Goal: Transaction & Acquisition: Book appointment/travel/reservation

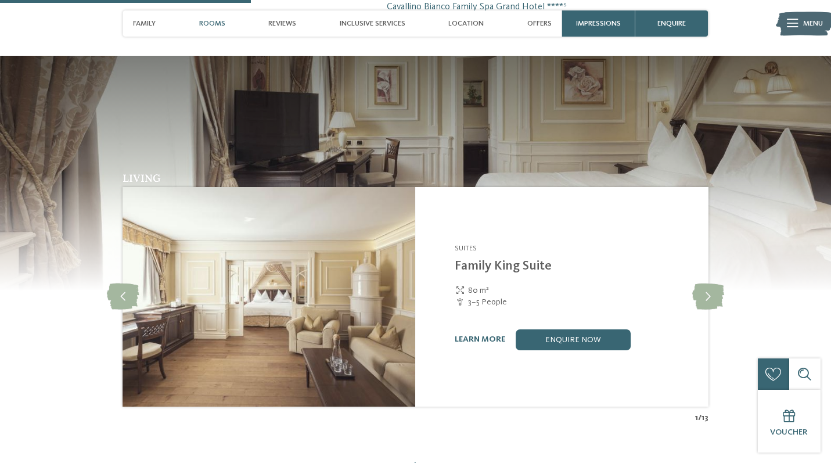
scroll to position [1006, 0]
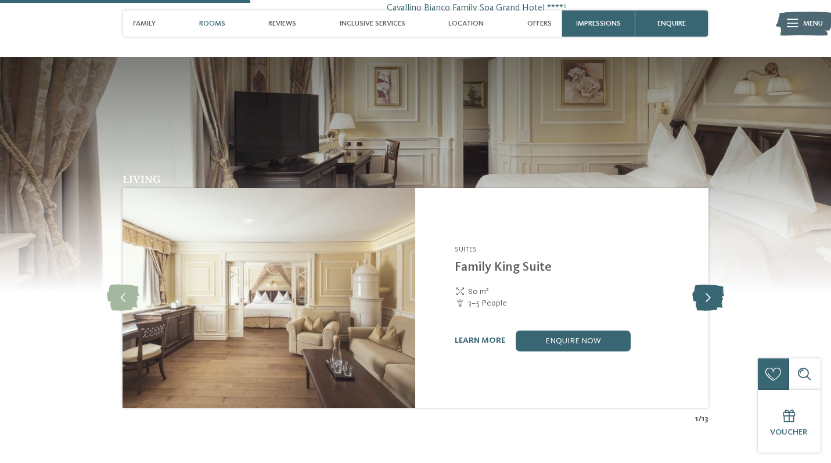
click at [708, 285] on icon at bounding box center [708, 298] width 32 height 26
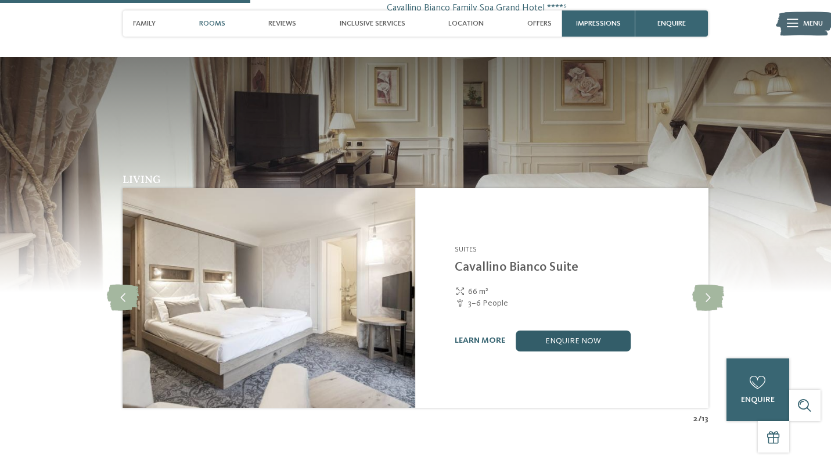
click at [588, 330] on link "enquire now" at bounding box center [573, 340] width 115 height 21
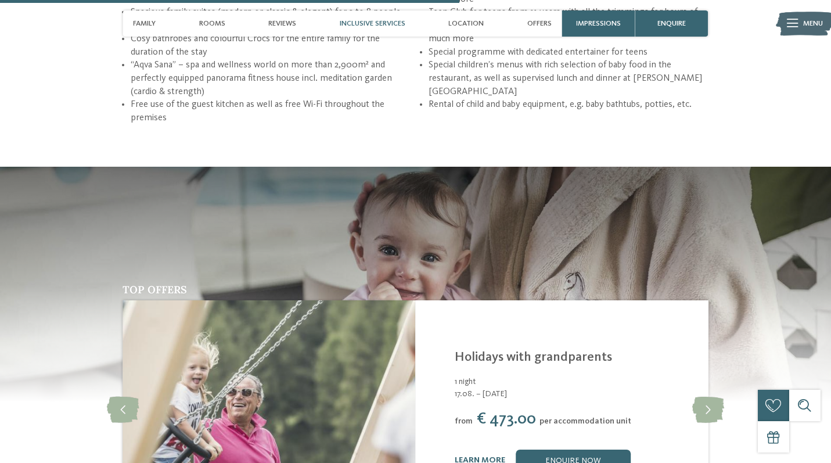
scroll to position [1932, 0]
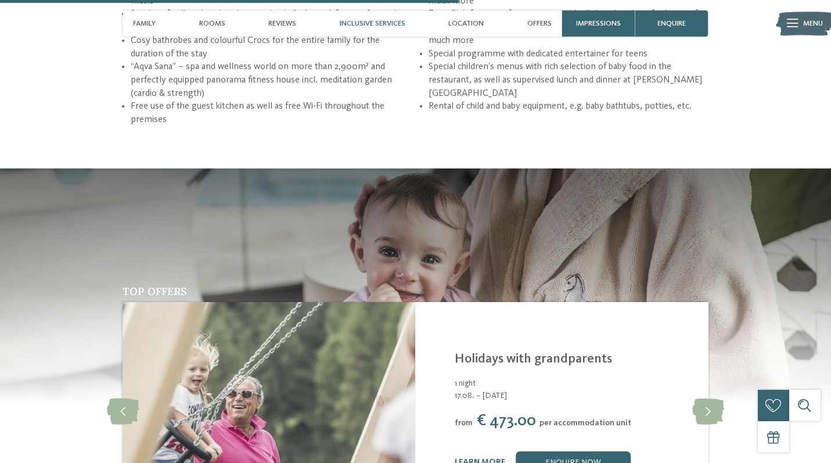
click at [546, 353] on link "Holidays with grandparents" at bounding box center [533, 359] width 157 height 13
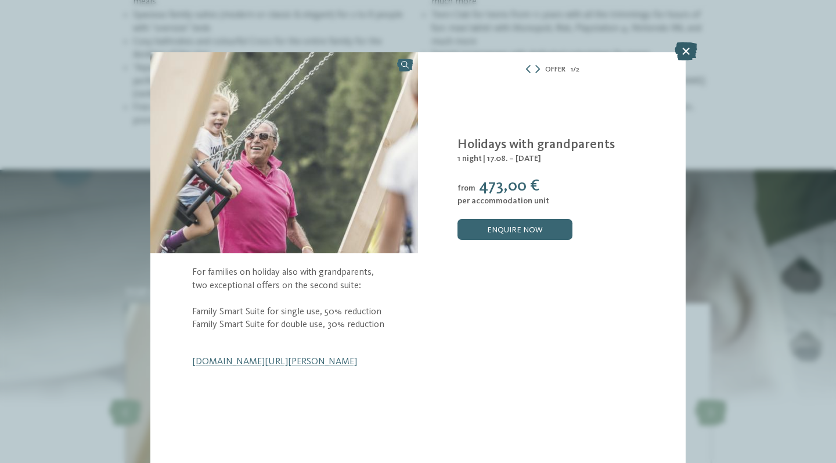
click at [687, 49] on icon at bounding box center [686, 51] width 23 height 19
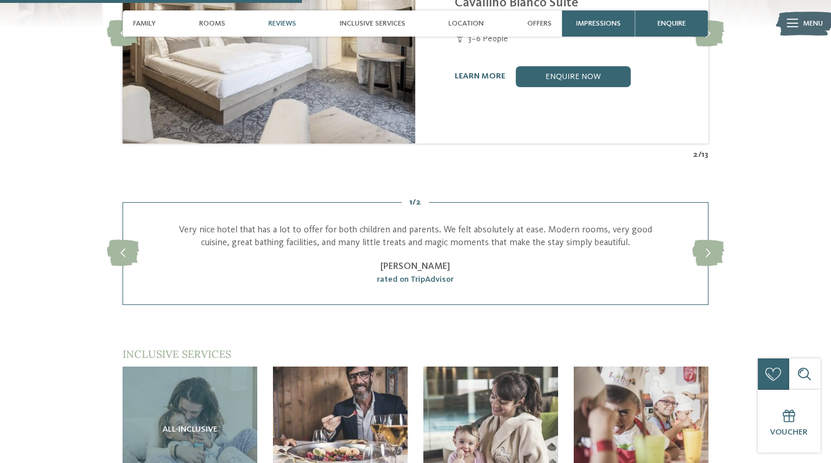
scroll to position [1272, 0]
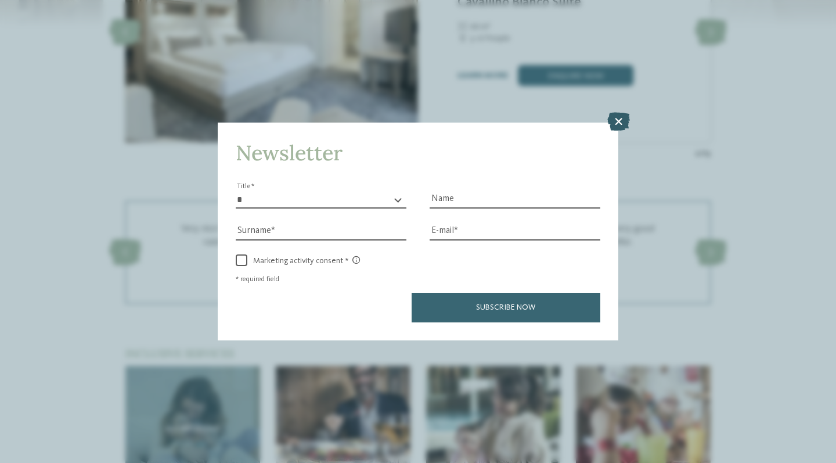
click at [618, 112] on icon at bounding box center [619, 121] width 23 height 19
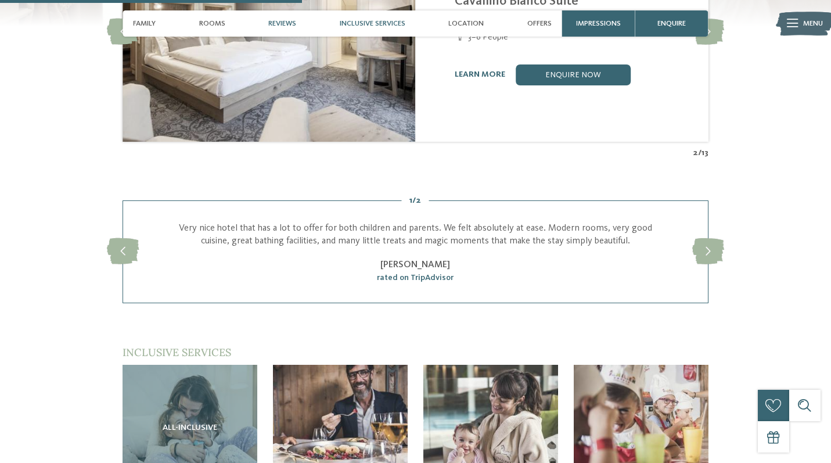
click at [373, 33] on div "Inclusive services" at bounding box center [373, 23] width 76 height 26
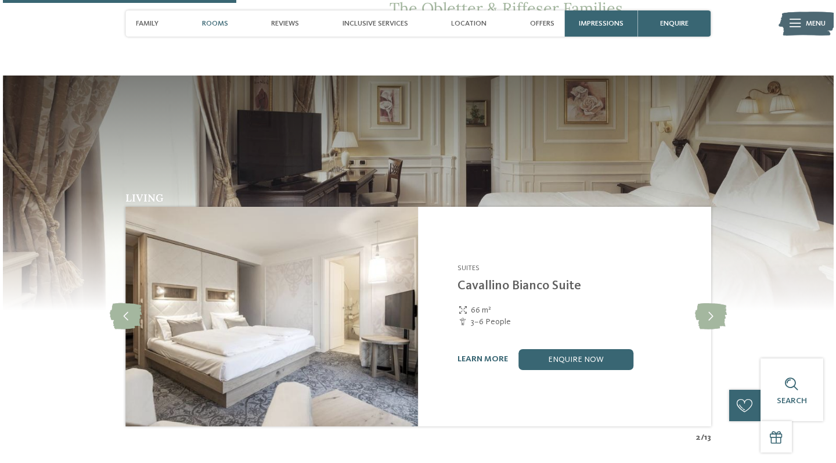
scroll to position [983, 0]
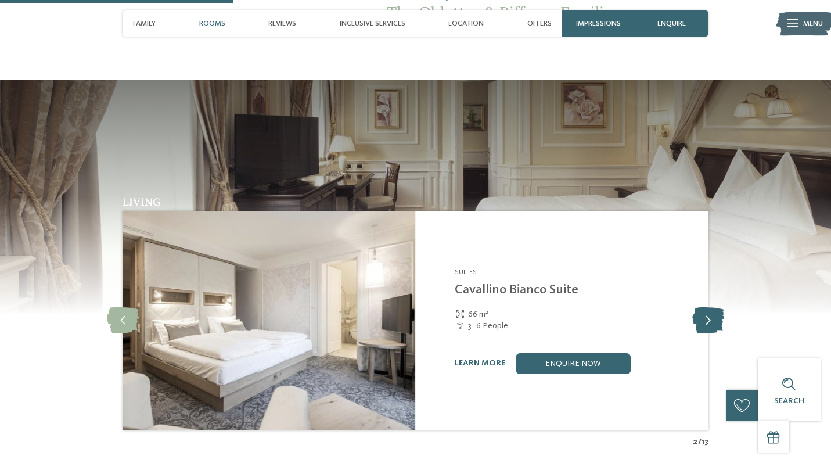
click at [704, 307] on icon at bounding box center [708, 320] width 32 height 26
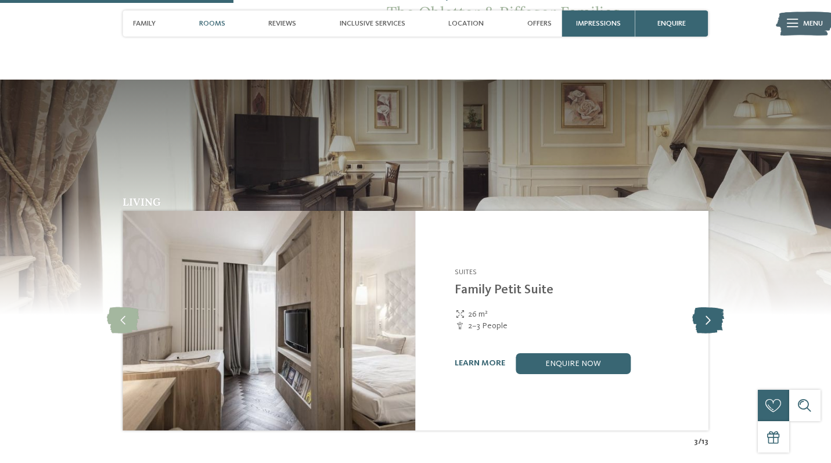
click at [704, 307] on icon at bounding box center [708, 320] width 32 height 26
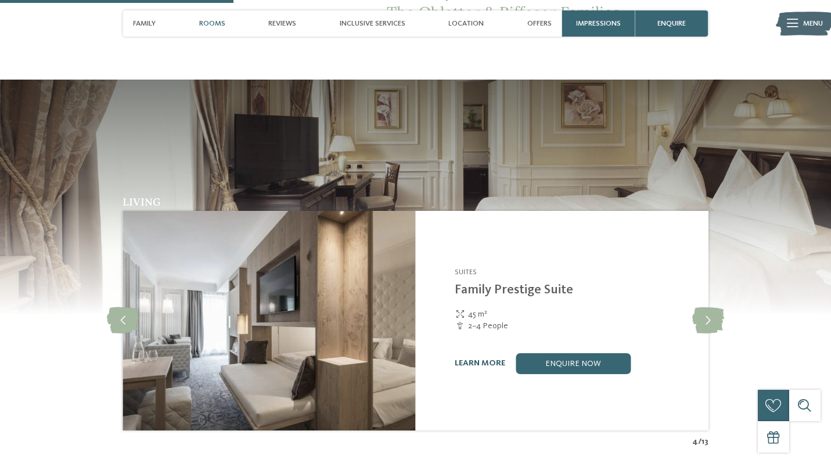
click at [481, 359] on link "learn more" at bounding box center [480, 363] width 51 height 8
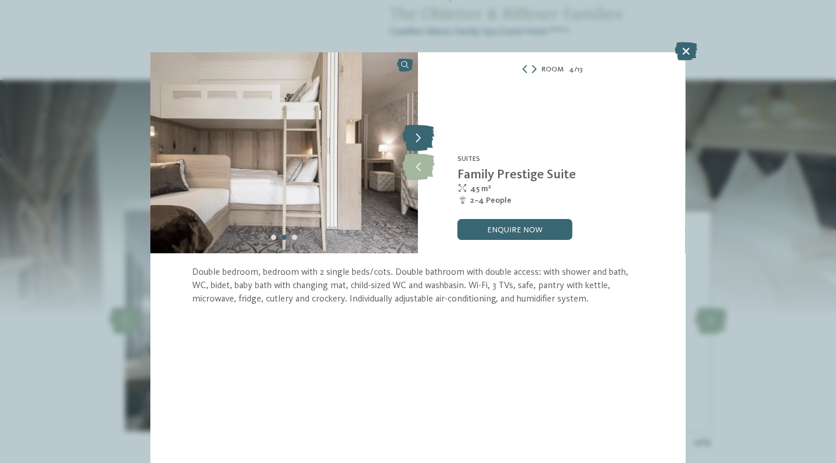
click at [425, 142] on icon at bounding box center [418, 138] width 32 height 26
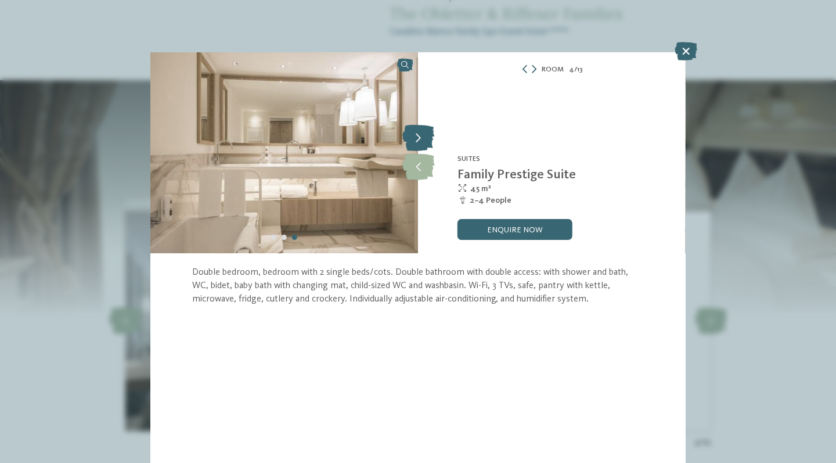
click at [425, 142] on icon at bounding box center [418, 138] width 32 height 26
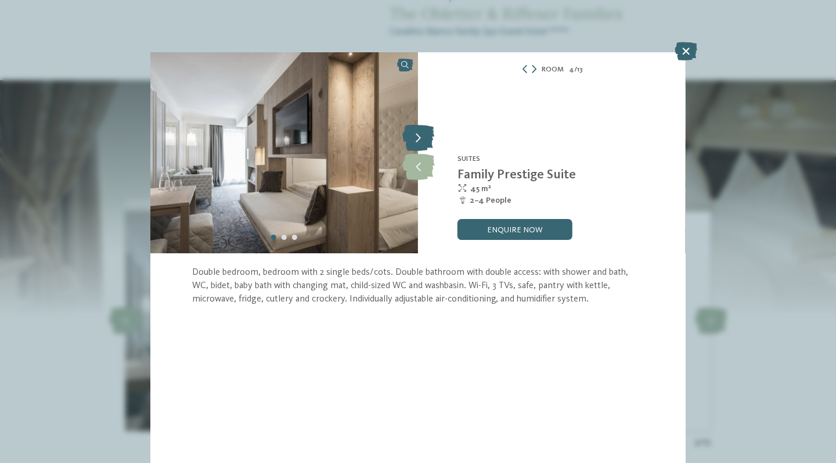
click at [425, 142] on icon at bounding box center [418, 138] width 32 height 26
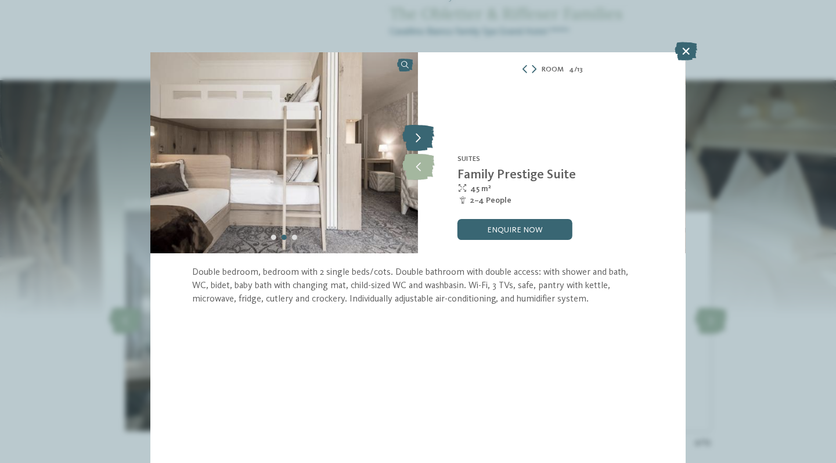
click at [425, 142] on icon at bounding box center [418, 138] width 32 height 26
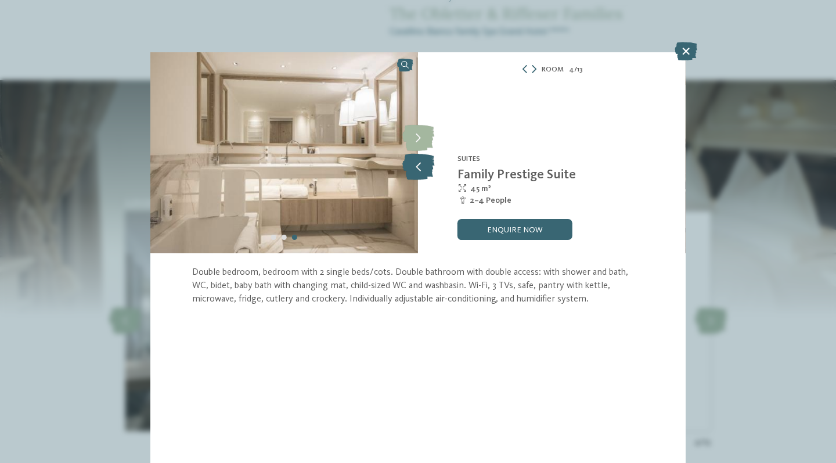
click at [417, 163] on icon at bounding box center [418, 167] width 32 height 26
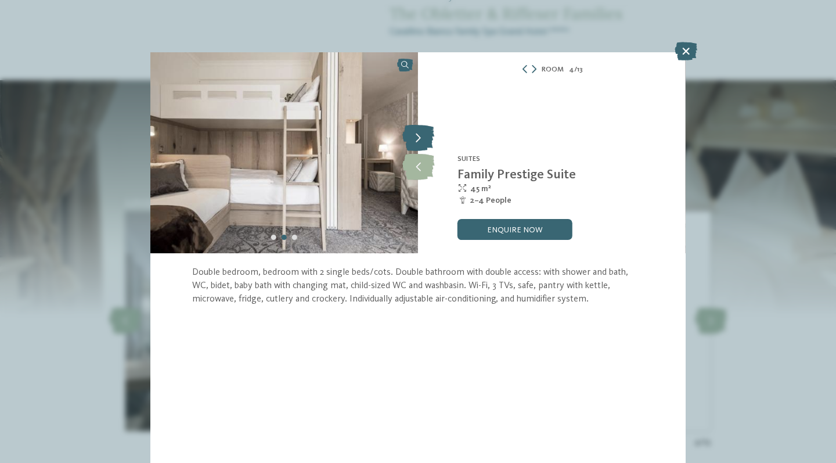
click at [420, 139] on icon at bounding box center [418, 138] width 32 height 26
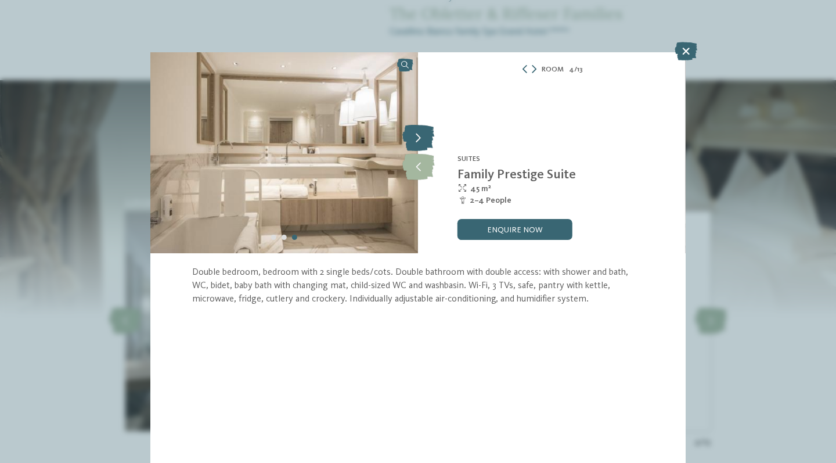
click at [420, 139] on icon at bounding box center [418, 138] width 32 height 26
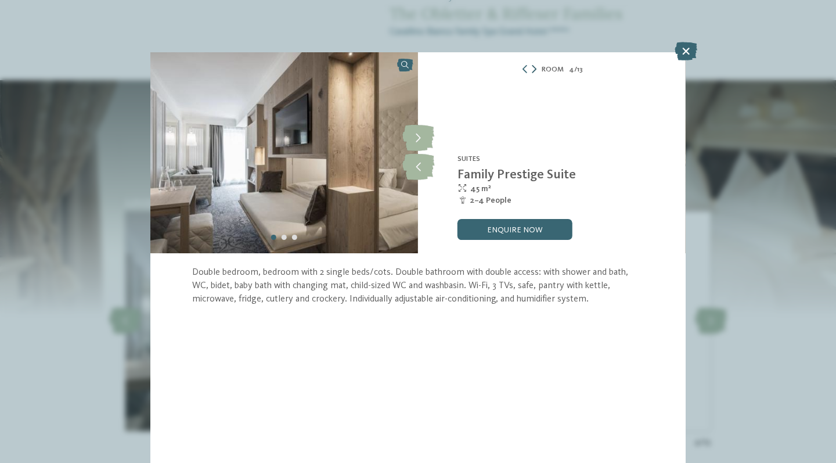
click at [536, 69] on icon at bounding box center [534, 69] width 5 height 8
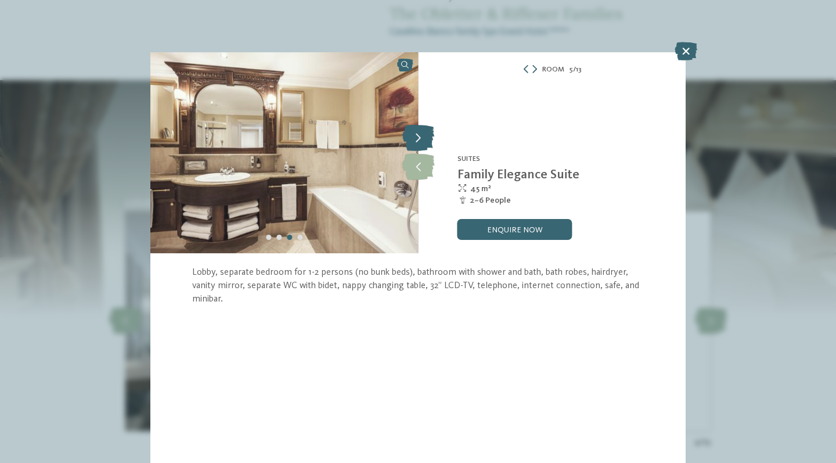
click at [423, 137] on icon at bounding box center [418, 138] width 32 height 26
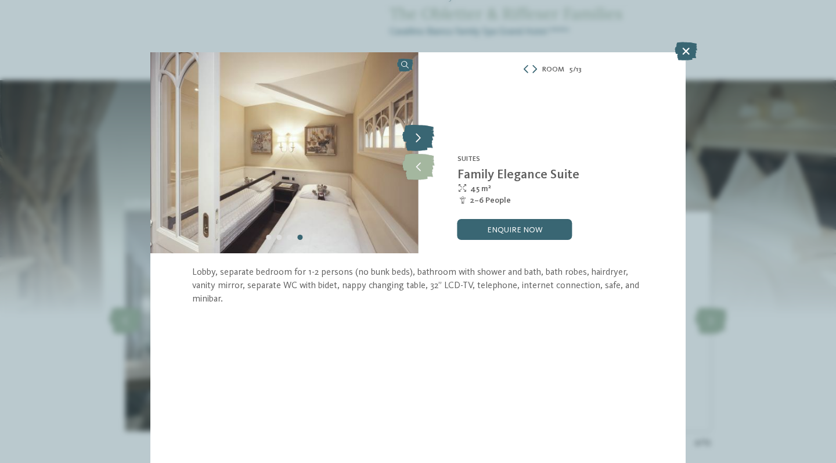
click at [423, 137] on icon at bounding box center [418, 138] width 32 height 26
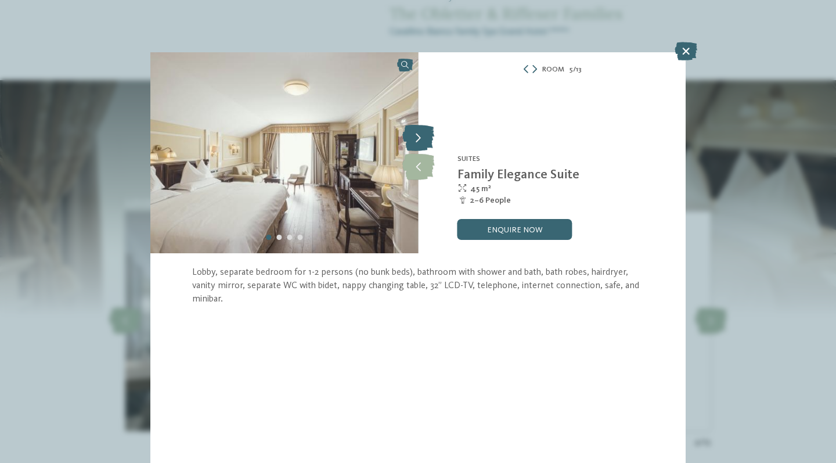
click at [423, 137] on icon at bounding box center [418, 138] width 32 height 26
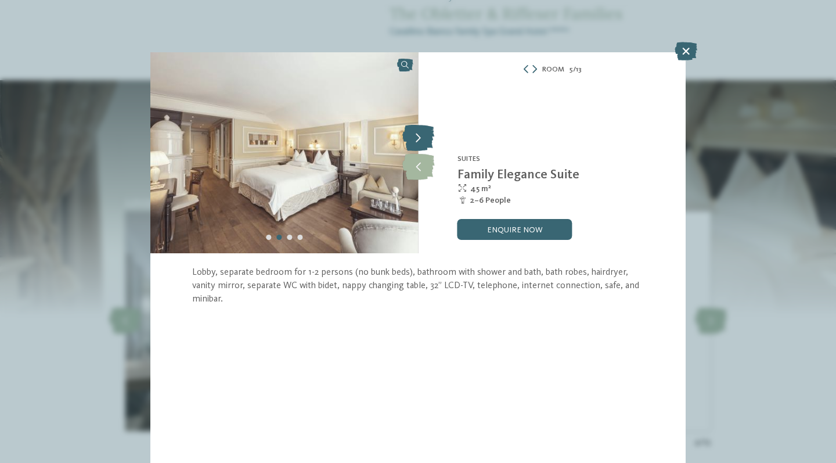
click at [423, 137] on icon at bounding box center [418, 138] width 32 height 26
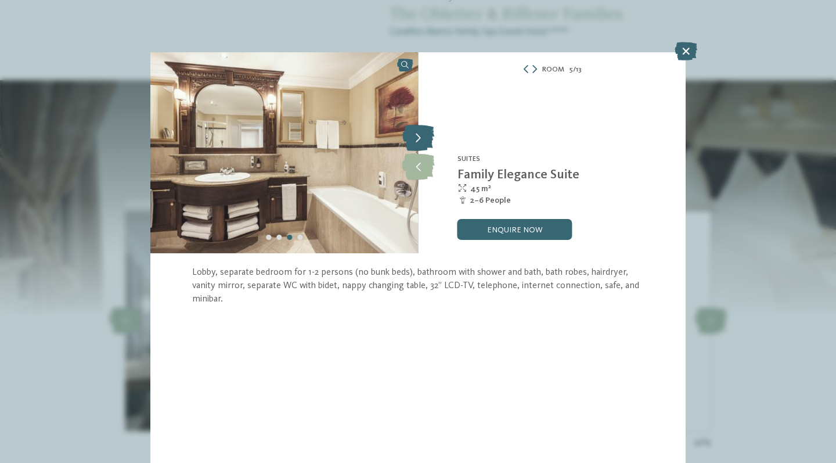
click at [423, 137] on icon at bounding box center [418, 138] width 32 height 26
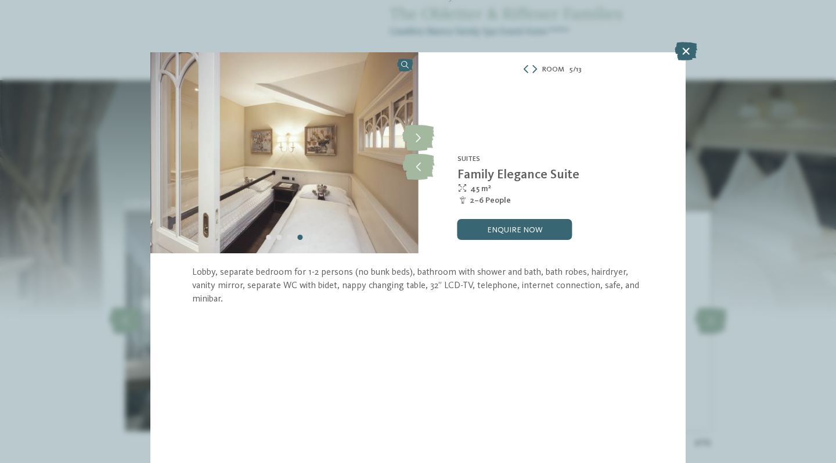
click at [265, 173] on img at bounding box center [284, 152] width 268 height 201
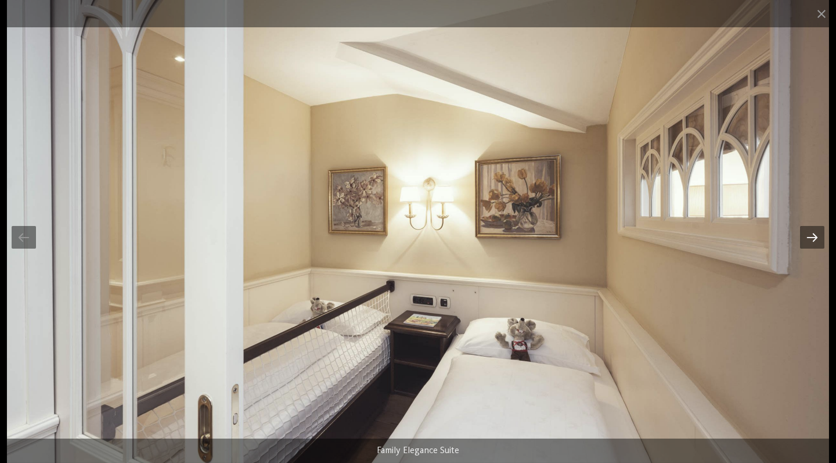
click at [818, 247] on div at bounding box center [812, 237] width 24 height 23
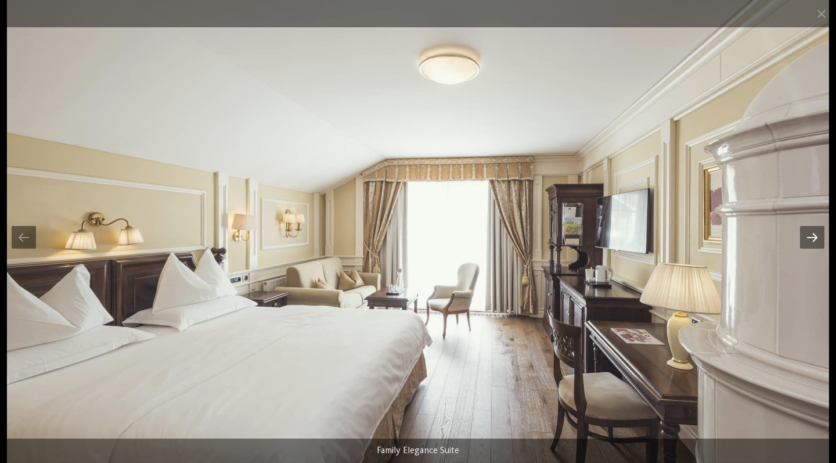
click at [818, 247] on div at bounding box center [812, 237] width 24 height 23
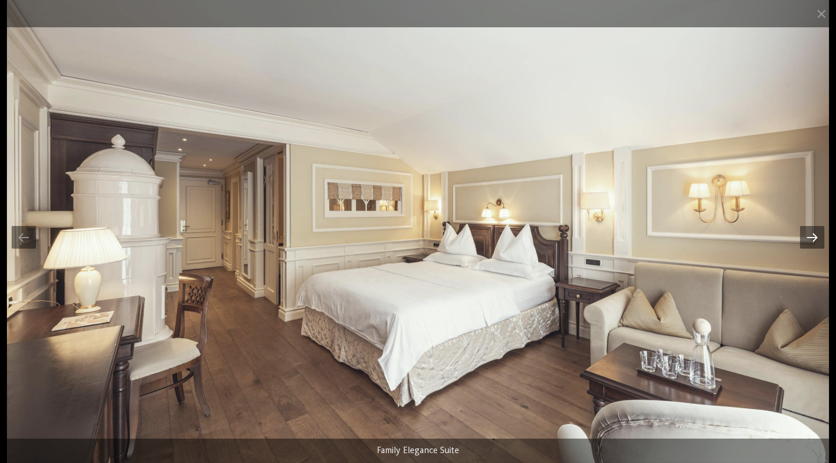
click at [818, 247] on div at bounding box center [812, 237] width 24 height 23
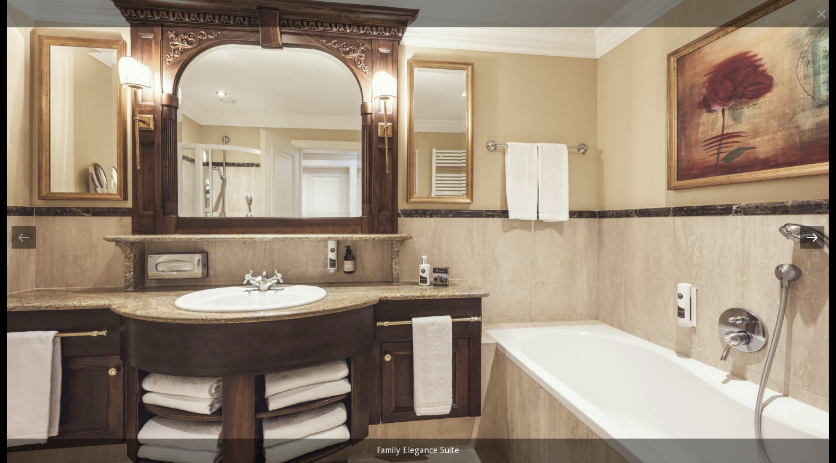
click at [818, 247] on div at bounding box center [812, 237] width 24 height 23
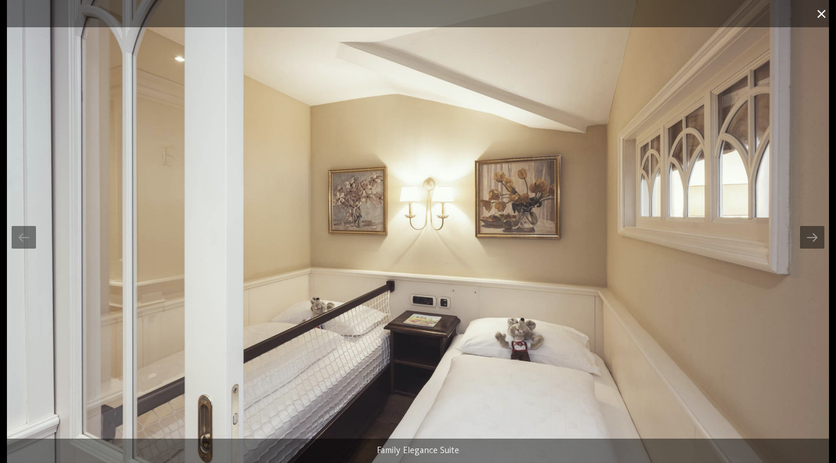
click at [821, 17] on span at bounding box center [821, 13] width 29 height 27
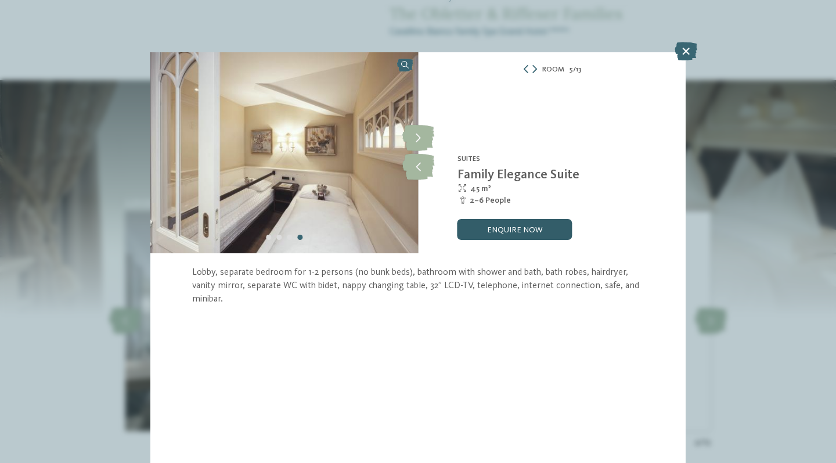
click at [547, 227] on link "enquire now" at bounding box center [515, 229] width 115 height 21
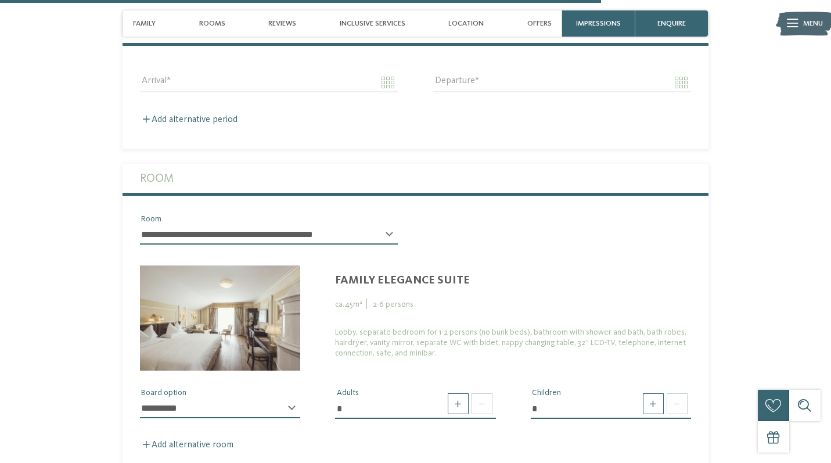
scroll to position [2535, 0]
click at [656, 394] on span at bounding box center [653, 404] width 21 height 21
type input "*"
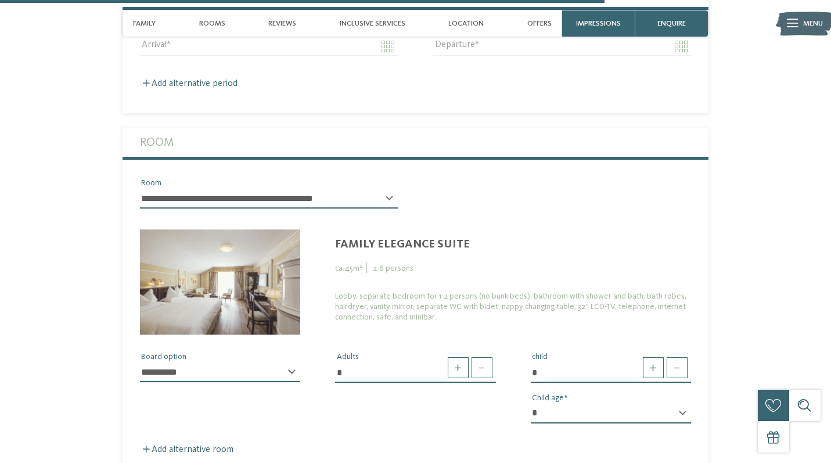
scroll to position [2583, 0]
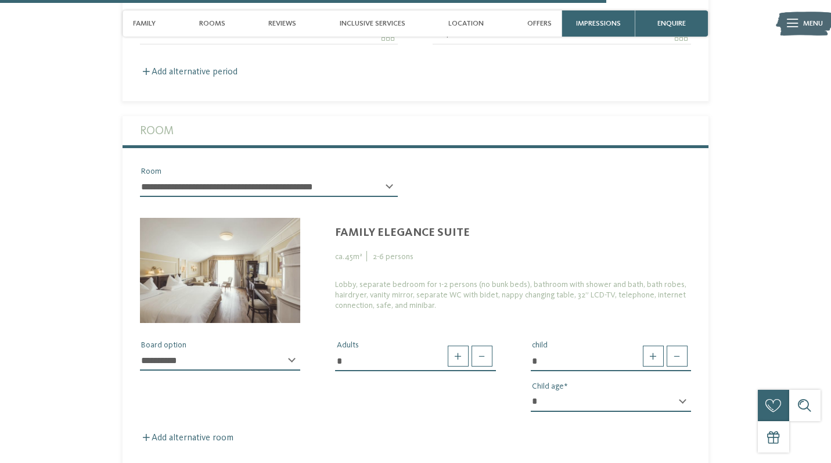
click at [292, 351] on div "**********" at bounding box center [220, 365] width 160 height 29
click at [291, 351] on div "**********" at bounding box center [220, 365] width 160 height 29
click at [312, 323] on div "**********" at bounding box center [416, 372] width 586 height 98
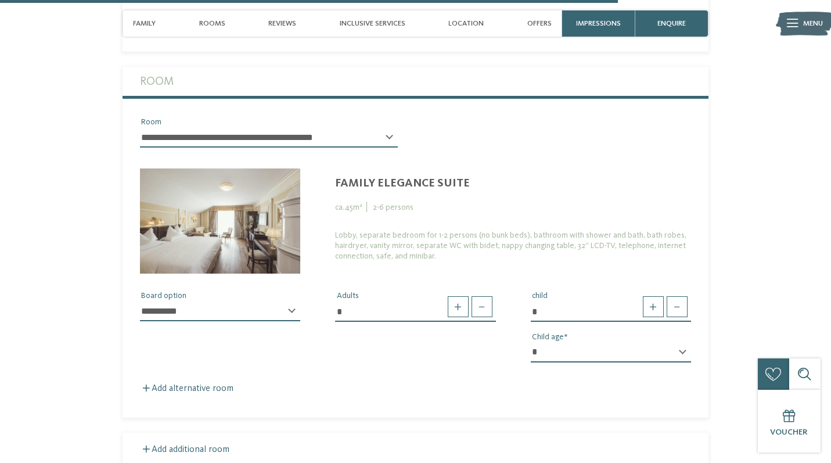
scroll to position [2633, 0]
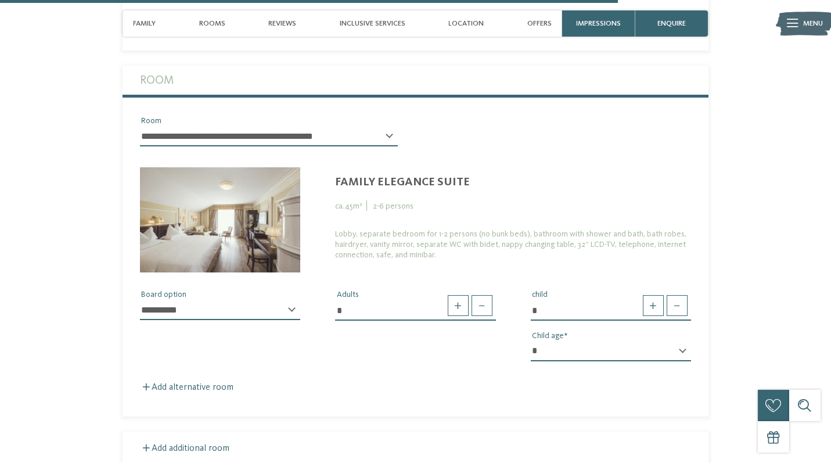
select select "*"
click at [325, 272] on div "**********" at bounding box center [416, 321] width 586 height 98
click at [681, 342] on div "* * * * * * * * * * * ** ** ** ** ** ** ** ** Child age" at bounding box center [611, 356] width 160 height 29
select select "*"
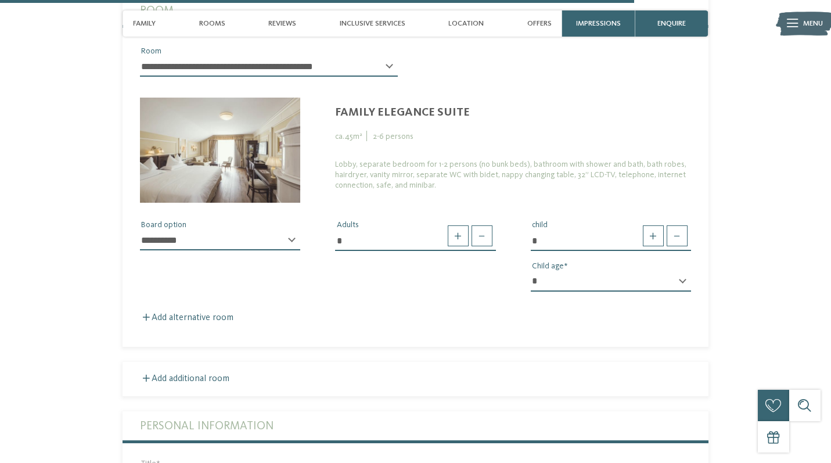
scroll to position [2704, 0]
click at [179, 373] on label "Add additional room" at bounding box center [184, 377] width 89 height 9
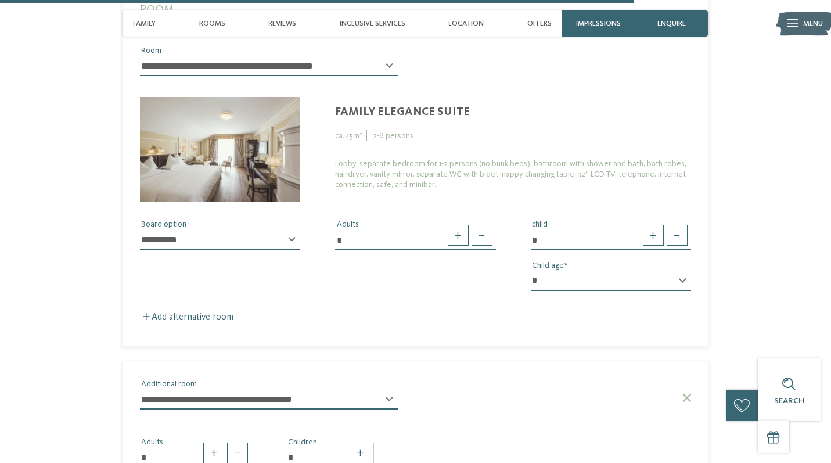
click at [461, 419] on div "* Adults * Children" at bounding box center [416, 447] width 586 height 57
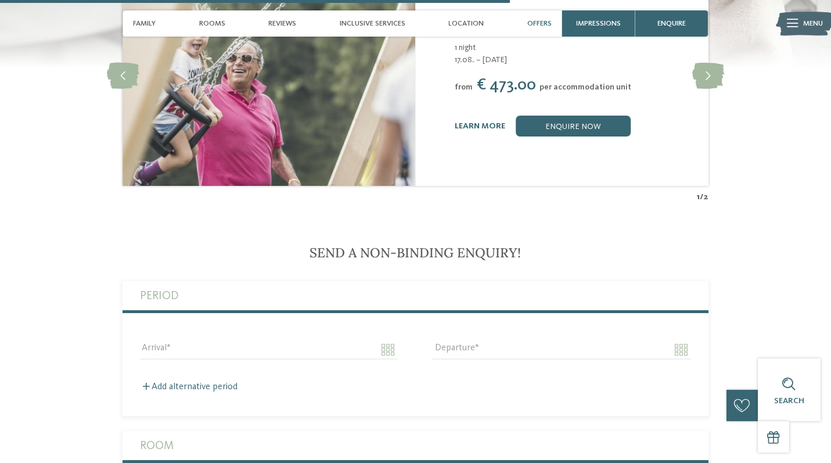
scroll to position [2268, 0]
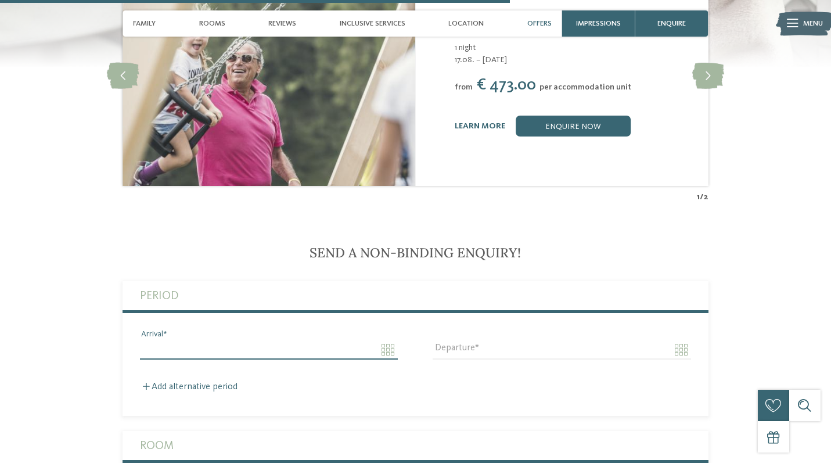
click at [376, 340] on input "Arrival" at bounding box center [269, 350] width 258 height 20
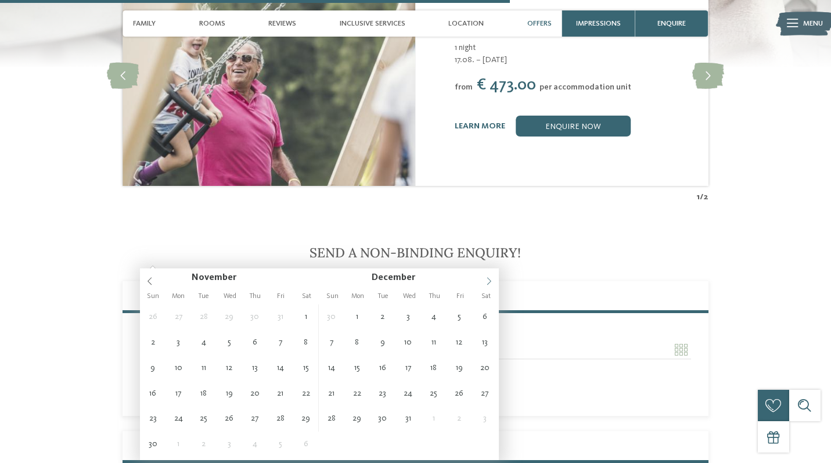
click at [490, 279] on icon at bounding box center [489, 281] width 8 height 8
type input "**********"
type input "****"
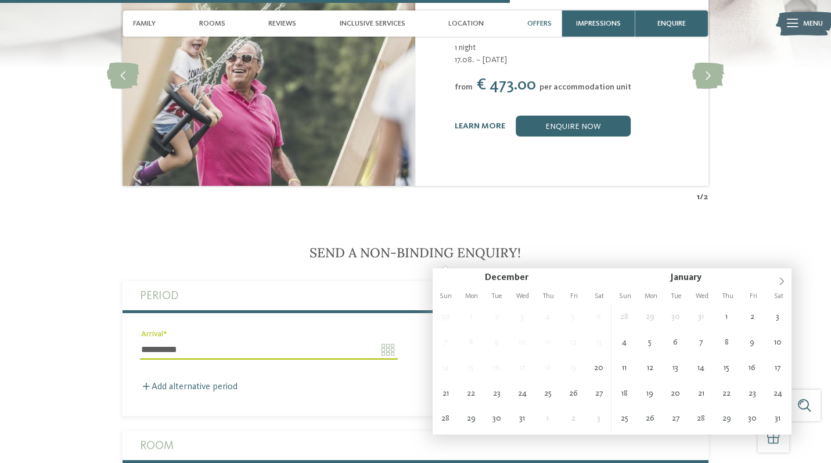
click at [440, 340] on input "Departure" at bounding box center [562, 350] width 258 height 20
type input "**********"
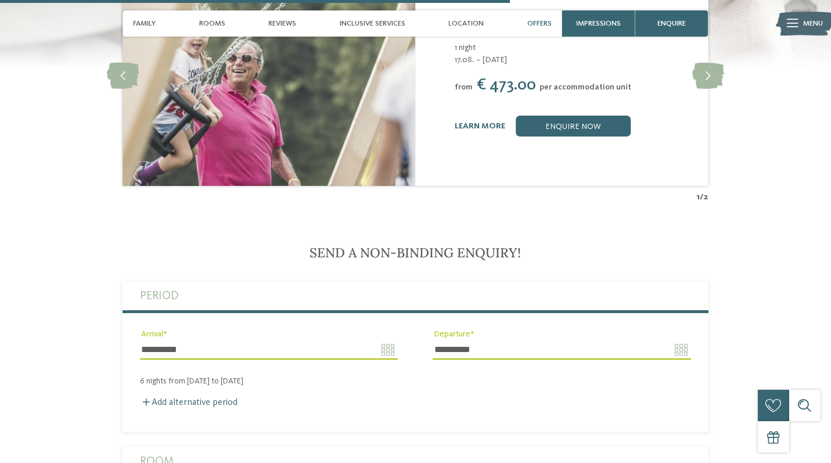
click at [466, 316] on fieldset "**********" at bounding box center [416, 356] width 586 height 150
click at [215, 398] on label "Add alternative period" at bounding box center [189, 402] width 98 height 9
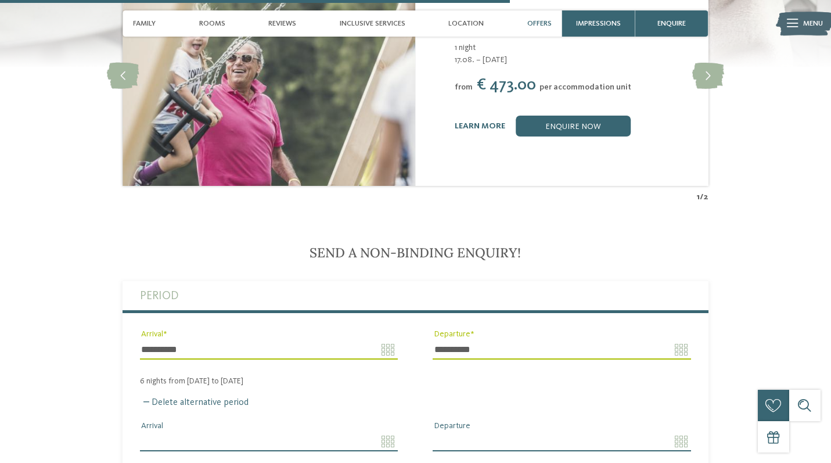
click at [390, 432] on input "Arrival" at bounding box center [269, 442] width 258 height 20
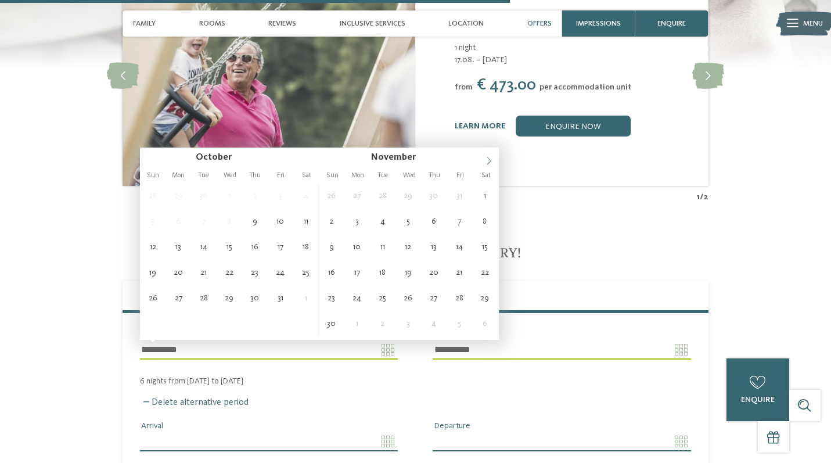
click at [488, 161] on icon at bounding box center [489, 161] width 8 height 8
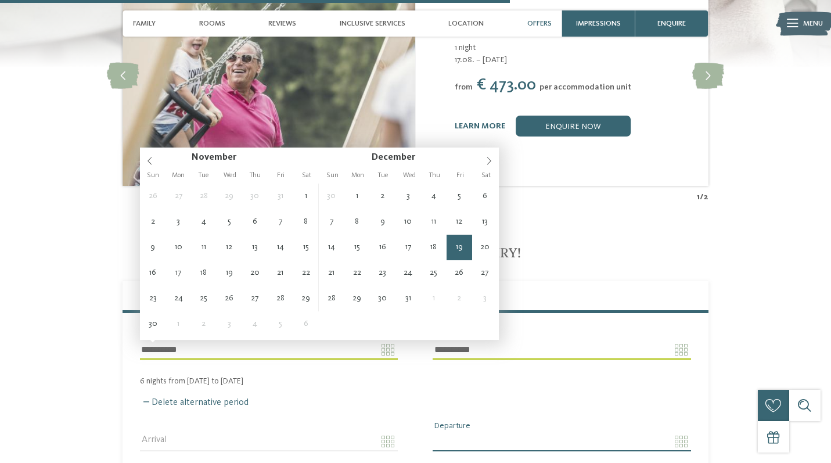
type input "**********"
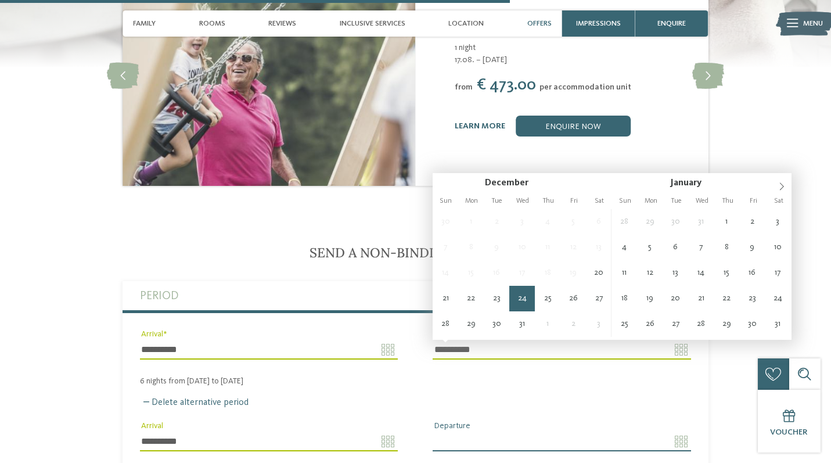
type input "**********"
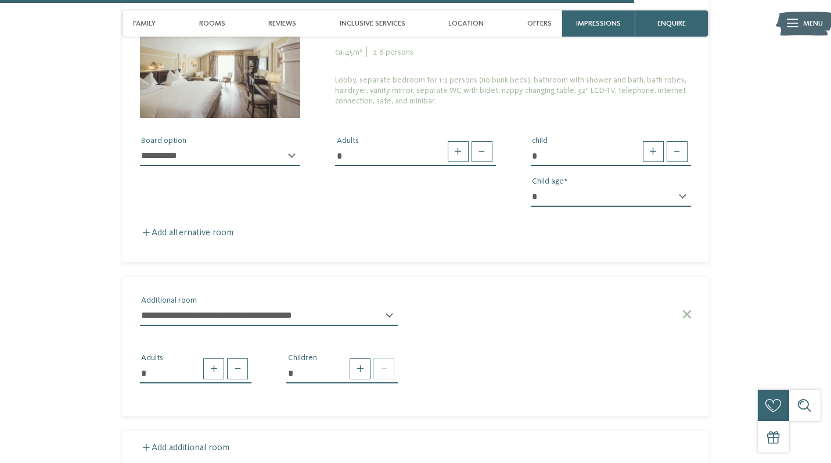
scroll to position [2887, 0]
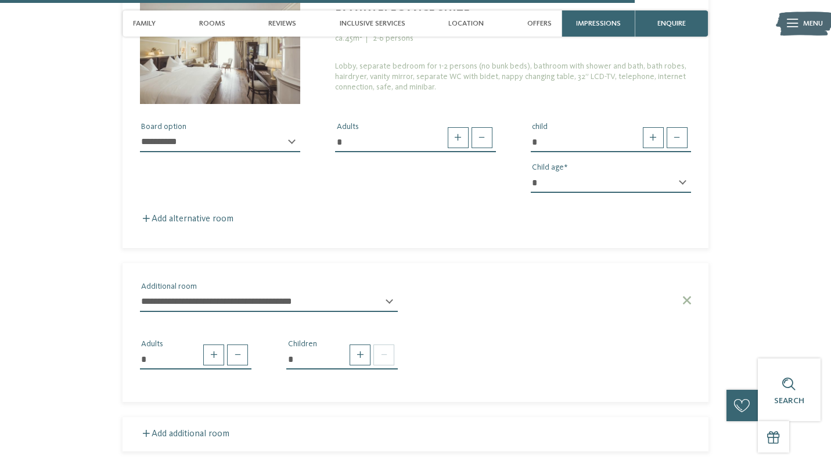
select select "*****"
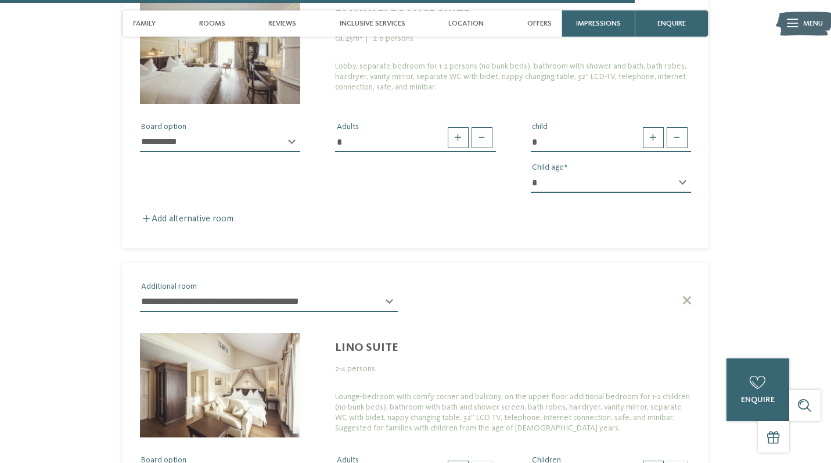
click at [276, 333] on img at bounding box center [220, 385] width 160 height 105
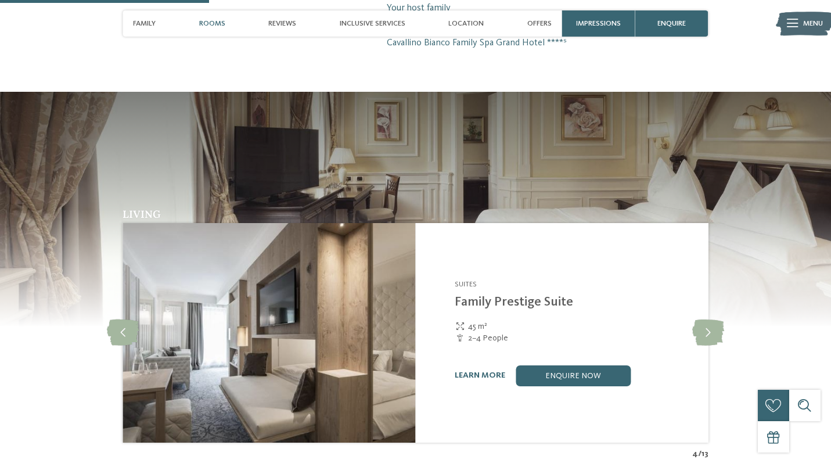
scroll to position [1033, 0]
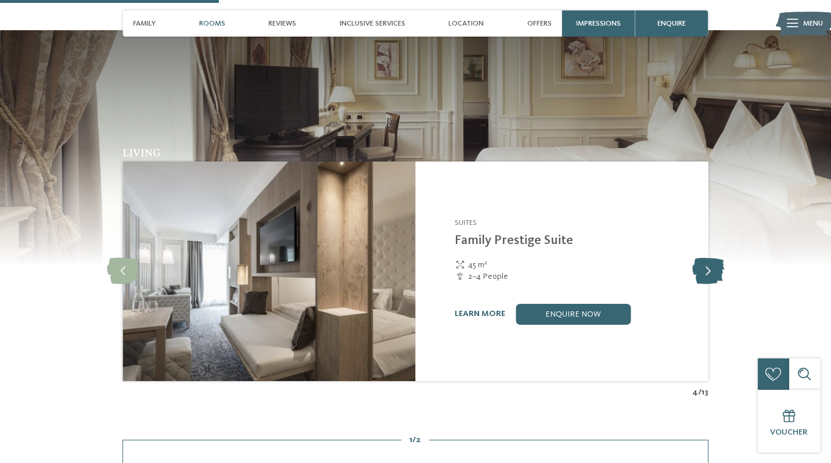
click at [702, 258] on icon at bounding box center [708, 271] width 32 height 26
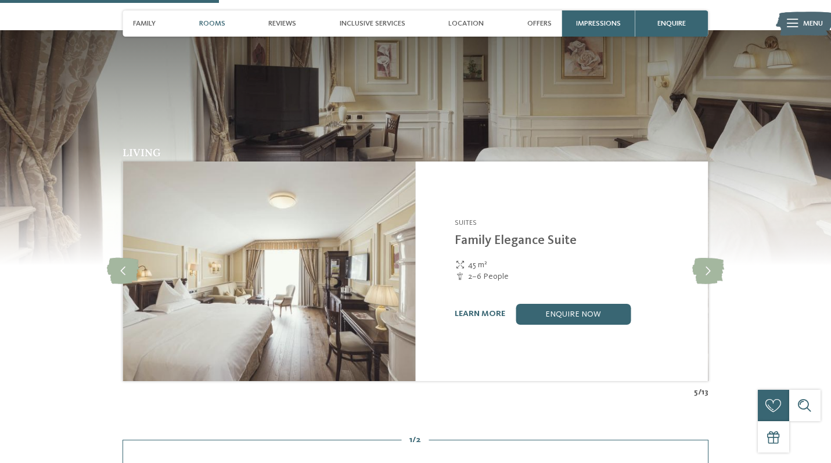
click at [361, 217] on img at bounding box center [269, 271] width 293 height 220
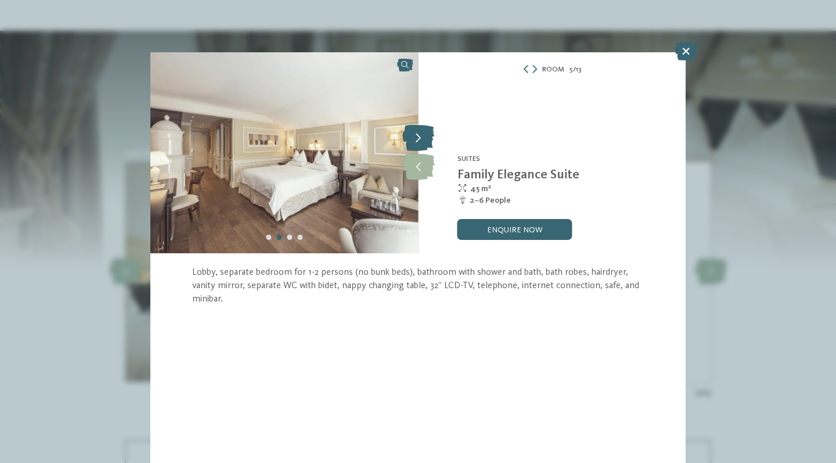
click at [423, 136] on icon at bounding box center [418, 138] width 32 height 26
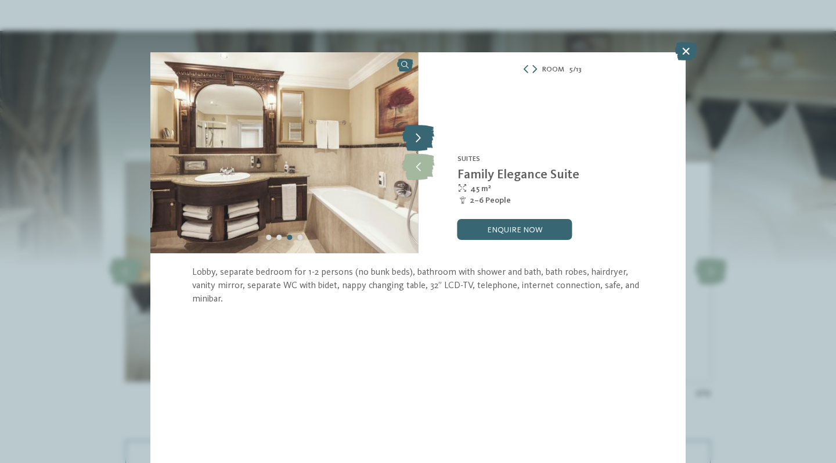
click at [423, 136] on icon at bounding box center [418, 138] width 32 height 26
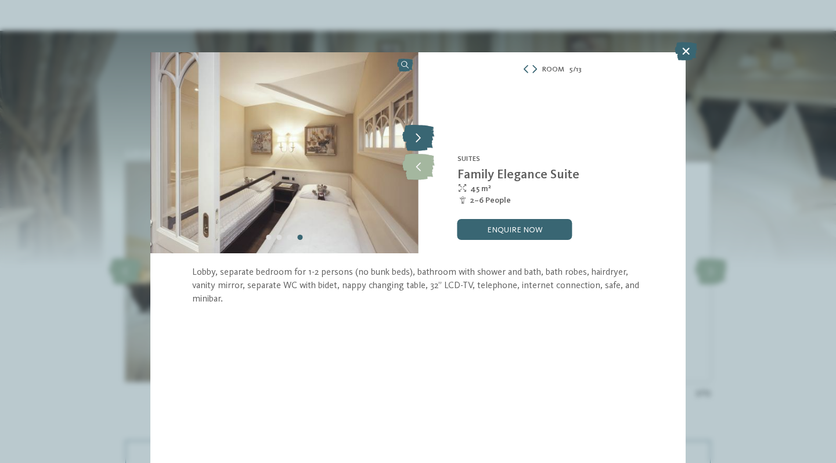
click at [423, 136] on icon at bounding box center [418, 138] width 32 height 26
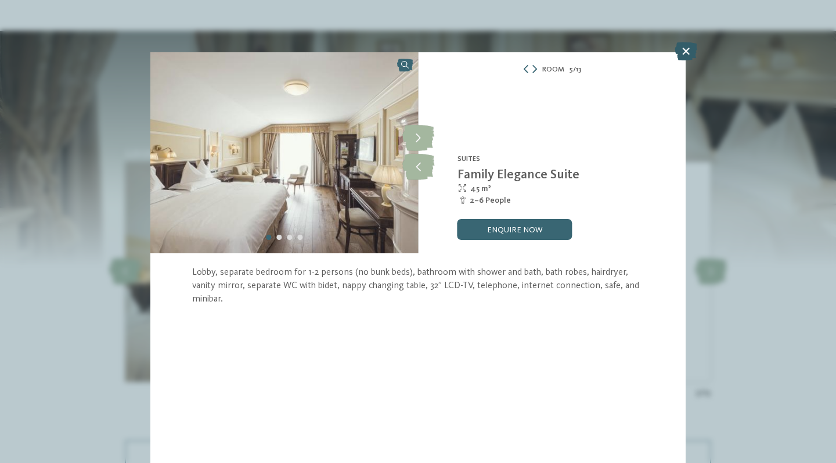
click at [680, 55] on icon at bounding box center [686, 51] width 23 height 19
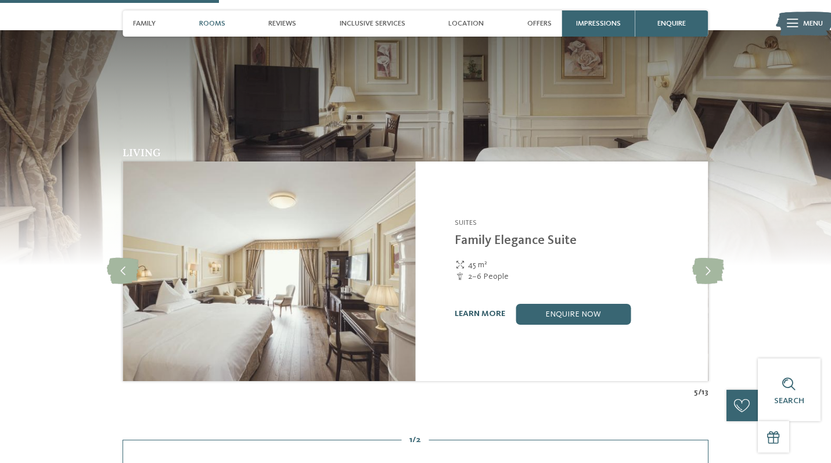
click at [478, 310] on link "learn more" at bounding box center [480, 314] width 51 height 8
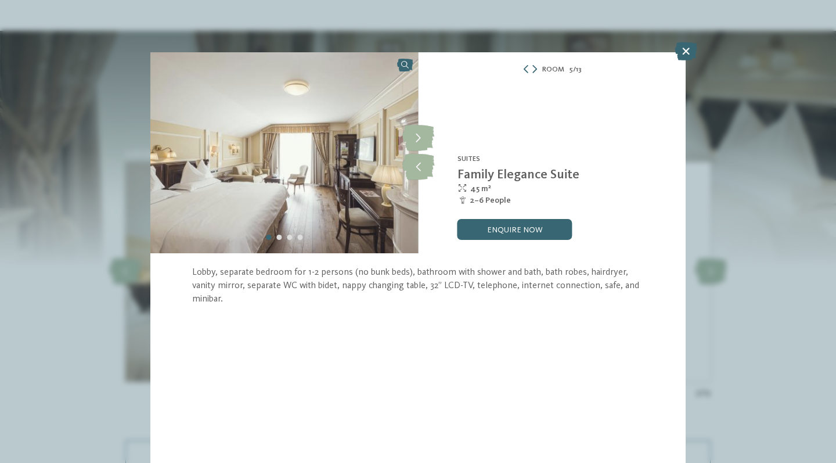
click at [533, 64] on div "Room 5 / 13" at bounding box center [552, 69] width 268 height 13
click at [533, 67] on icon at bounding box center [535, 69] width 5 height 8
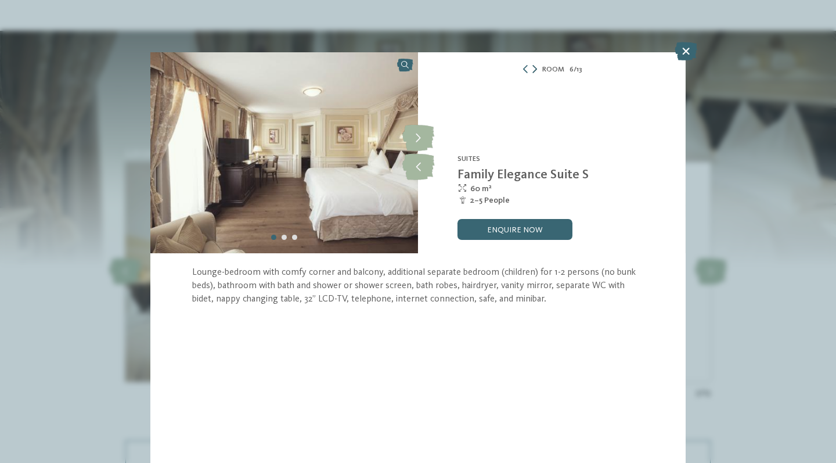
click at [533, 67] on icon at bounding box center [535, 69] width 5 height 8
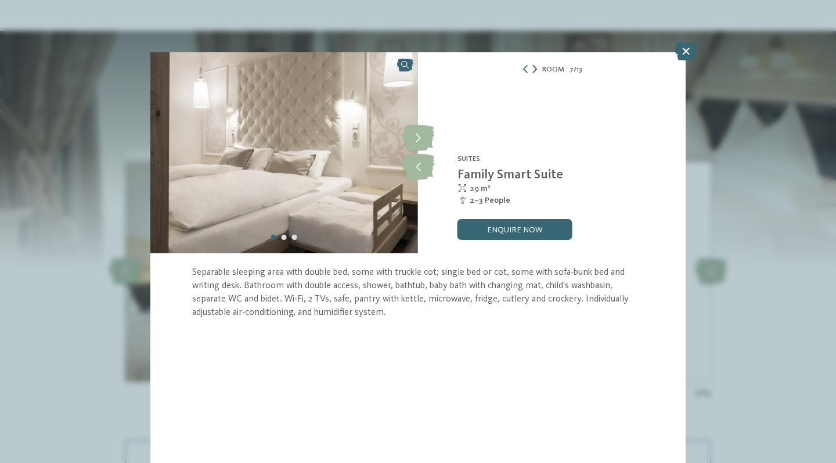
click at [533, 67] on icon at bounding box center [535, 69] width 5 height 8
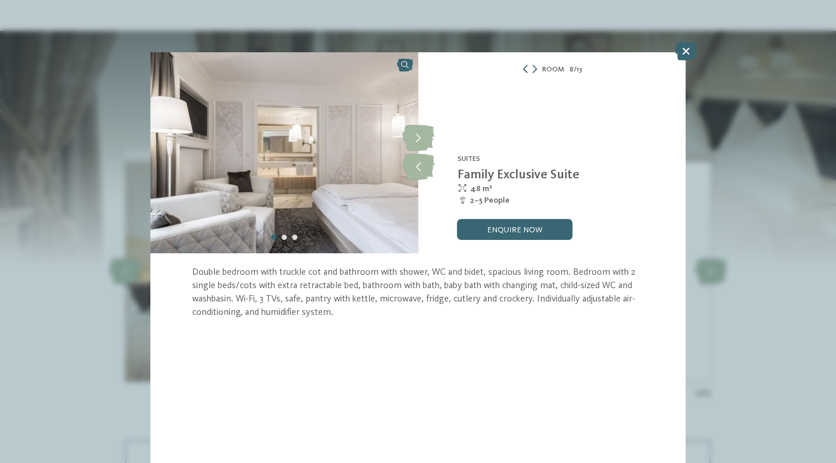
click at [525, 67] on icon at bounding box center [526, 69] width 8 height 8
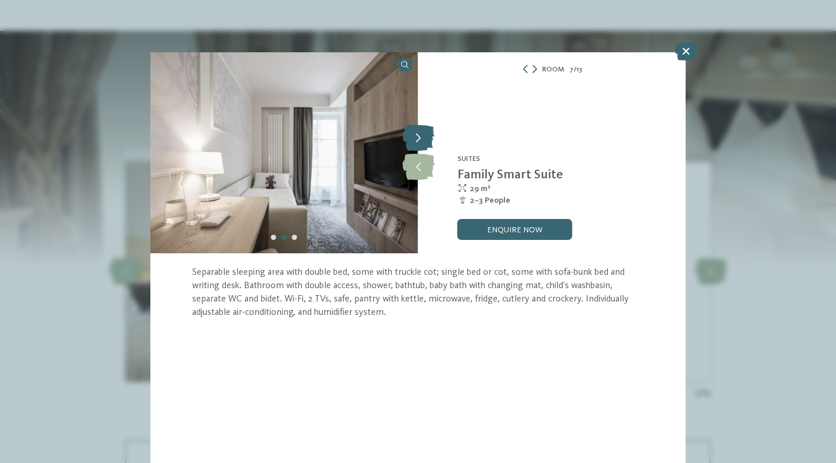
click at [425, 132] on icon at bounding box center [418, 138] width 32 height 26
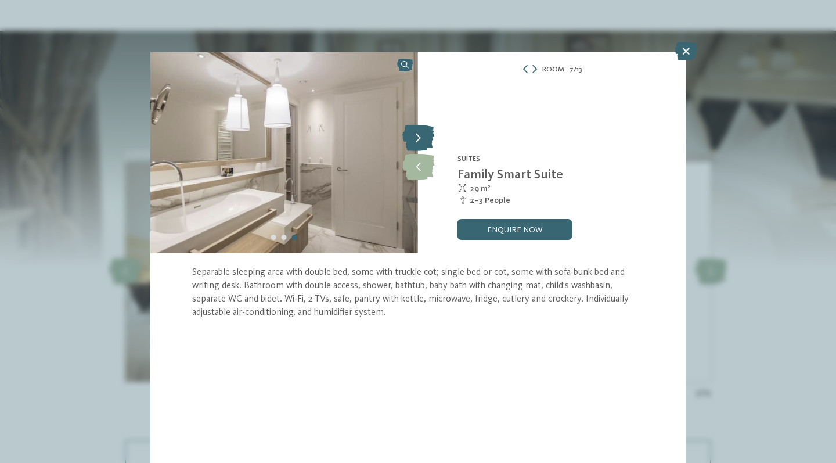
click at [425, 132] on icon at bounding box center [418, 138] width 32 height 26
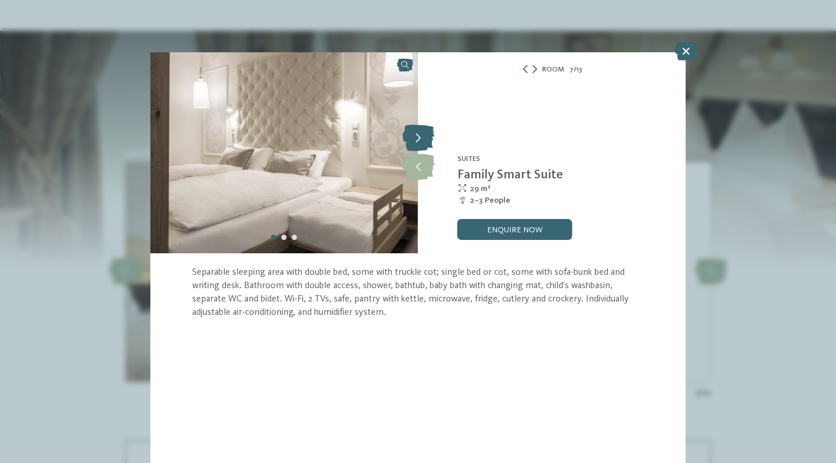
click at [425, 132] on icon at bounding box center [418, 138] width 32 height 26
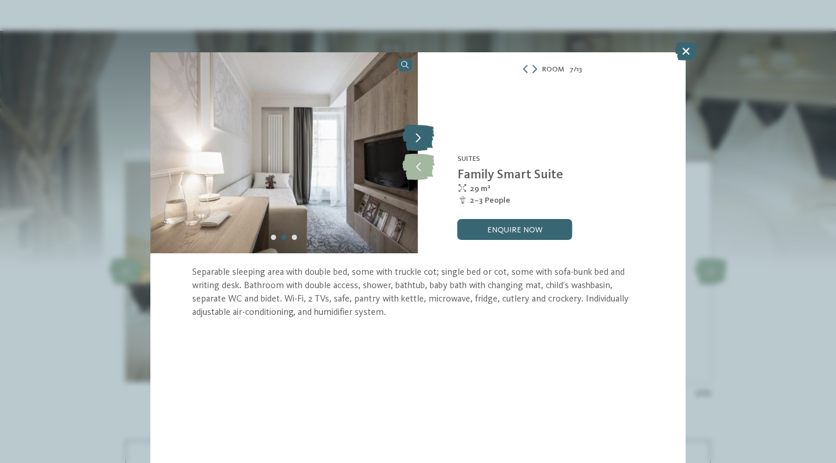
click at [425, 132] on icon at bounding box center [418, 138] width 32 height 26
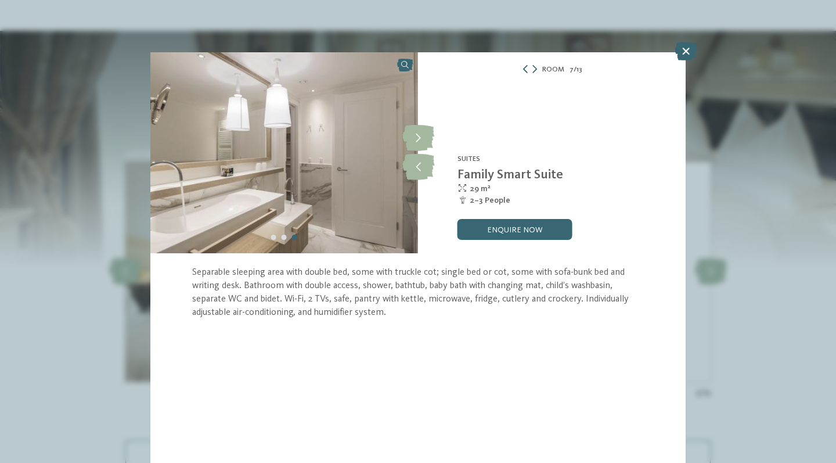
click at [522, 68] on icon at bounding box center [526, 69] width 8 height 8
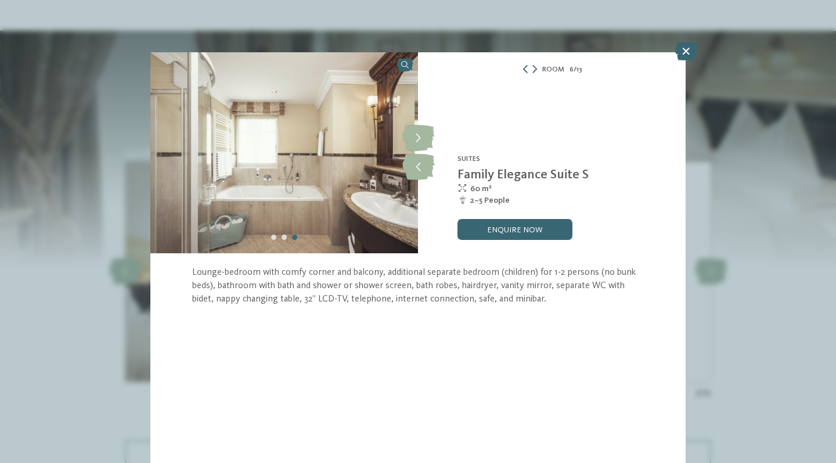
click at [522, 68] on icon at bounding box center [526, 69] width 8 height 8
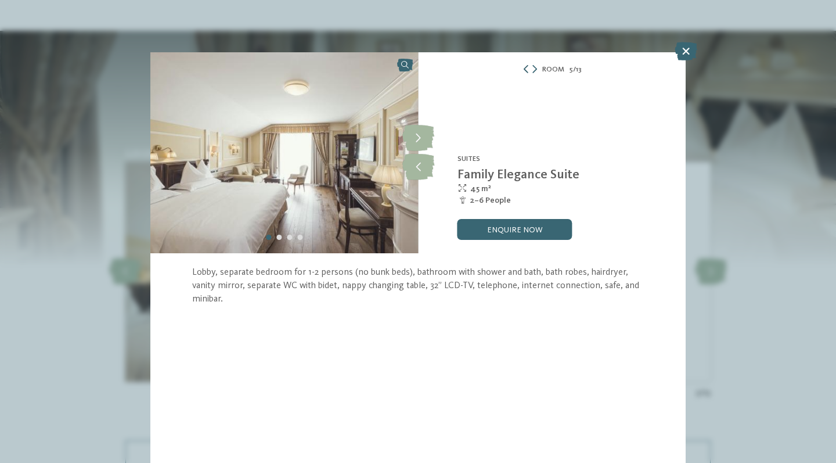
click at [522, 68] on icon at bounding box center [526, 69] width 8 height 8
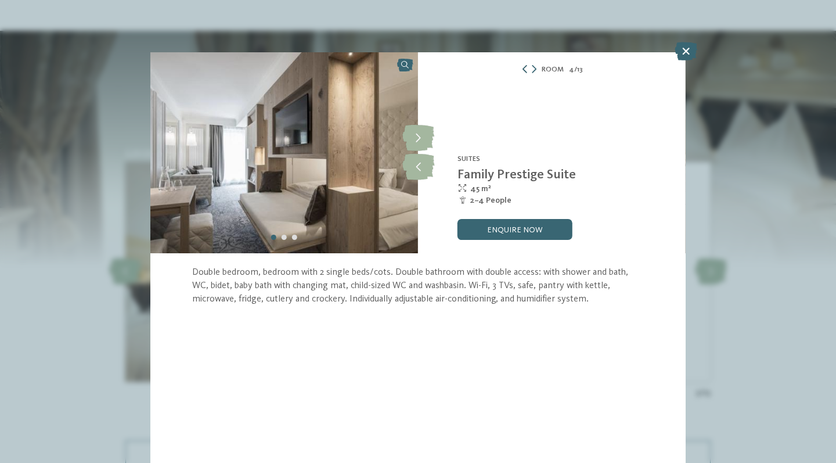
click at [522, 68] on icon at bounding box center [525, 69] width 8 height 8
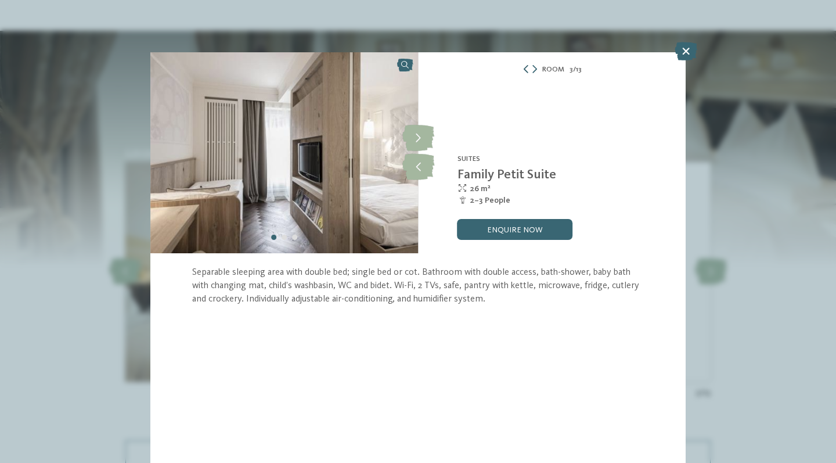
click at [522, 68] on icon at bounding box center [526, 69] width 8 height 8
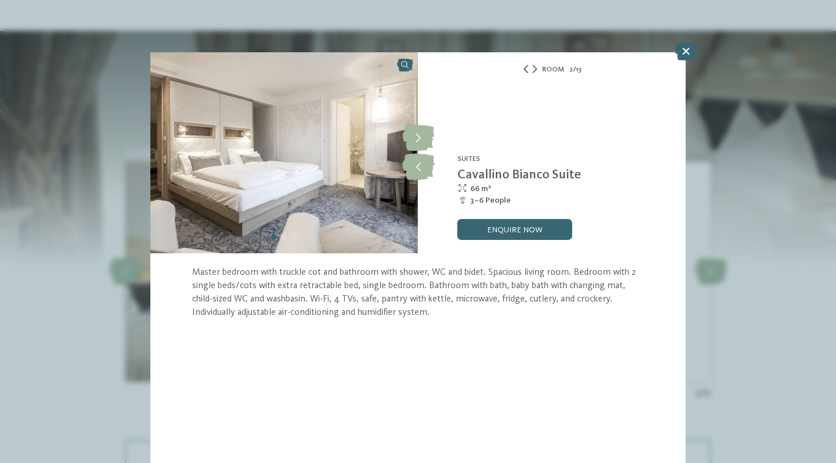
click at [522, 68] on icon at bounding box center [526, 69] width 8 height 8
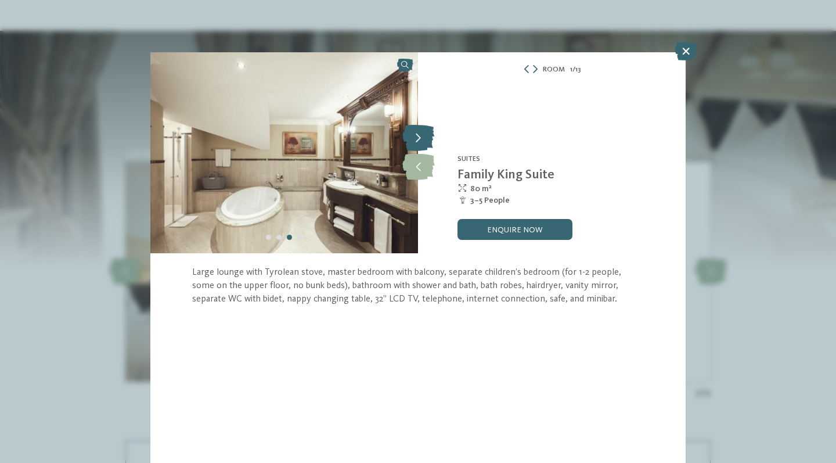
click at [418, 136] on icon at bounding box center [418, 138] width 32 height 26
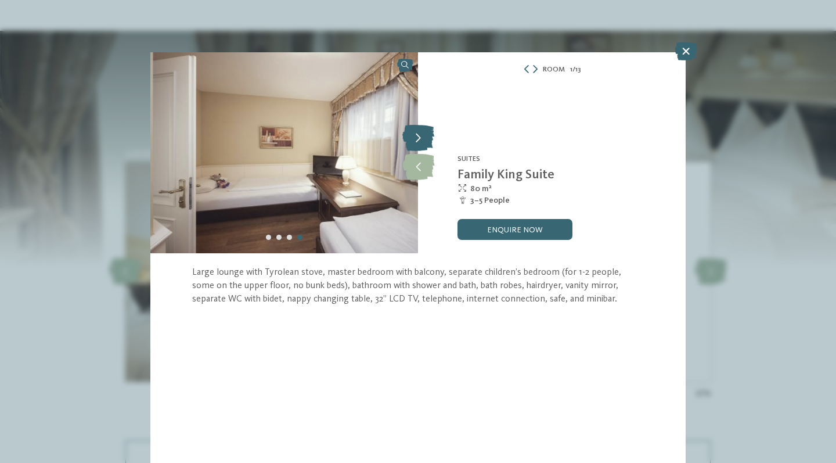
click at [417, 145] on icon at bounding box center [418, 138] width 32 height 26
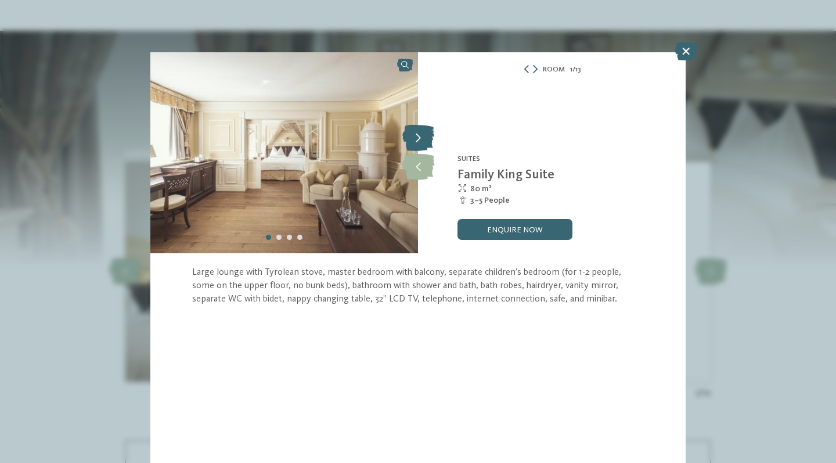
click at [417, 145] on icon at bounding box center [418, 138] width 32 height 26
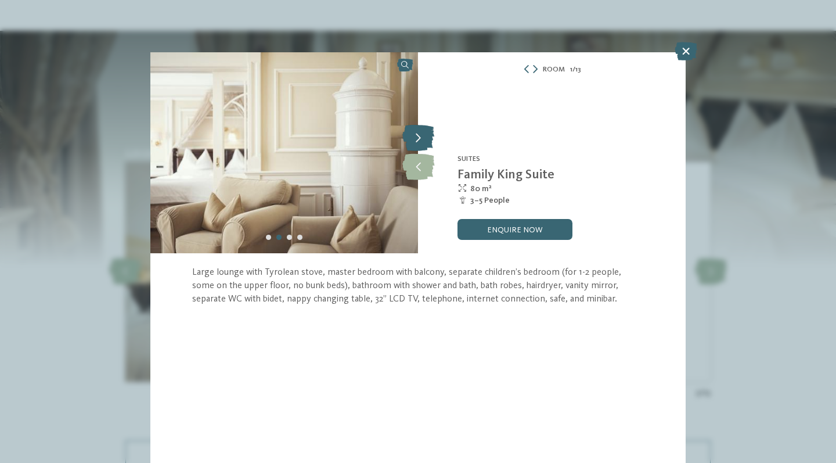
click at [417, 145] on icon at bounding box center [418, 138] width 32 height 26
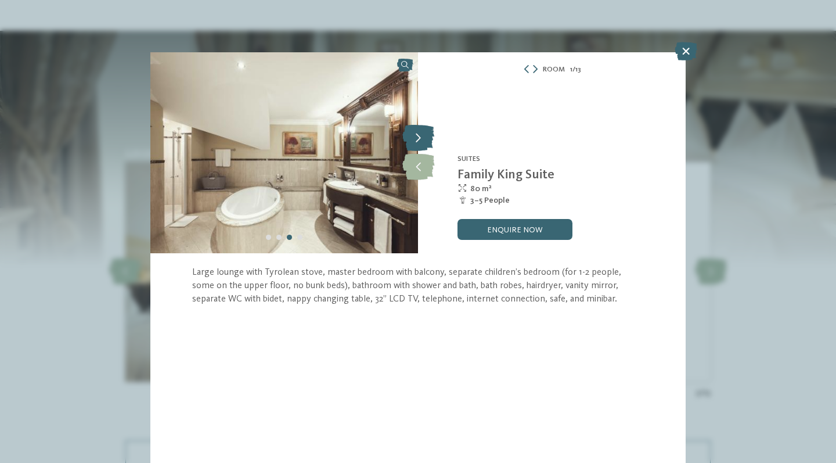
click at [417, 145] on icon at bounding box center [418, 138] width 32 height 26
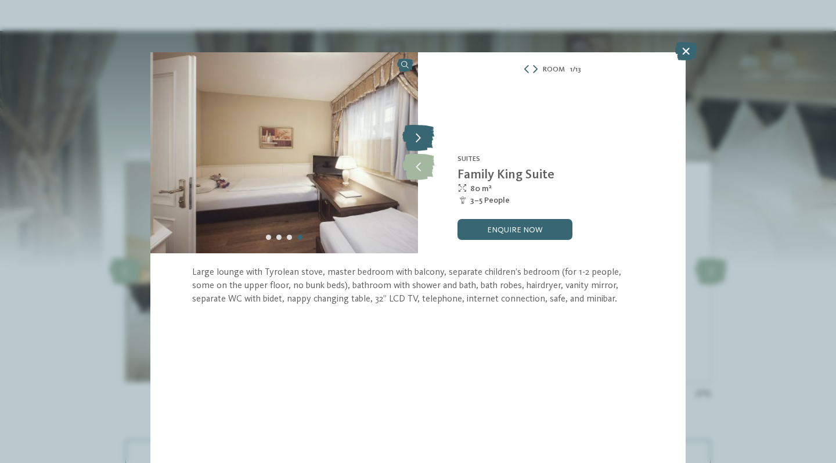
click at [417, 145] on icon at bounding box center [418, 138] width 32 height 26
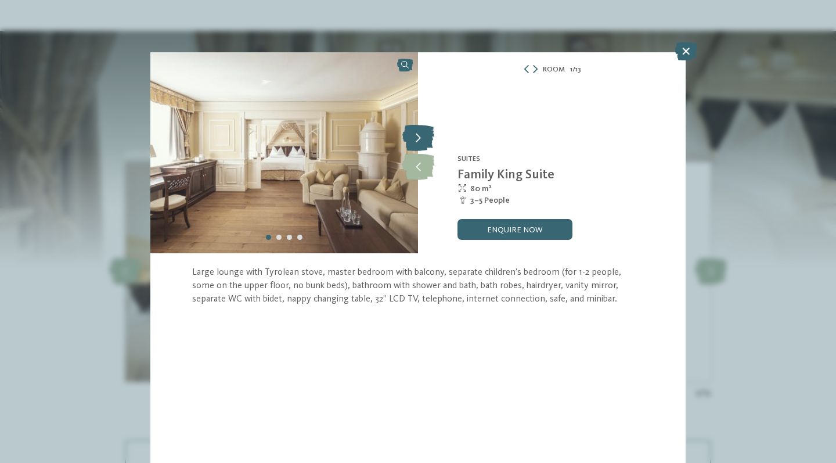
click at [417, 145] on icon at bounding box center [418, 138] width 32 height 26
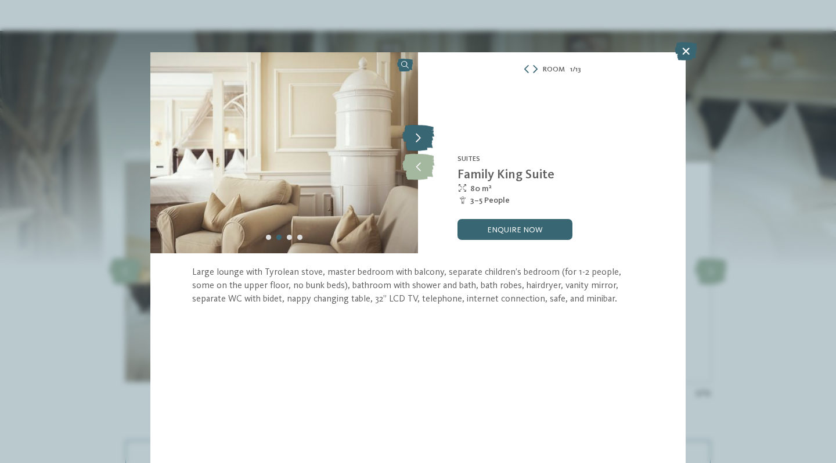
click at [417, 145] on icon at bounding box center [418, 138] width 32 height 26
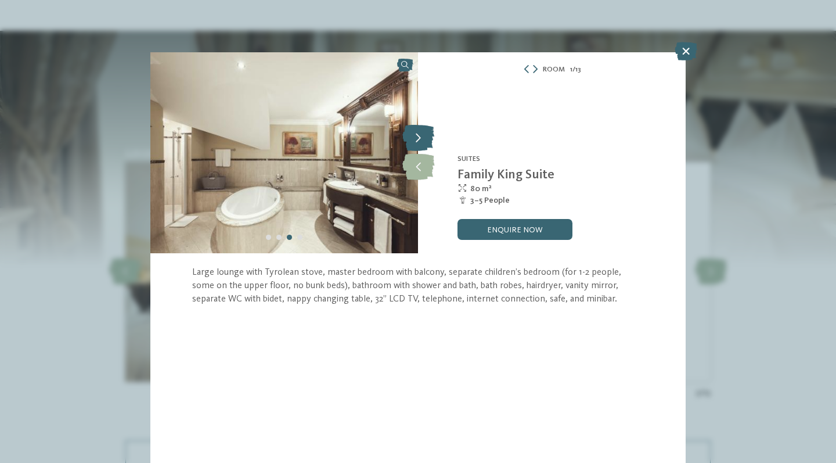
click at [417, 145] on icon at bounding box center [418, 138] width 32 height 26
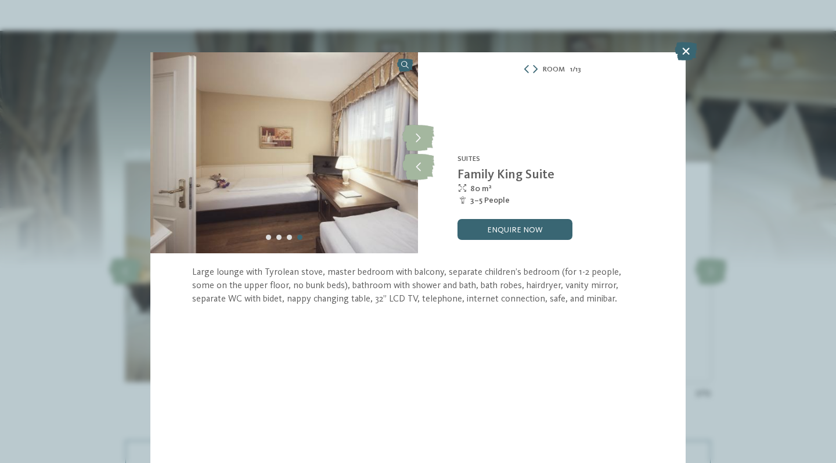
click at [343, 183] on img at bounding box center [284, 152] width 268 height 201
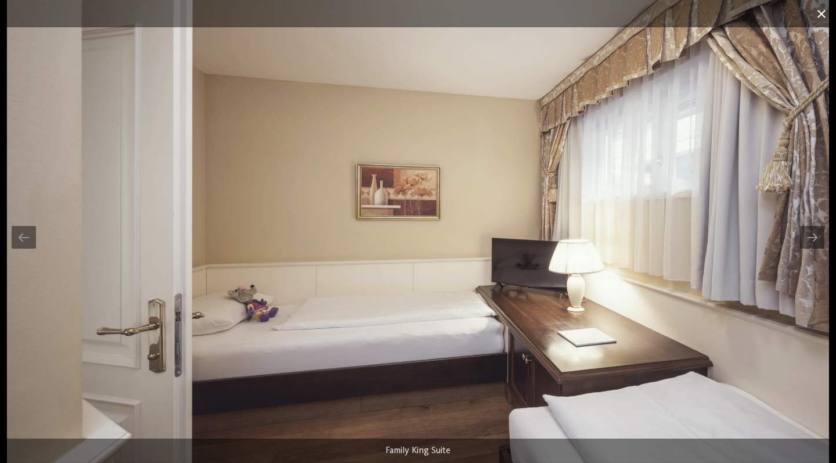
click at [819, 17] on span at bounding box center [821, 13] width 29 height 27
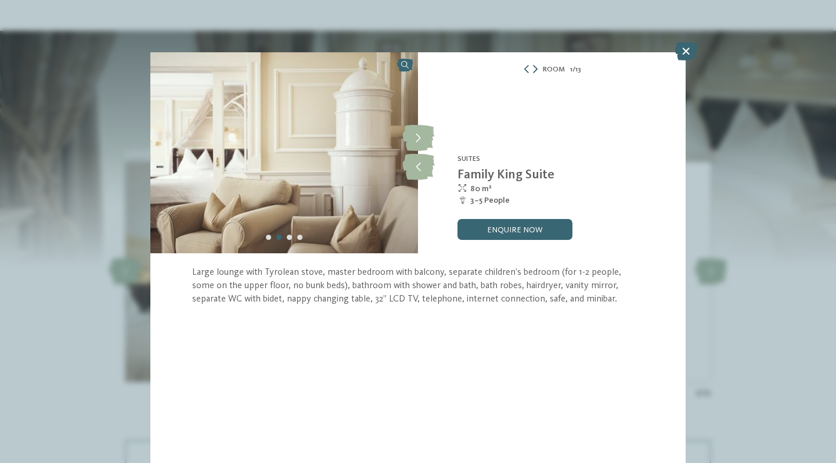
click at [534, 69] on icon at bounding box center [535, 69] width 5 height 8
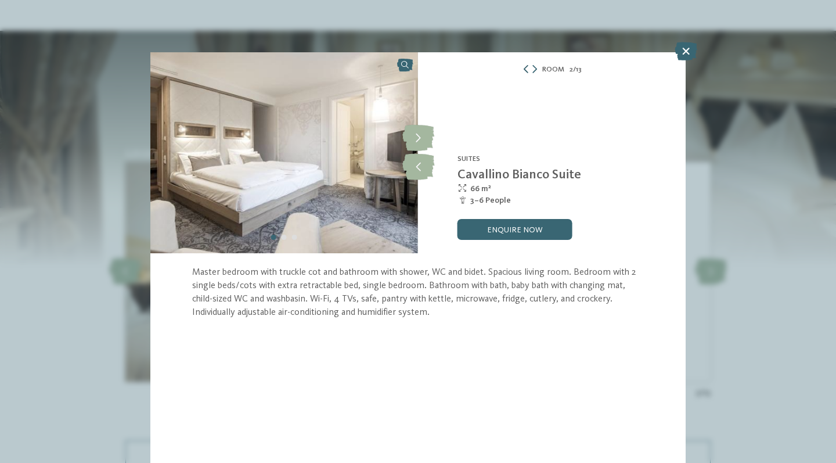
click at [524, 70] on icon at bounding box center [526, 69] width 8 height 8
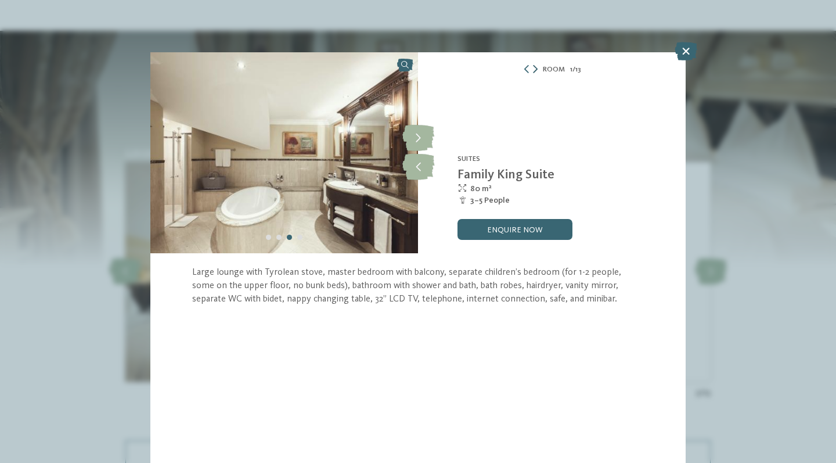
click at [534, 69] on icon at bounding box center [535, 69] width 5 height 8
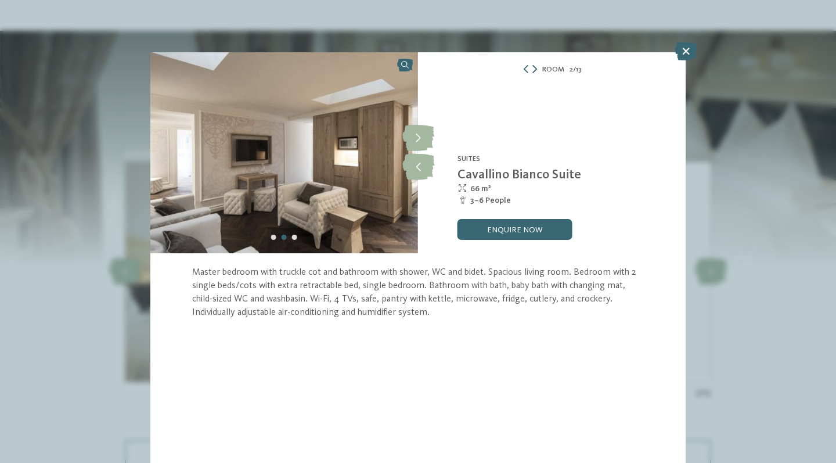
click at [534, 69] on icon at bounding box center [535, 69] width 5 height 8
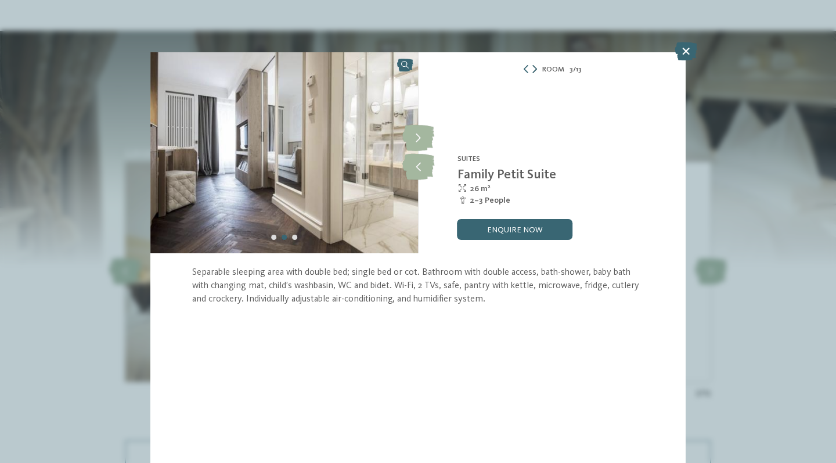
click at [534, 69] on icon at bounding box center [535, 69] width 5 height 8
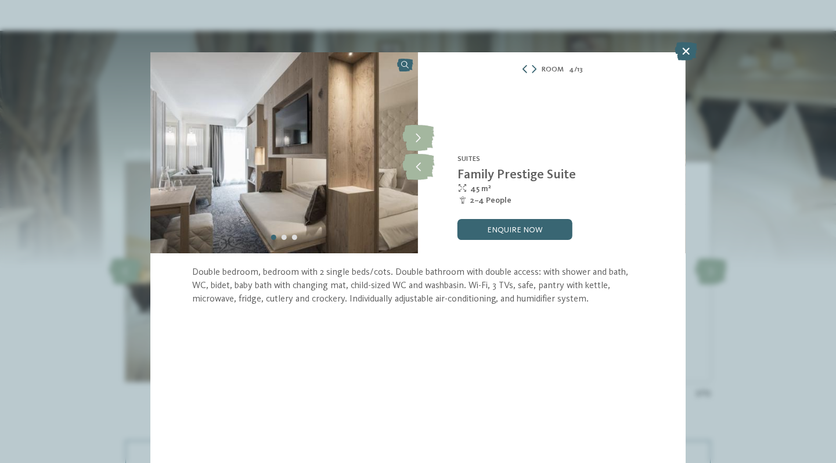
click at [525, 69] on icon at bounding box center [525, 69] width 8 height 8
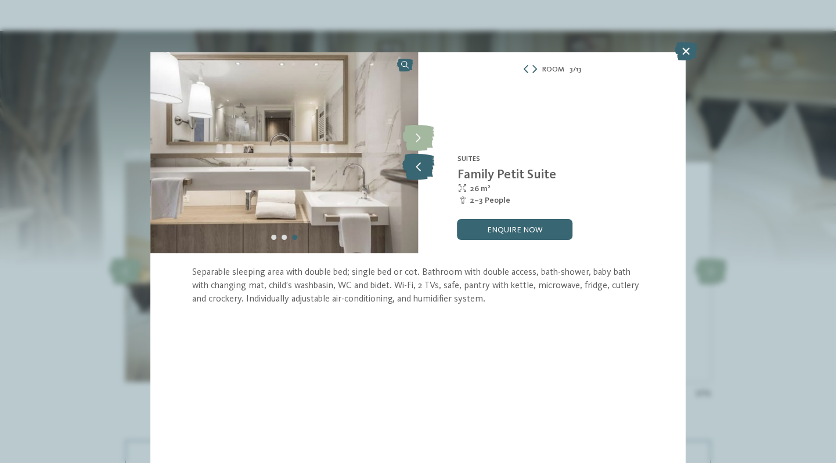
click at [415, 167] on icon at bounding box center [418, 167] width 32 height 26
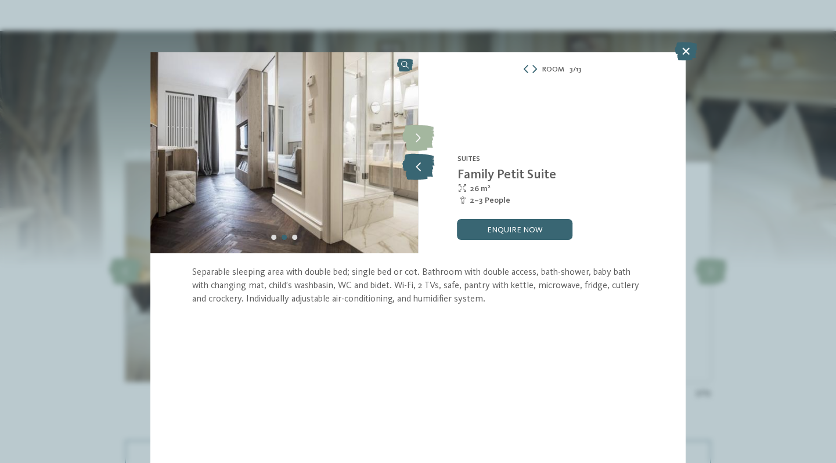
click at [415, 166] on icon at bounding box center [418, 167] width 32 height 26
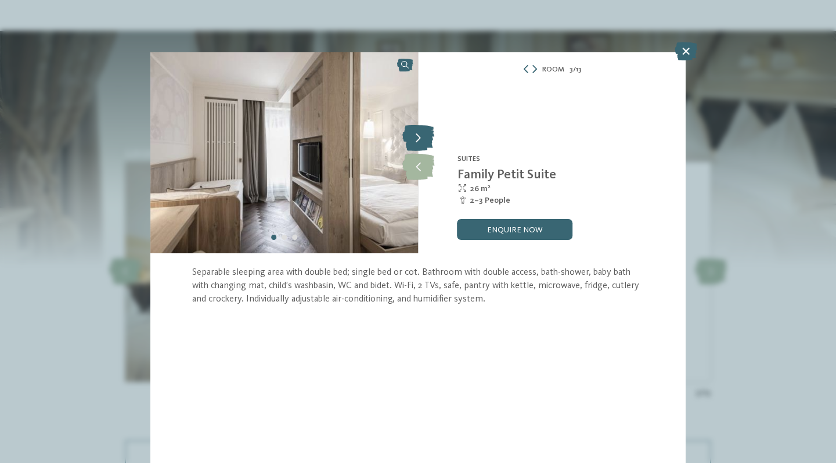
click at [417, 139] on icon at bounding box center [418, 138] width 32 height 26
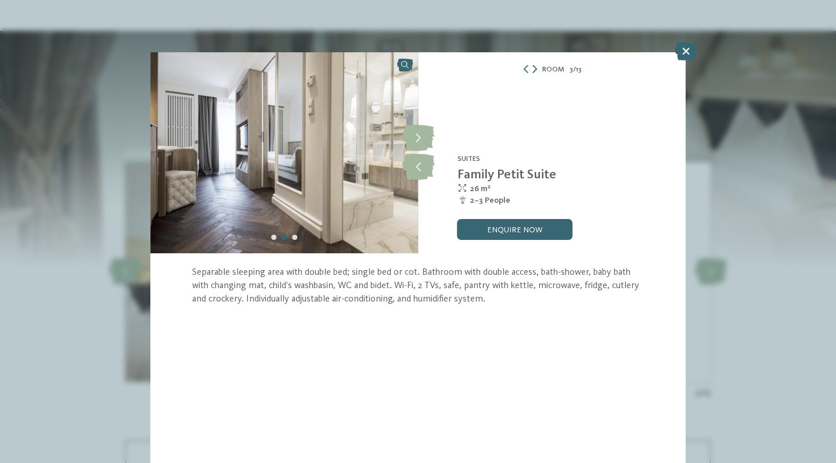
click at [534, 69] on icon at bounding box center [535, 69] width 5 height 8
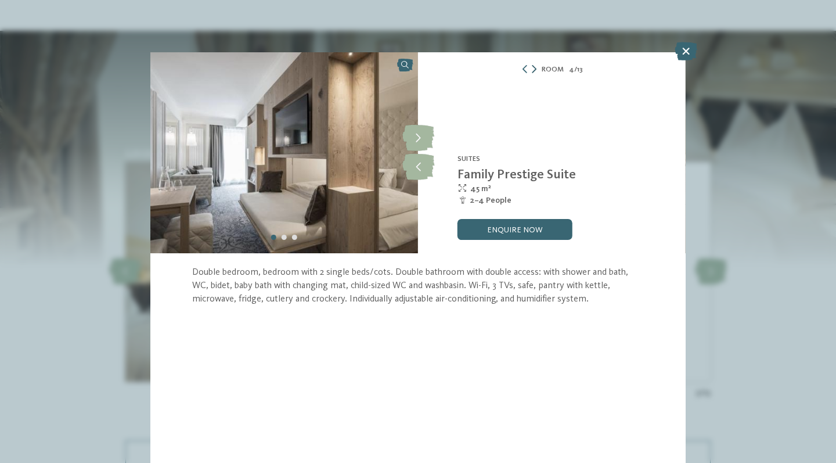
click at [534, 69] on icon at bounding box center [534, 69] width 5 height 8
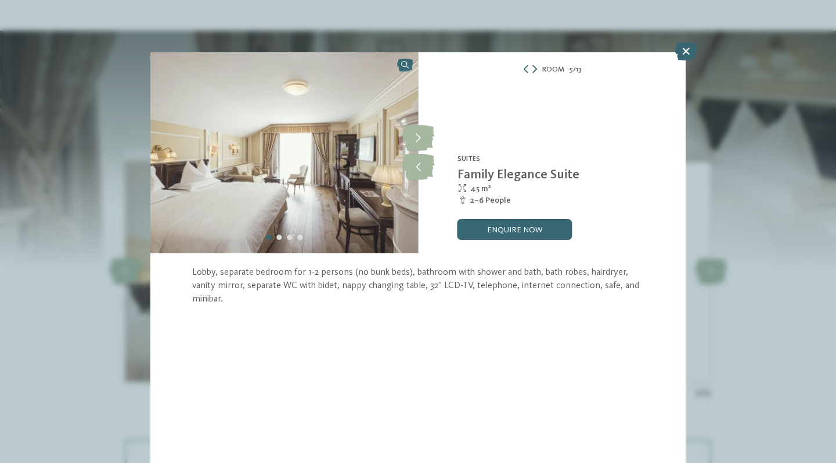
click at [534, 69] on icon at bounding box center [535, 69] width 5 height 8
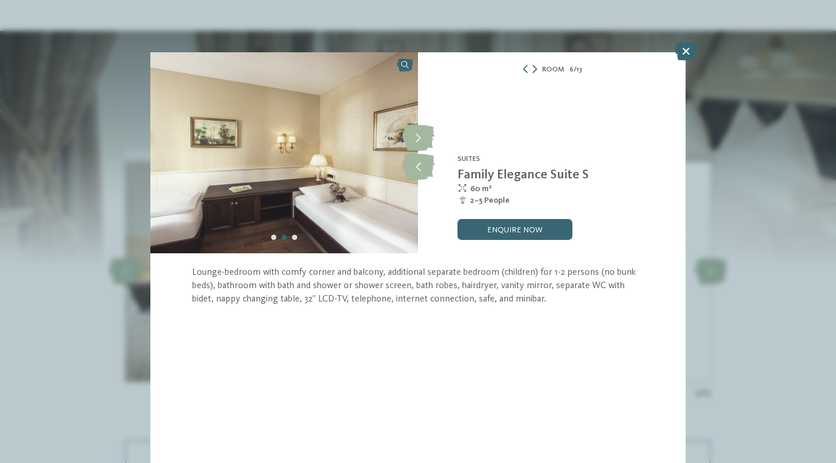
click at [534, 69] on icon at bounding box center [535, 69] width 5 height 8
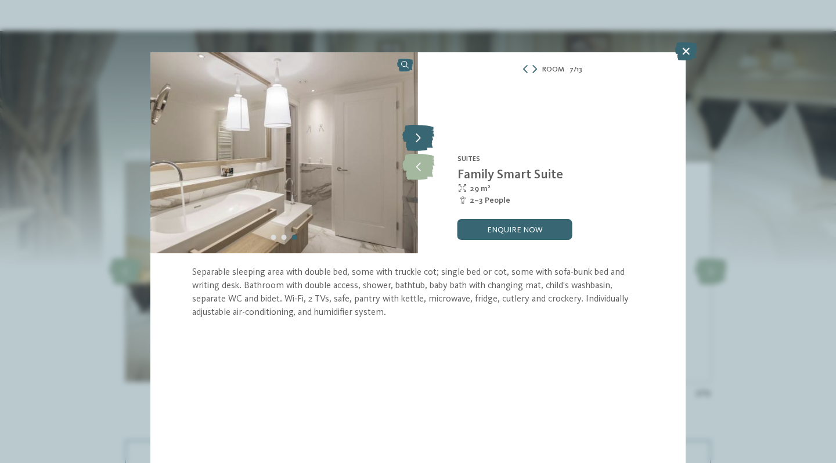
click at [408, 136] on icon at bounding box center [418, 138] width 32 height 26
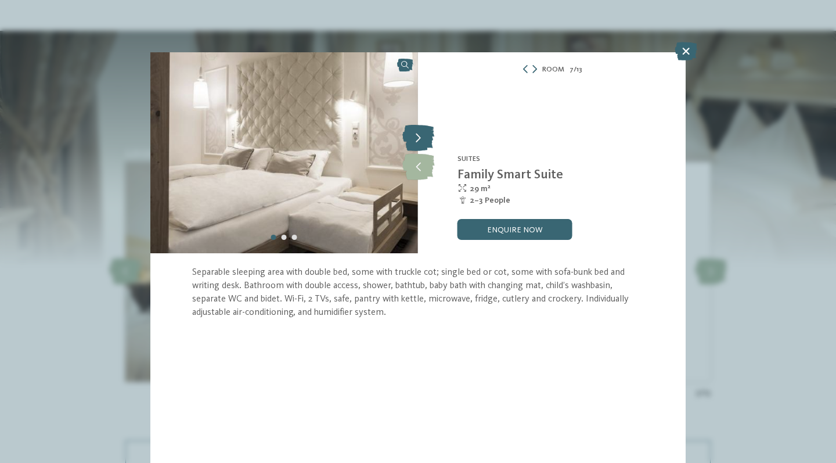
click at [408, 136] on icon at bounding box center [418, 138] width 32 height 26
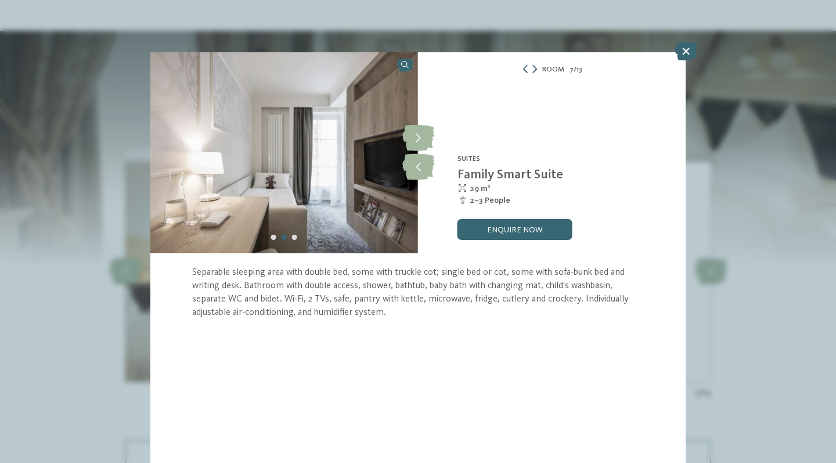
click at [534, 69] on icon at bounding box center [535, 69] width 5 height 8
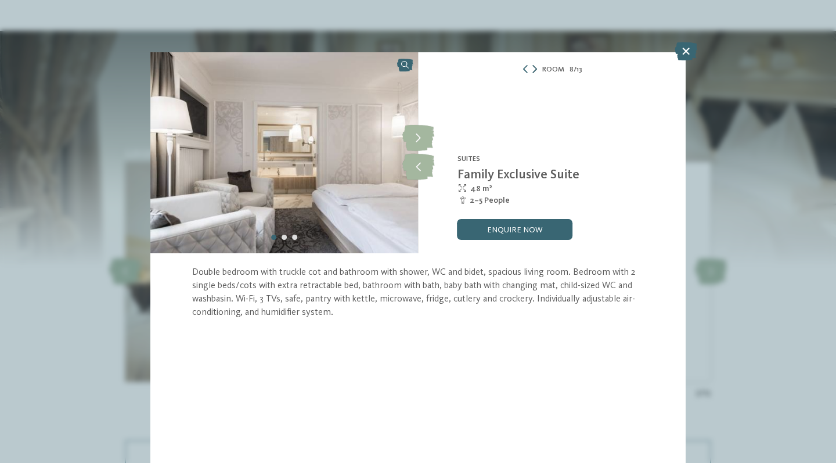
click at [534, 69] on icon at bounding box center [535, 69] width 5 height 8
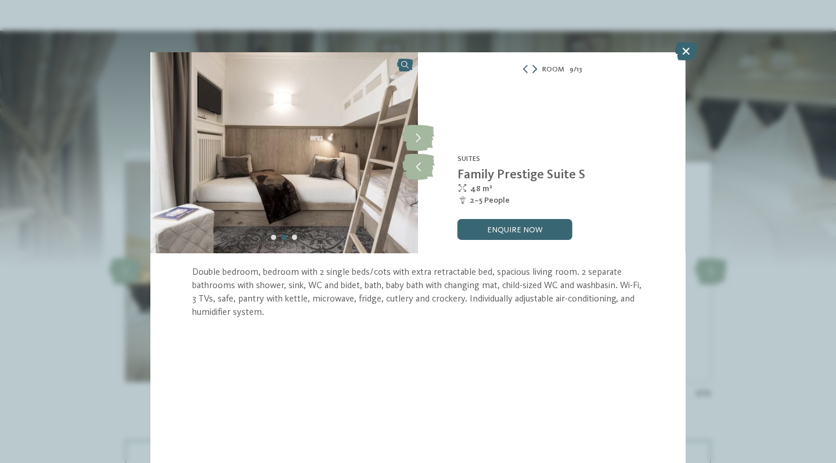
click at [534, 69] on icon at bounding box center [535, 69] width 5 height 8
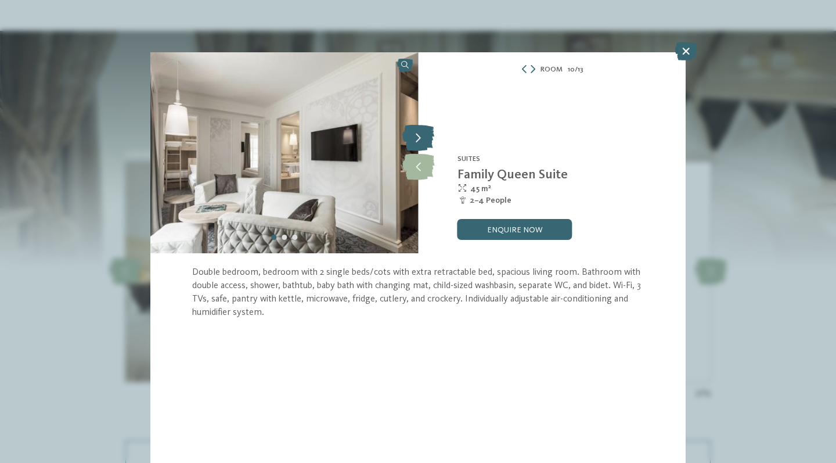
click at [420, 140] on icon at bounding box center [418, 138] width 32 height 26
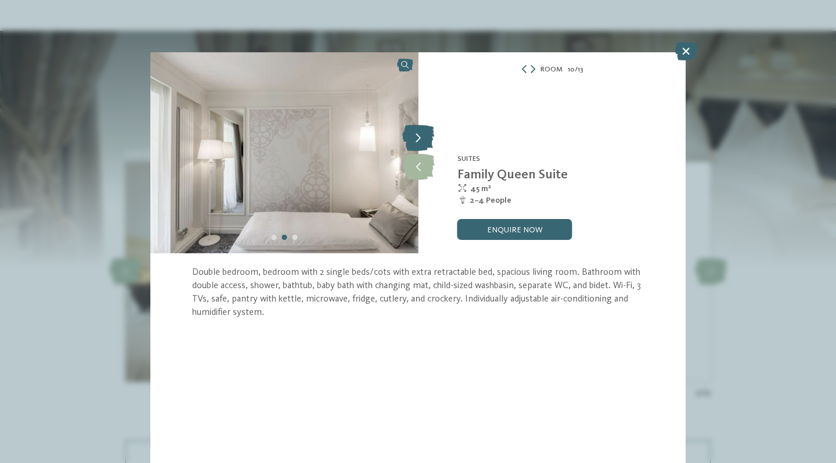
click at [420, 140] on icon at bounding box center [418, 138] width 32 height 26
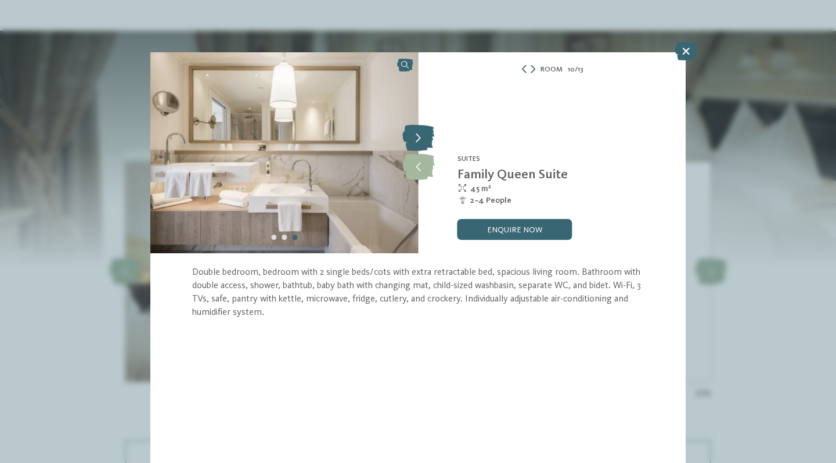
click at [420, 140] on icon at bounding box center [418, 138] width 32 height 26
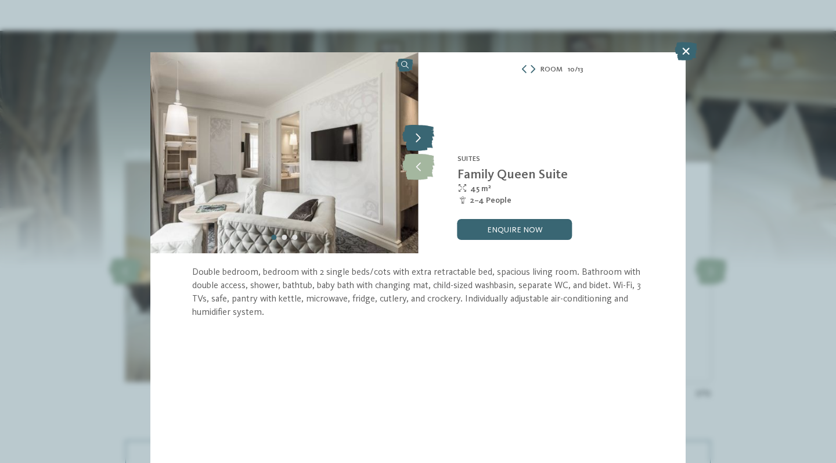
click at [420, 140] on icon at bounding box center [418, 138] width 32 height 26
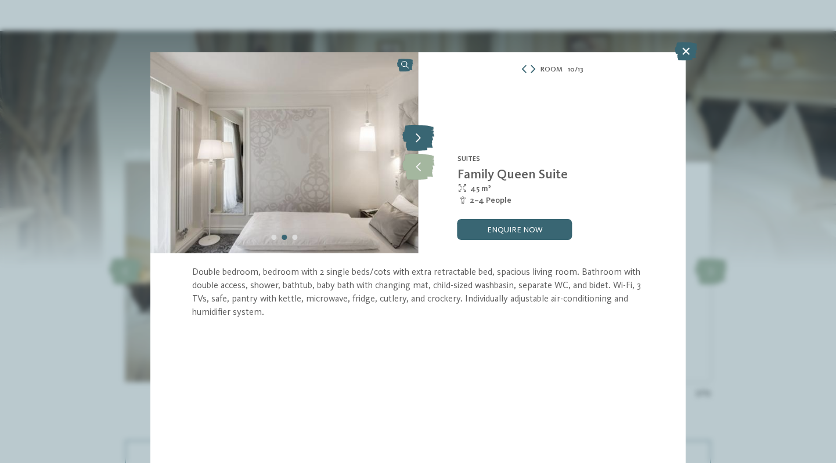
click at [420, 140] on icon at bounding box center [418, 138] width 32 height 26
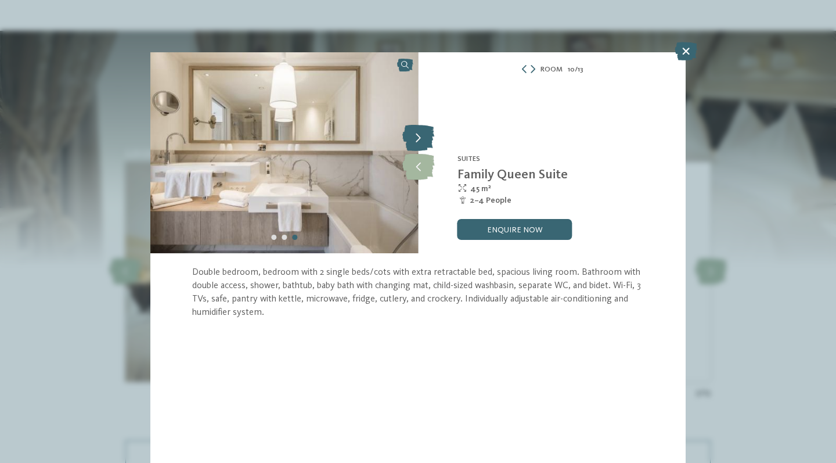
click at [420, 140] on icon at bounding box center [418, 138] width 32 height 26
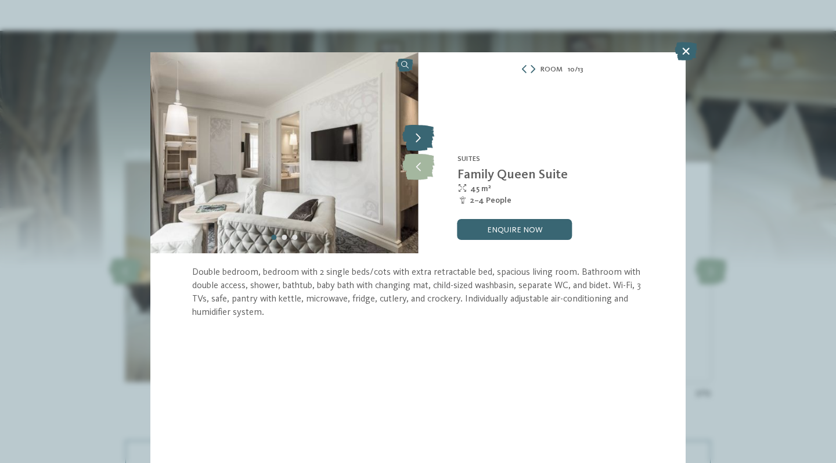
click at [420, 140] on icon at bounding box center [418, 138] width 32 height 26
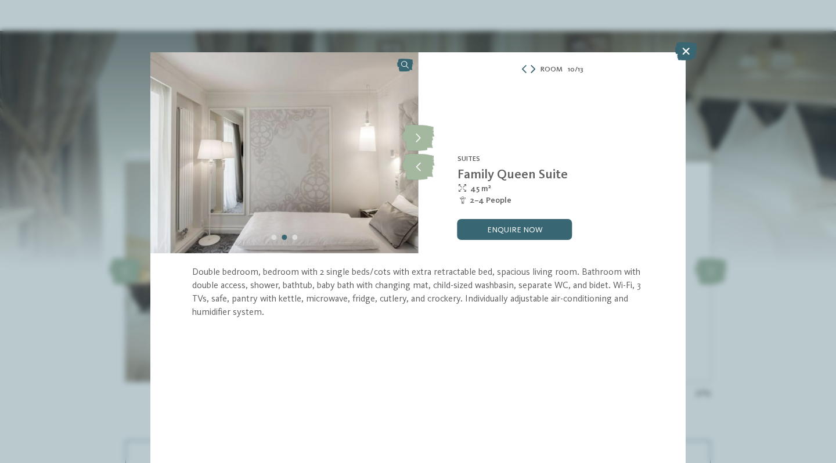
click at [533, 70] on icon at bounding box center [533, 69] width 5 height 8
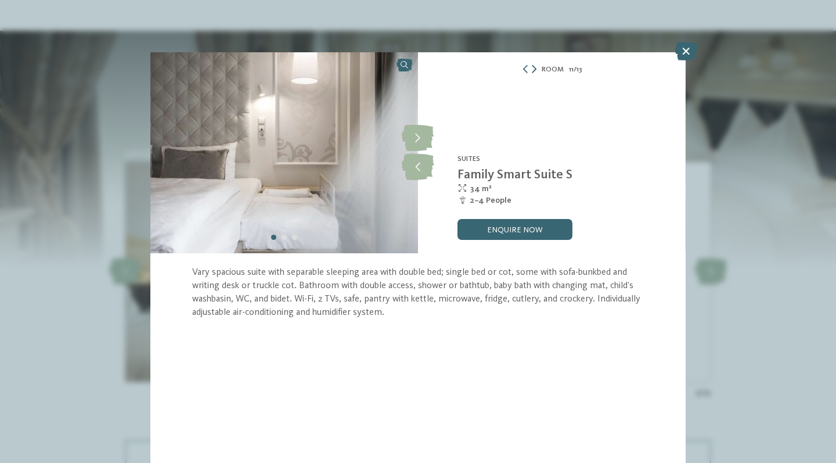
click at [533, 70] on icon at bounding box center [534, 69] width 5 height 8
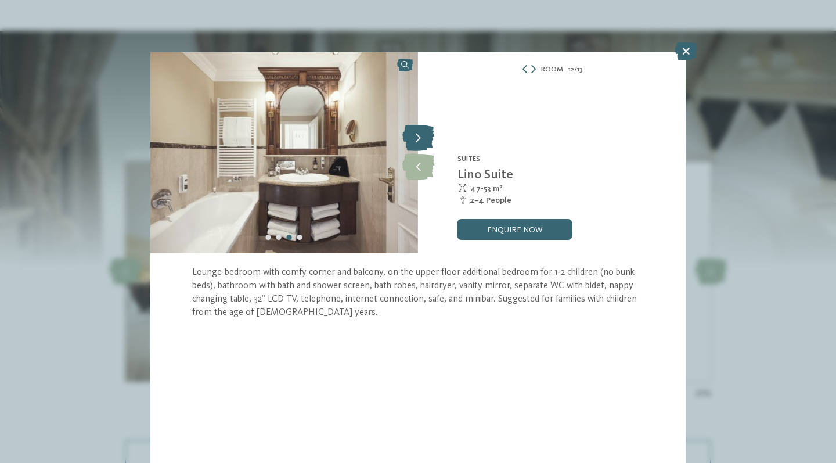
click at [426, 137] on icon at bounding box center [418, 138] width 32 height 26
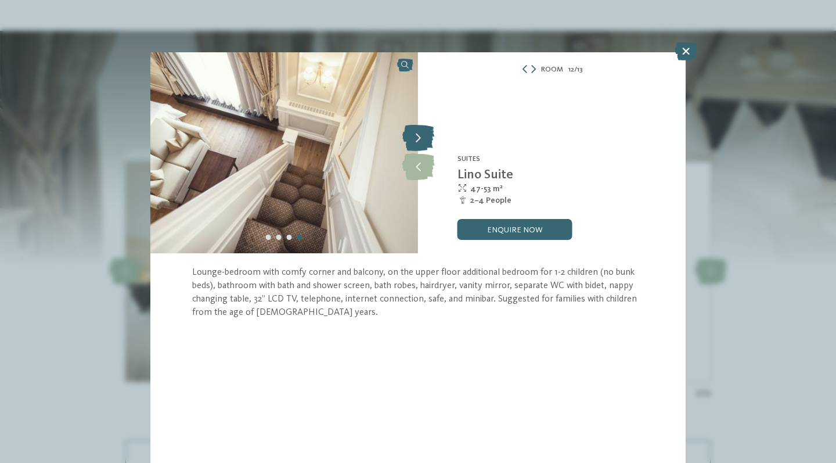
click at [426, 137] on icon at bounding box center [418, 138] width 32 height 26
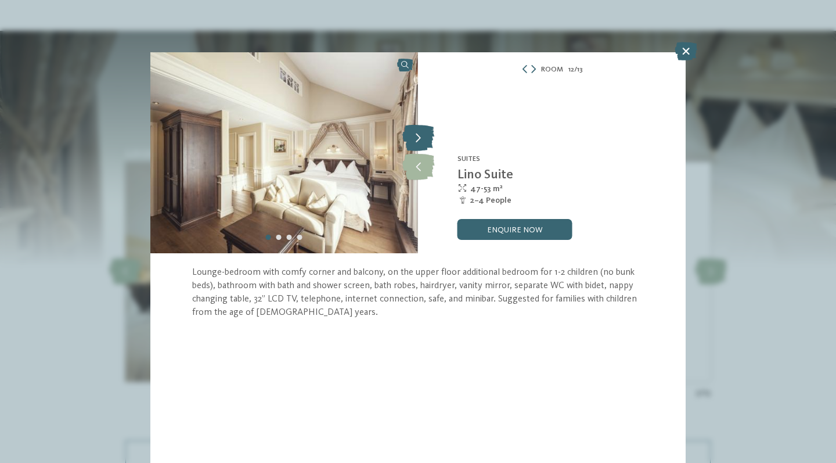
click at [426, 137] on icon at bounding box center [418, 138] width 32 height 26
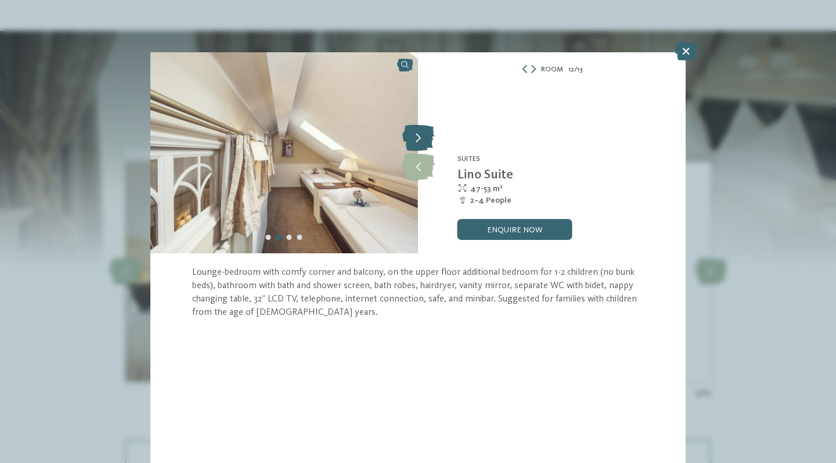
click at [426, 137] on icon at bounding box center [418, 138] width 32 height 26
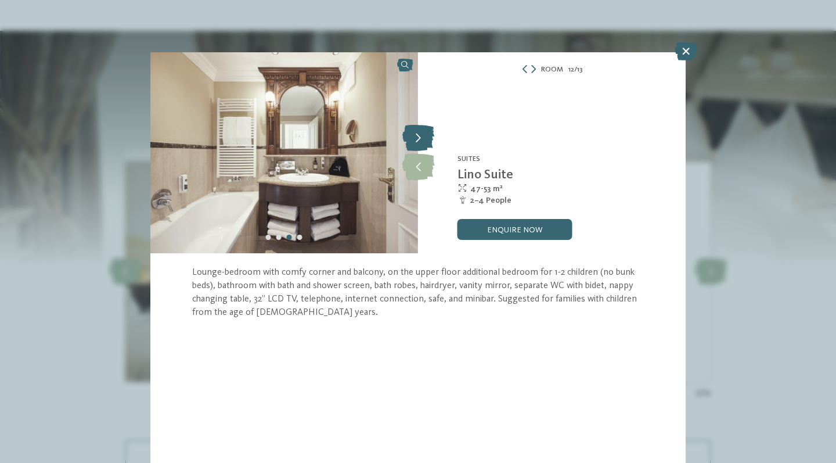
click at [426, 138] on icon at bounding box center [418, 138] width 32 height 26
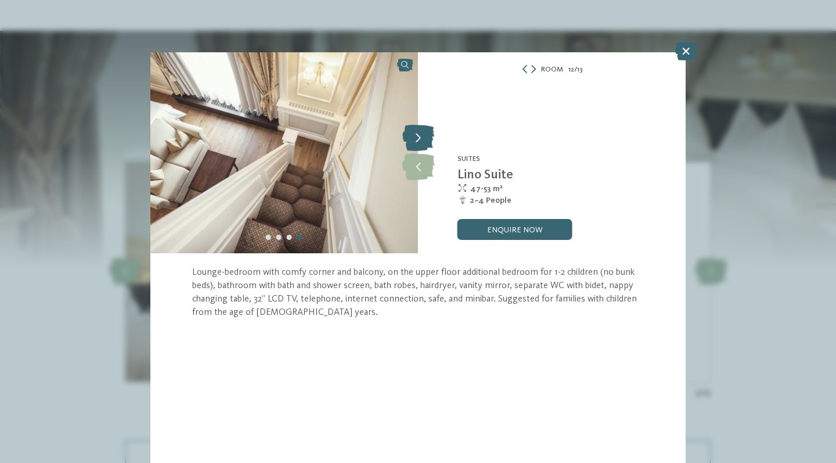
click at [426, 138] on icon at bounding box center [418, 138] width 32 height 26
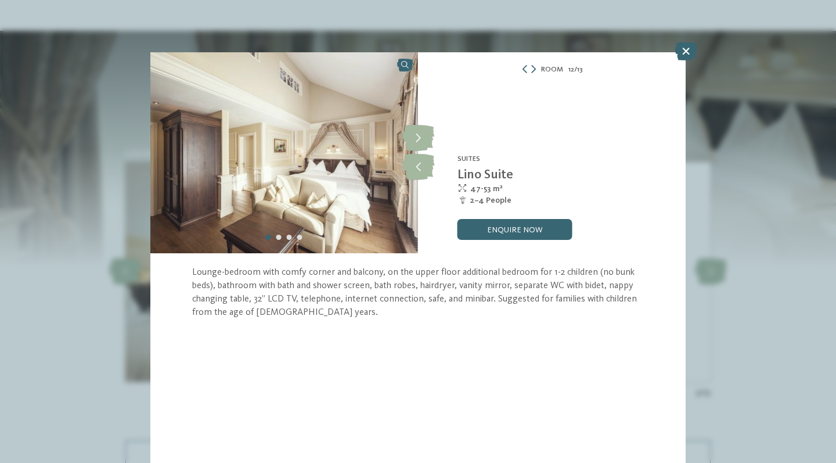
click at [535, 70] on div "Room 12 / 13" at bounding box center [552, 69] width 268 height 13
click at [533, 69] on icon at bounding box center [533, 69] width 5 height 8
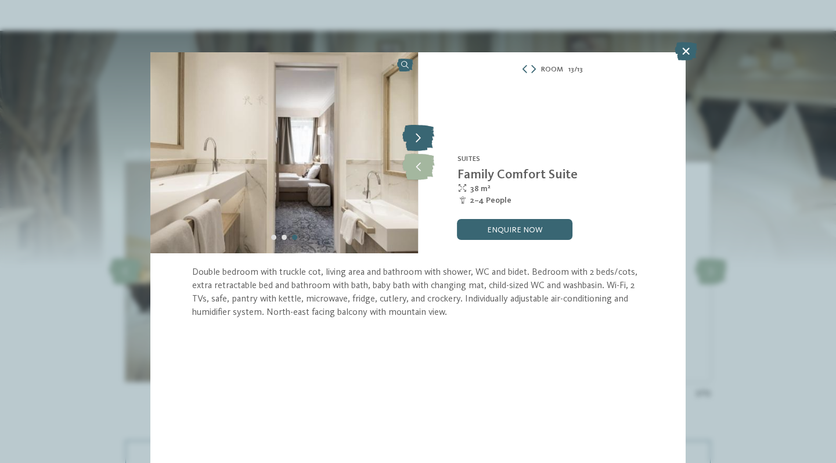
click at [420, 142] on icon at bounding box center [418, 138] width 32 height 26
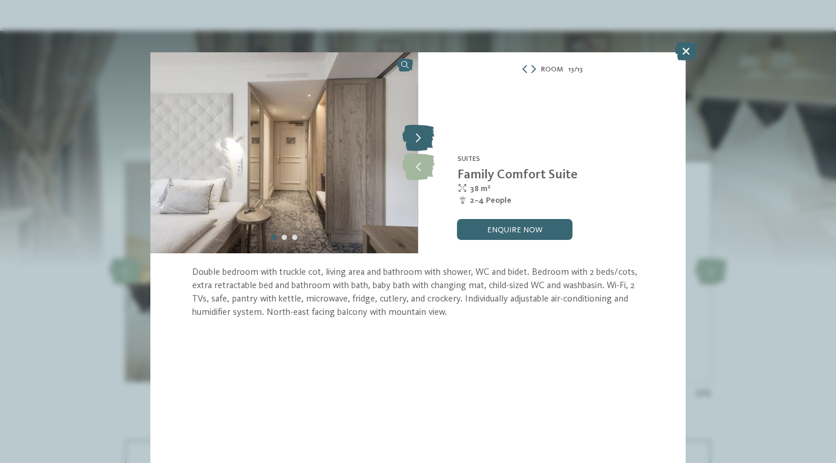
click at [420, 142] on icon at bounding box center [418, 138] width 32 height 26
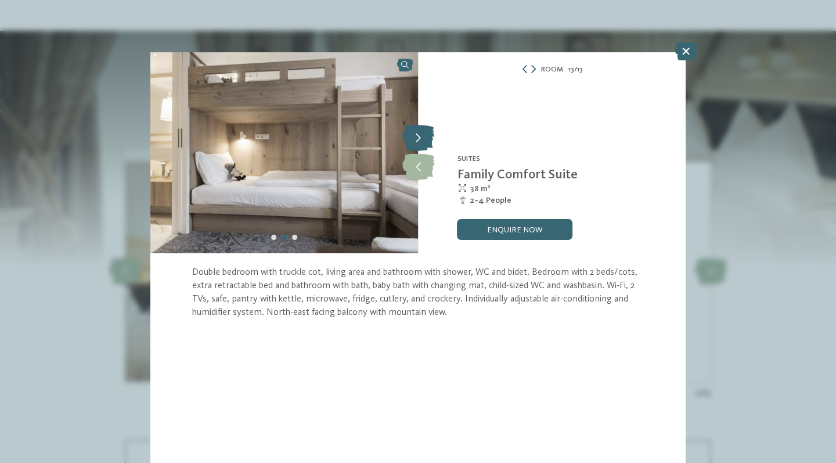
click at [420, 142] on icon at bounding box center [418, 138] width 32 height 26
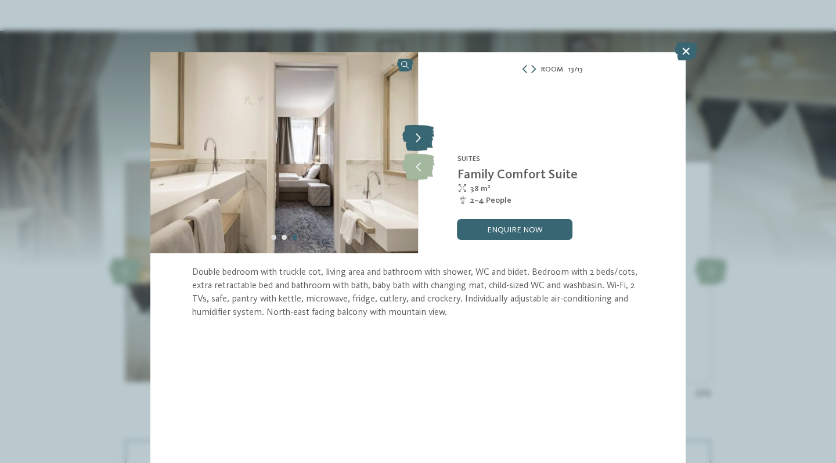
click at [420, 142] on icon at bounding box center [418, 138] width 32 height 26
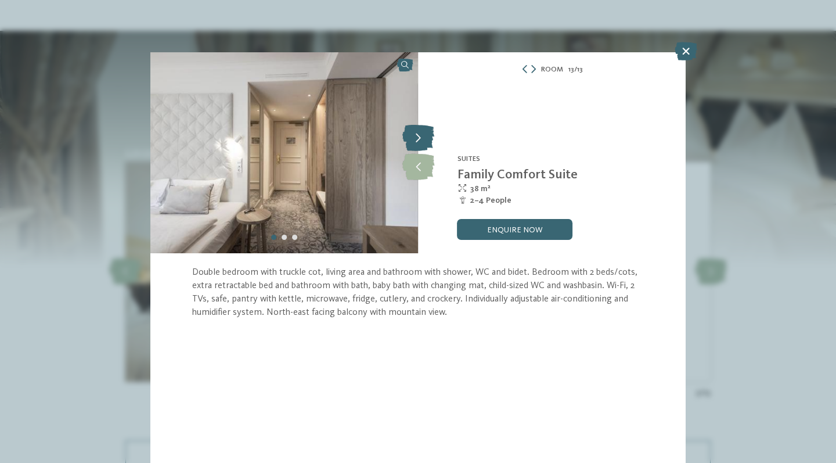
click at [420, 142] on icon at bounding box center [418, 138] width 32 height 26
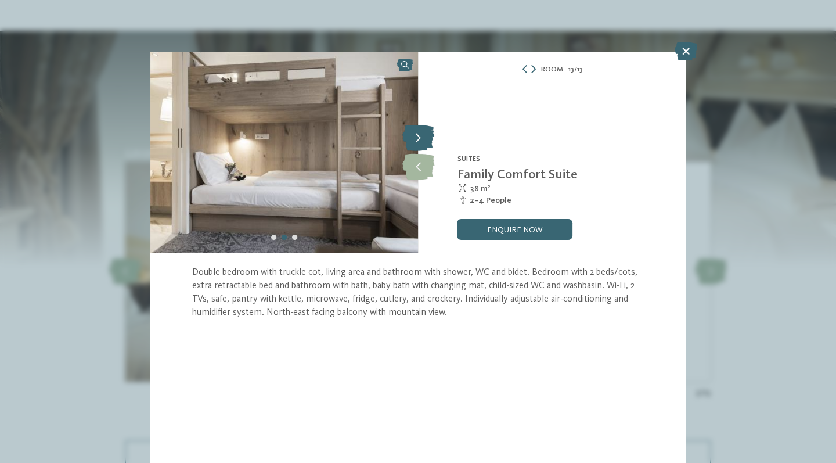
click at [420, 142] on icon at bounding box center [418, 138] width 32 height 26
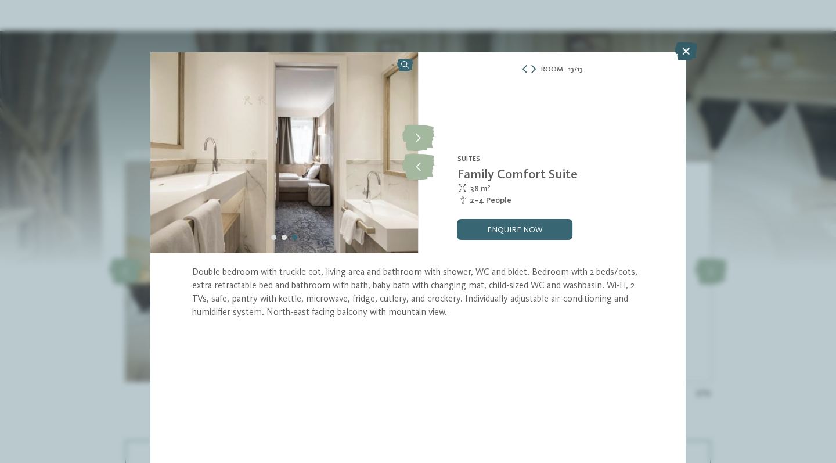
click at [685, 55] on icon at bounding box center [686, 51] width 23 height 19
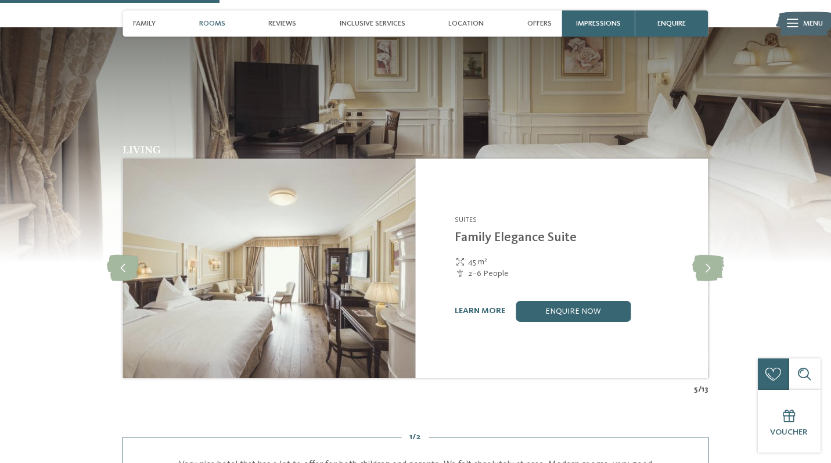
scroll to position [1036, 0]
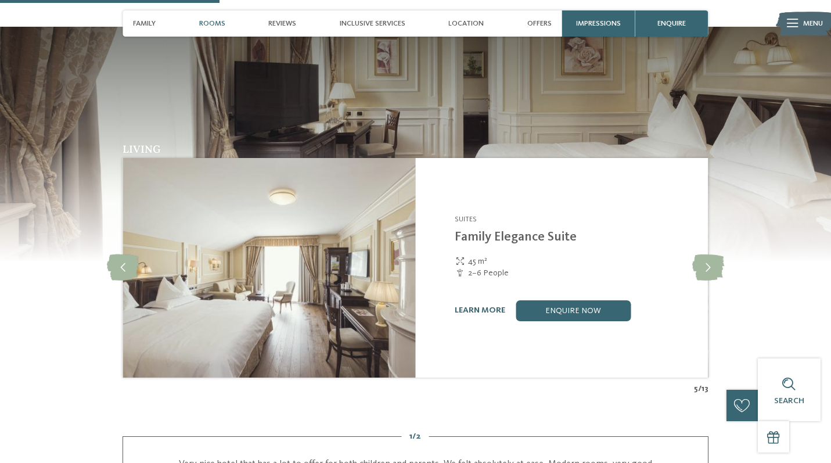
click at [367, 225] on img at bounding box center [269, 268] width 293 height 220
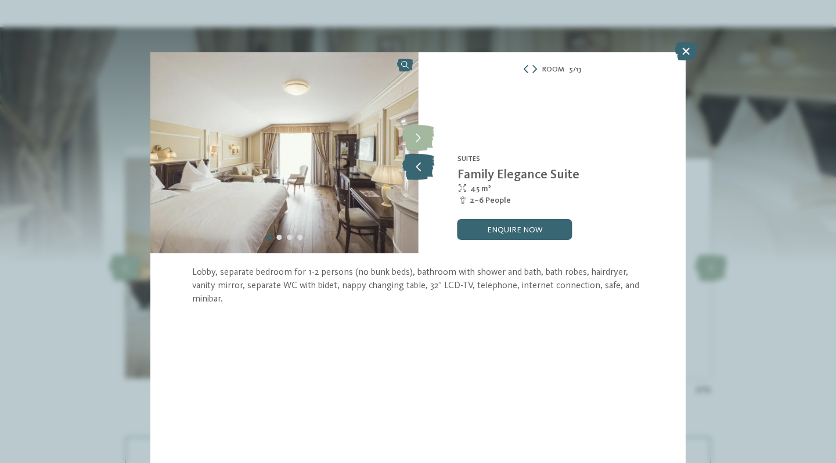
click at [417, 168] on icon at bounding box center [418, 167] width 32 height 26
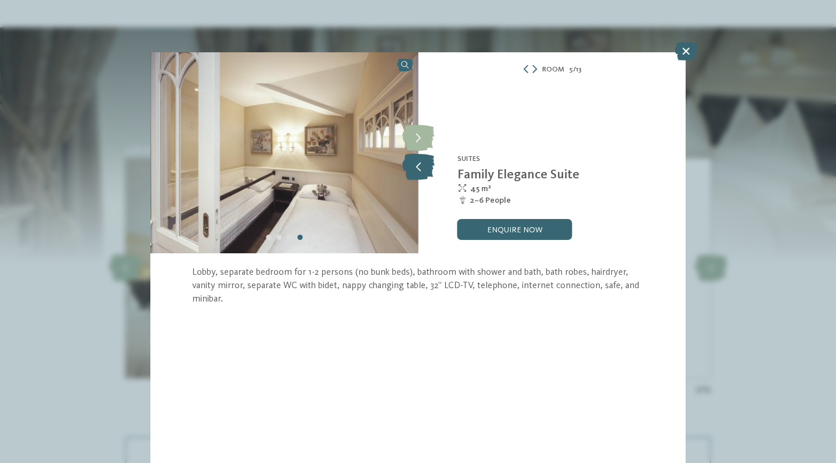
click at [417, 168] on icon at bounding box center [418, 167] width 32 height 26
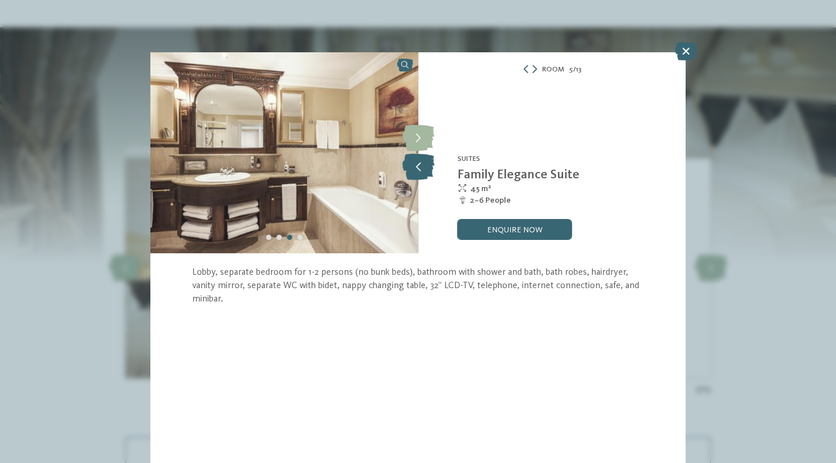
click at [417, 168] on icon at bounding box center [418, 167] width 32 height 26
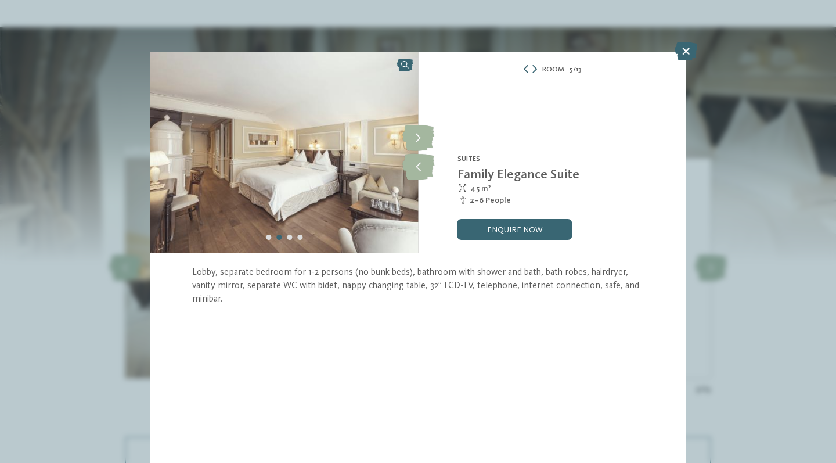
click at [524, 67] on icon at bounding box center [526, 69] width 8 height 8
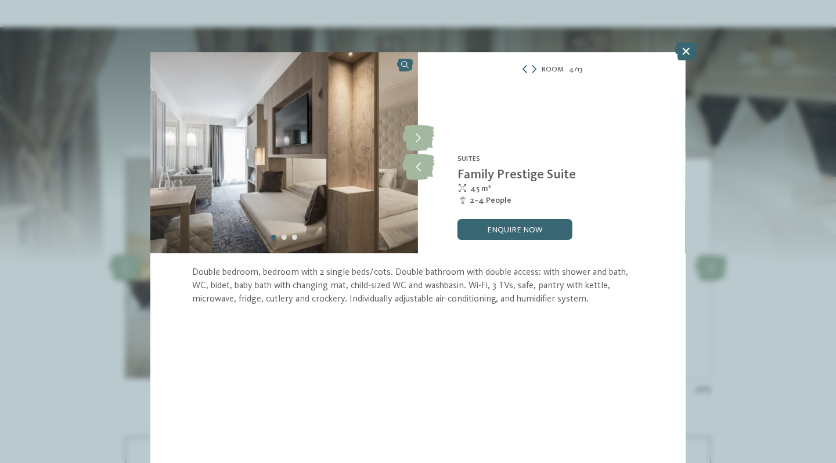
click at [524, 67] on icon at bounding box center [525, 69] width 8 height 8
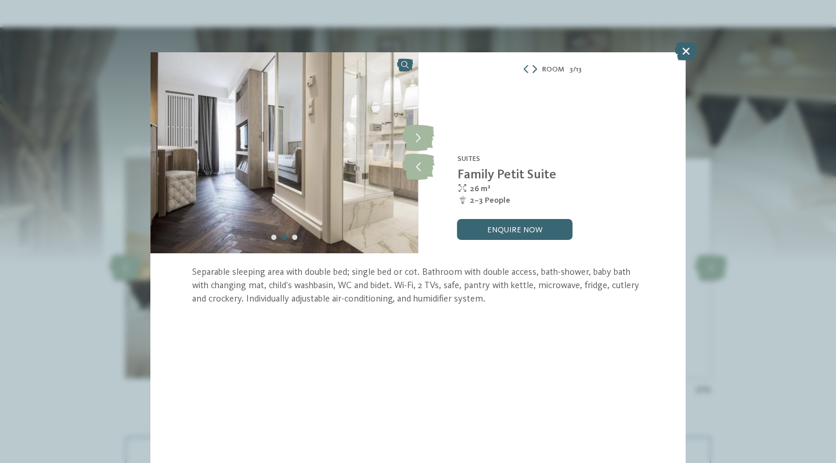
click at [535, 70] on icon at bounding box center [535, 69] width 5 height 8
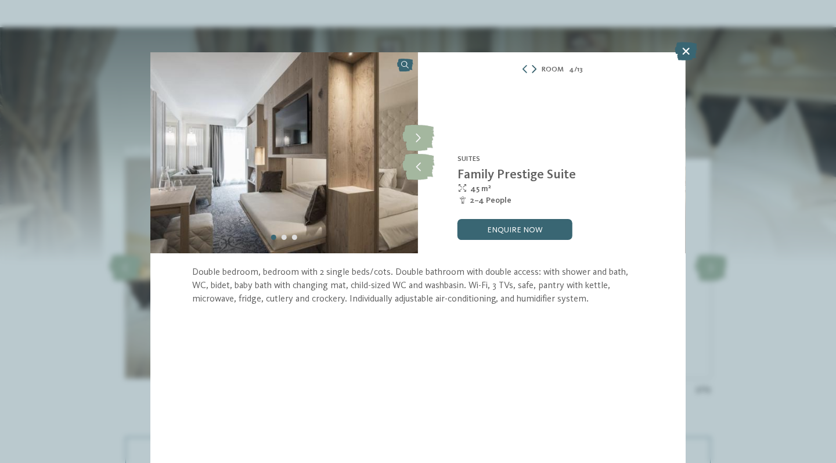
click at [535, 70] on icon at bounding box center [534, 69] width 5 height 8
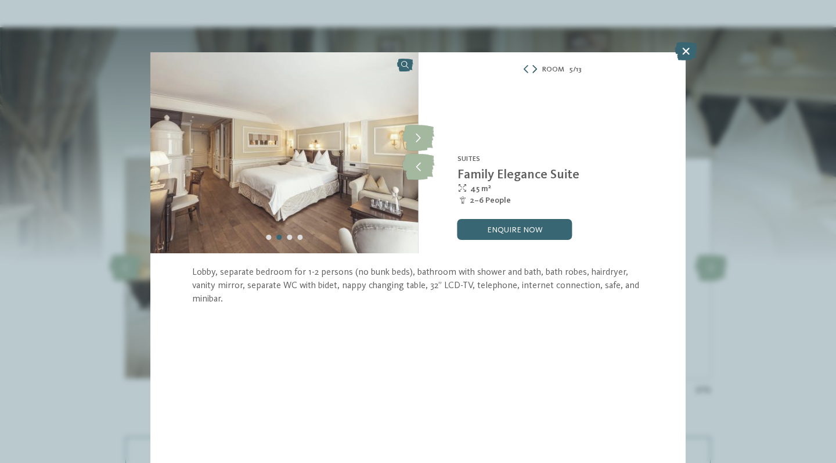
click at [535, 70] on icon at bounding box center [535, 69] width 5 height 8
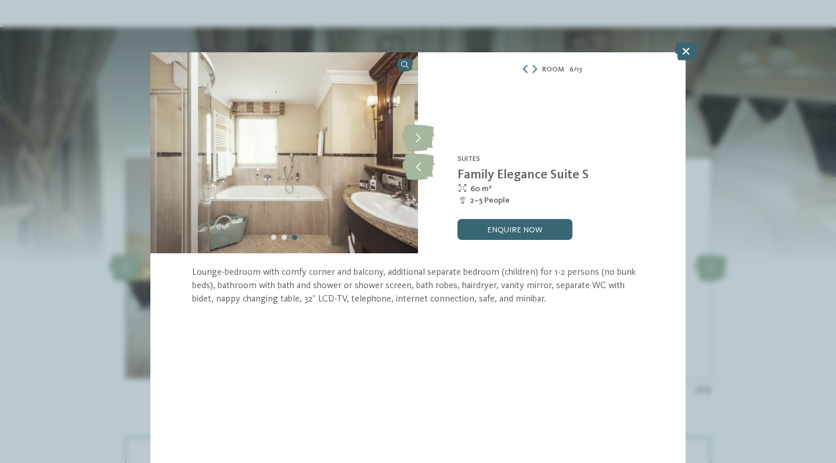
click at [525, 70] on icon at bounding box center [526, 69] width 8 height 8
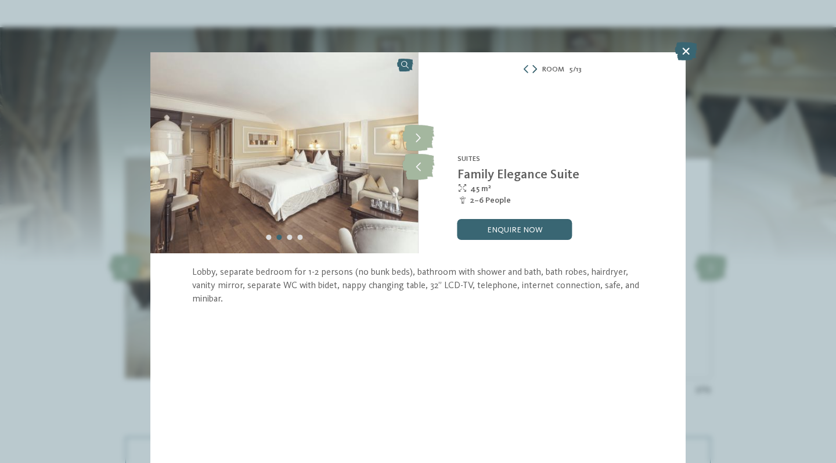
click at [534, 68] on icon at bounding box center [535, 69] width 5 height 8
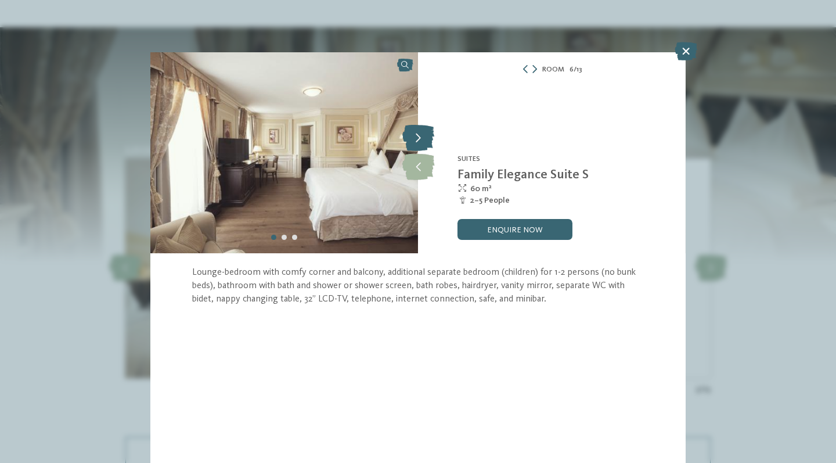
click at [416, 147] on icon at bounding box center [418, 138] width 32 height 26
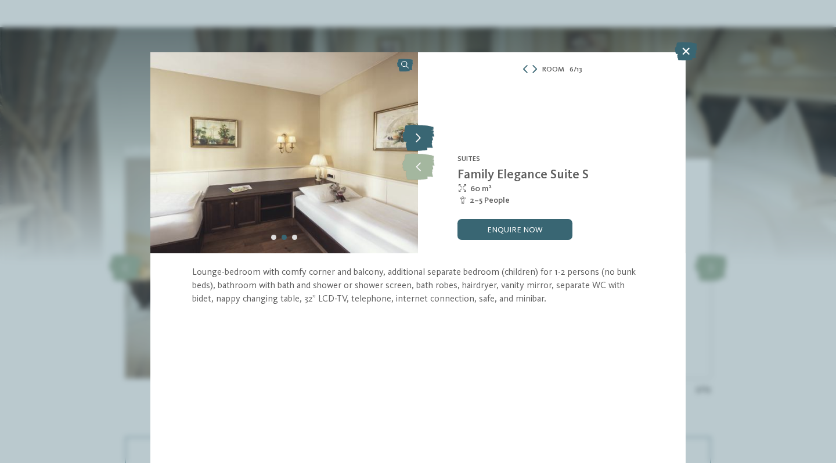
click at [416, 147] on icon at bounding box center [418, 138] width 32 height 26
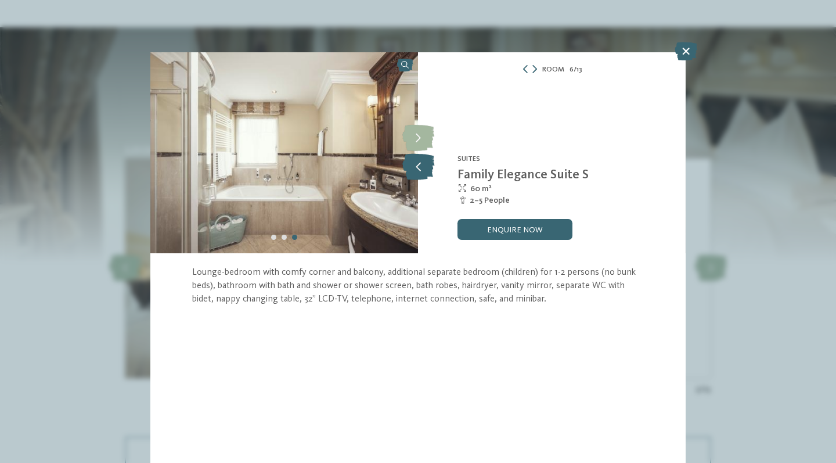
click at [415, 171] on icon at bounding box center [418, 167] width 32 height 26
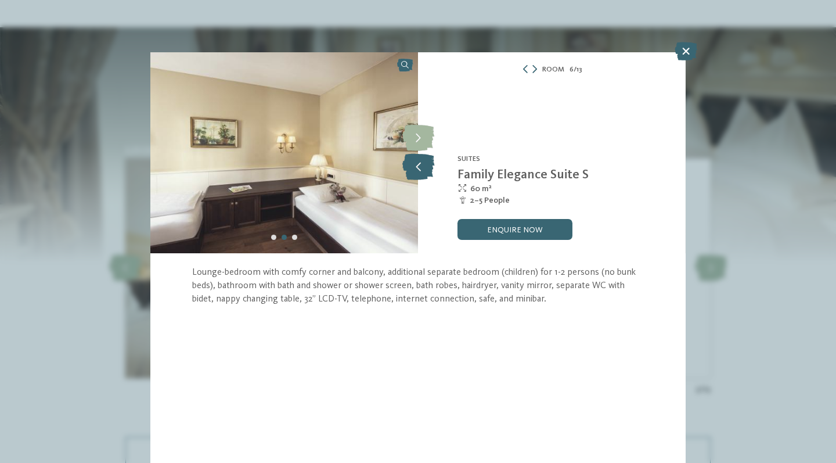
click at [415, 171] on icon at bounding box center [418, 167] width 32 height 26
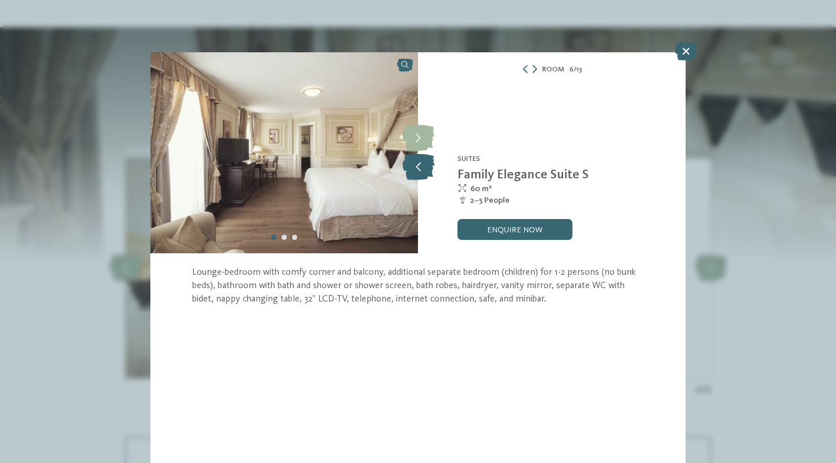
click at [415, 171] on icon at bounding box center [418, 167] width 32 height 26
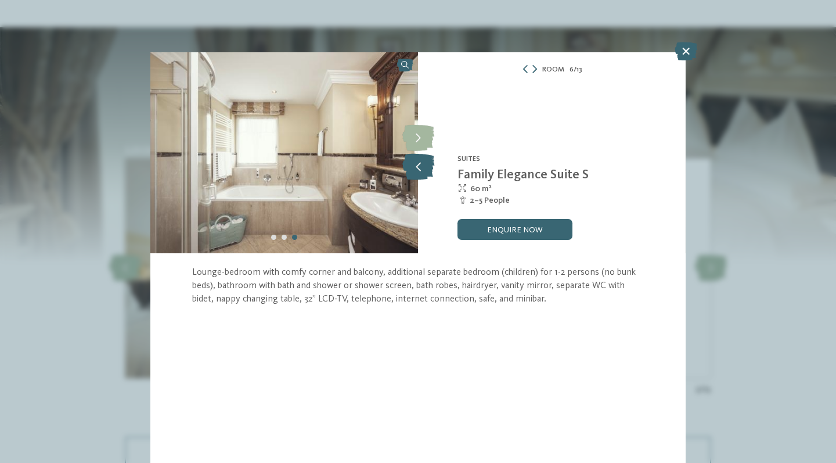
click at [415, 171] on icon at bounding box center [418, 167] width 32 height 26
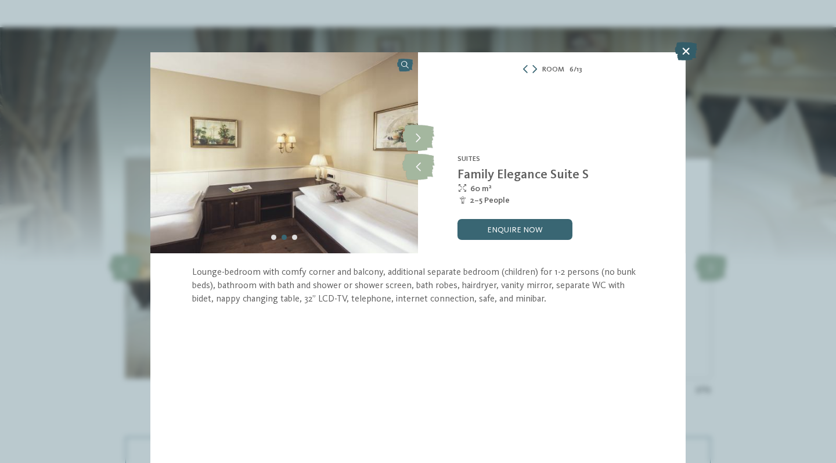
click at [681, 44] on icon at bounding box center [686, 51] width 23 height 19
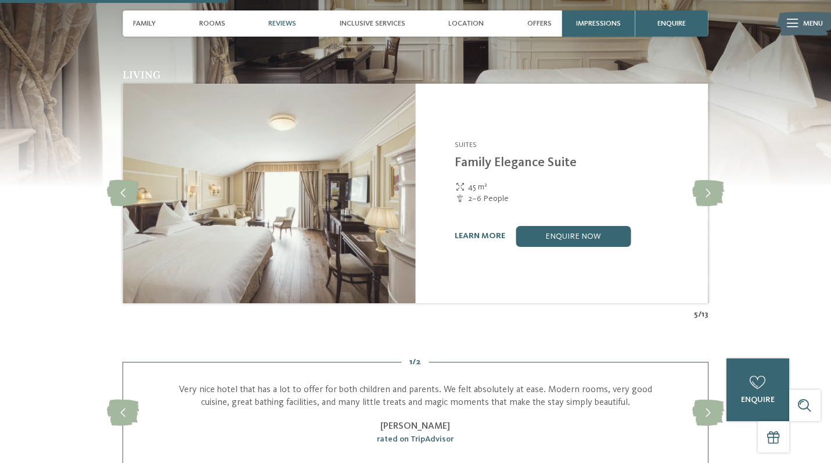
scroll to position [1117, 0]
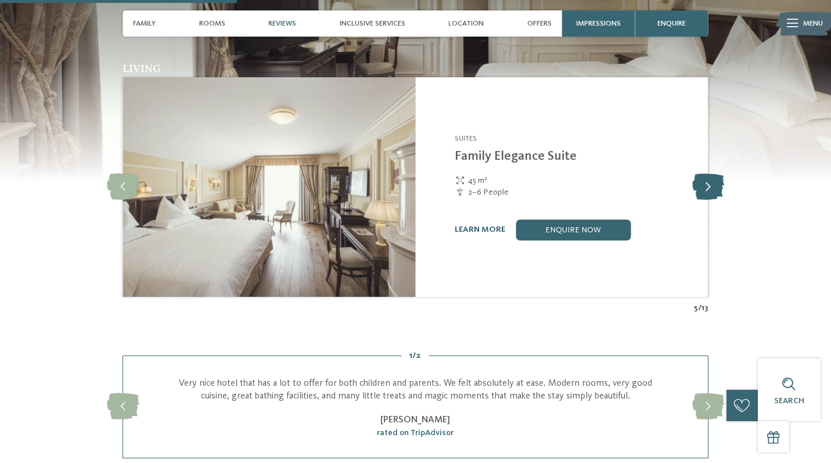
click at [706, 174] on icon at bounding box center [708, 187] width 32 height 26
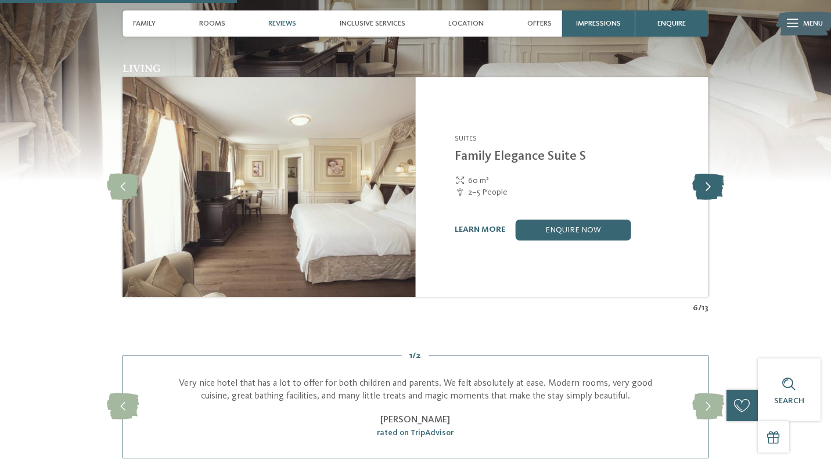
click at [706, 174] on icon at bounding box center [708, 187] width 32 height 26
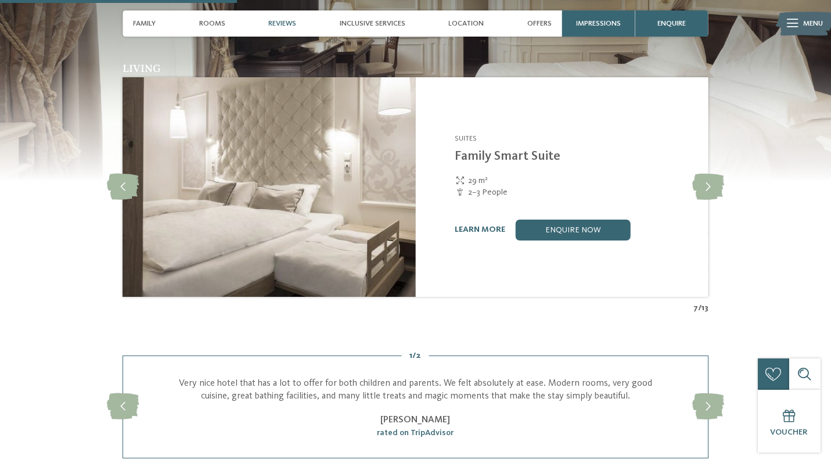
click at [387, 136] on img at bounding box center [269, 187] width 293 height 220
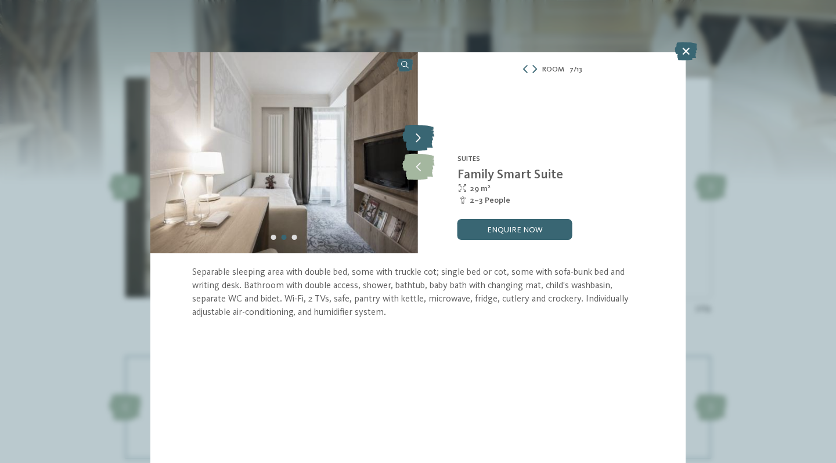
click at [423, 143] on icon at bounding box center [418, 138] width 32 height 26
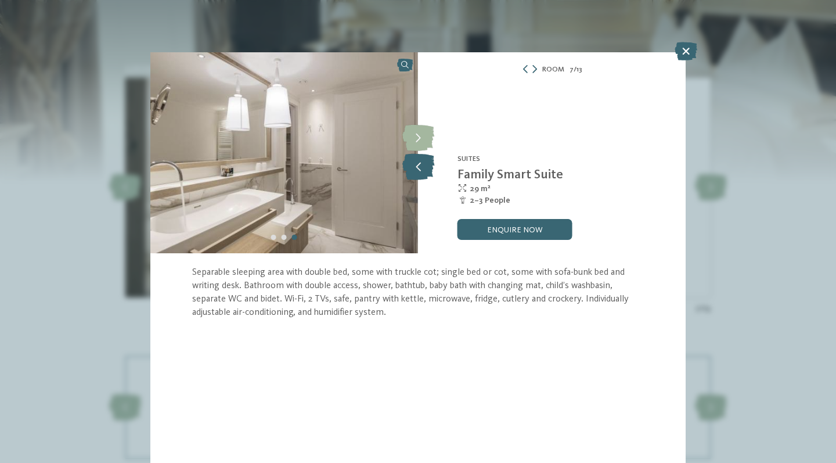
click at [417, 166] on icon at bounding box center [418, 167] width 32 height 26
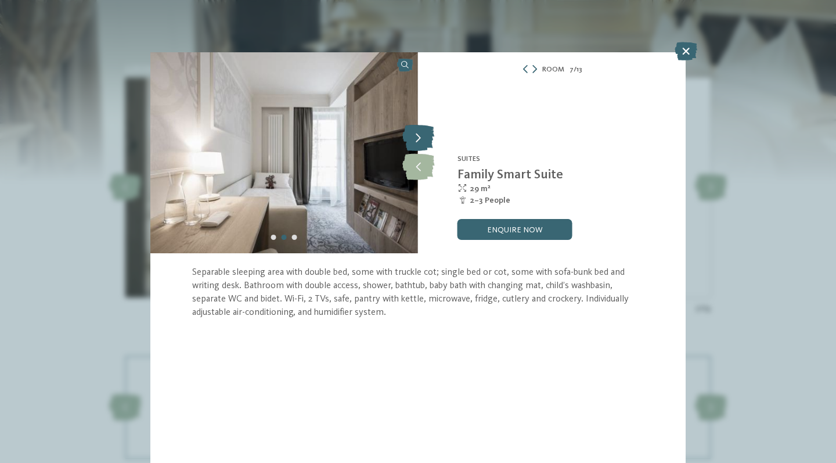
click at [419, 138] on icon at bounding box center [418, 138] width 32 height 26
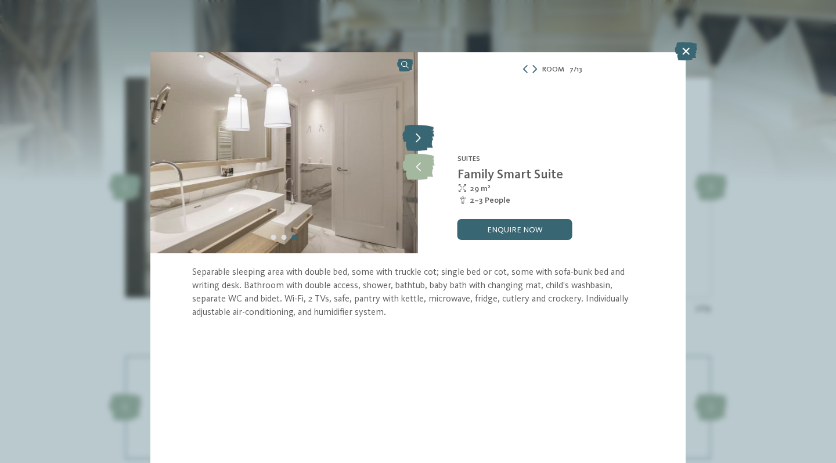
click at [419, 138] on icon at bounding box center [418, 138] width 32 height 26
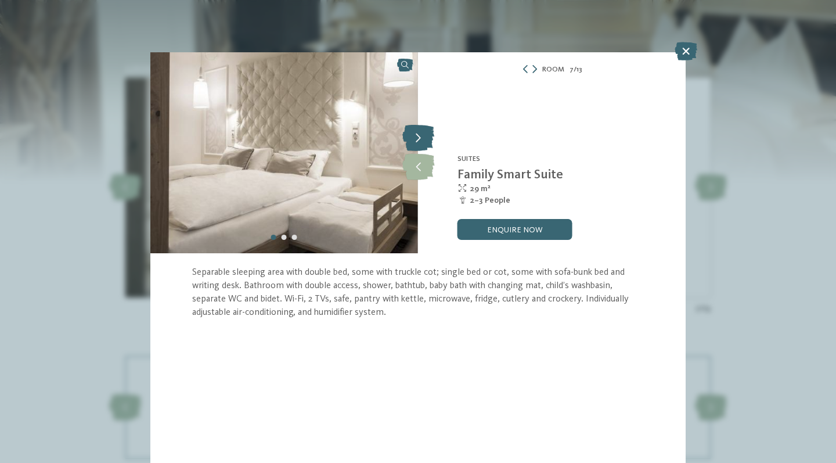
click at [419, 138] on icon at bounding box center [418, 138] width 32 height 26
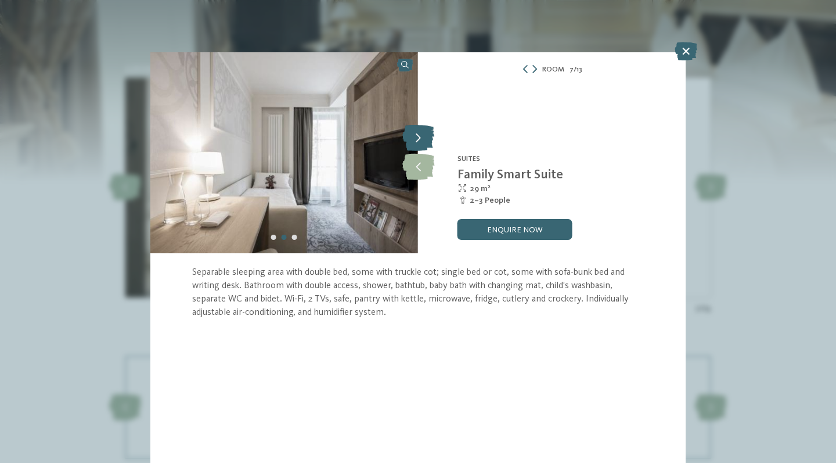
click at [419, 138] on icon at bounding box center [418, 138] width 32 height 26
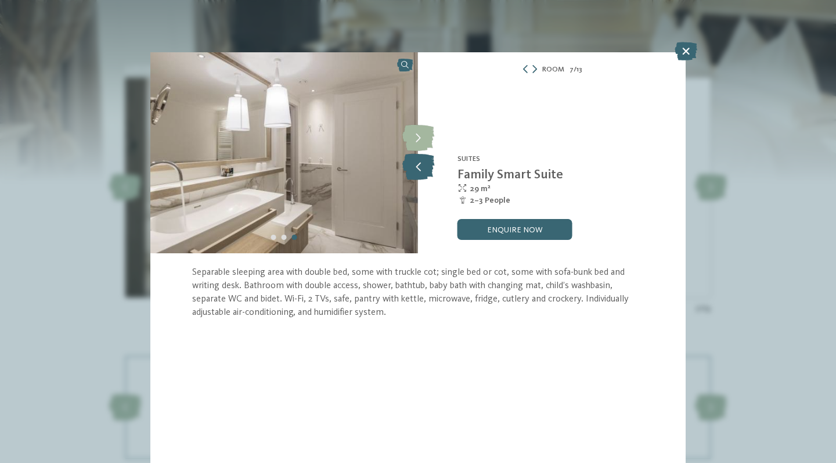
click at [426, 164] on icon at bounding box center [418, 167] width 32 height 26
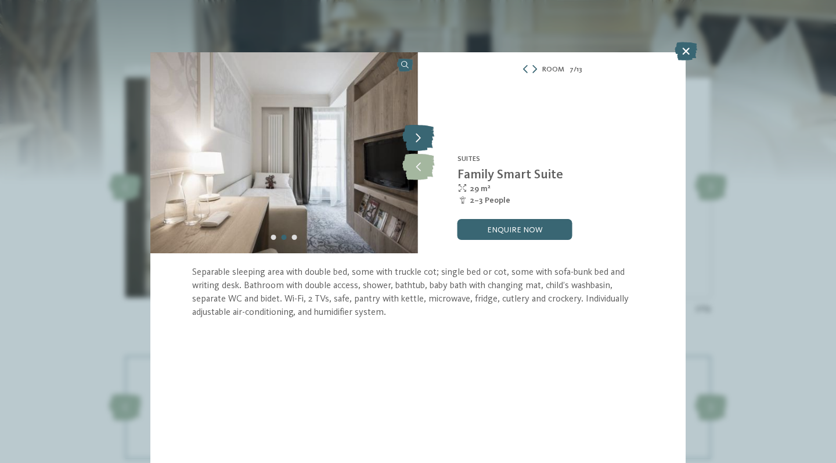
click at [426, 138] on icon at bounding box center [418, 138] width 32 height 26
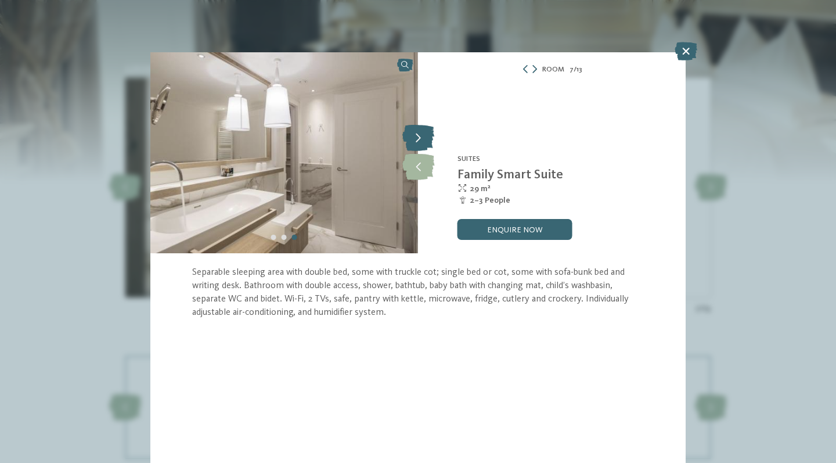
click at [426, 138] on icon at bounding box center [418, 138] width 32 height 26
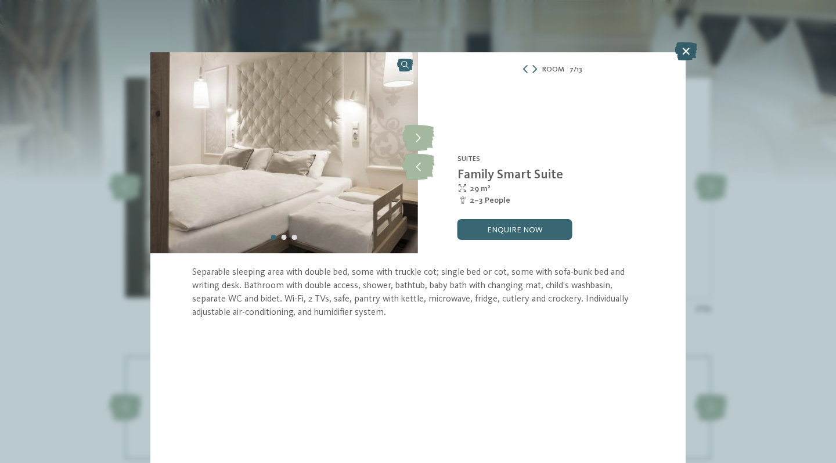
click at [682, 52] on icon at bounding box center [686, 51] width 23 height 19
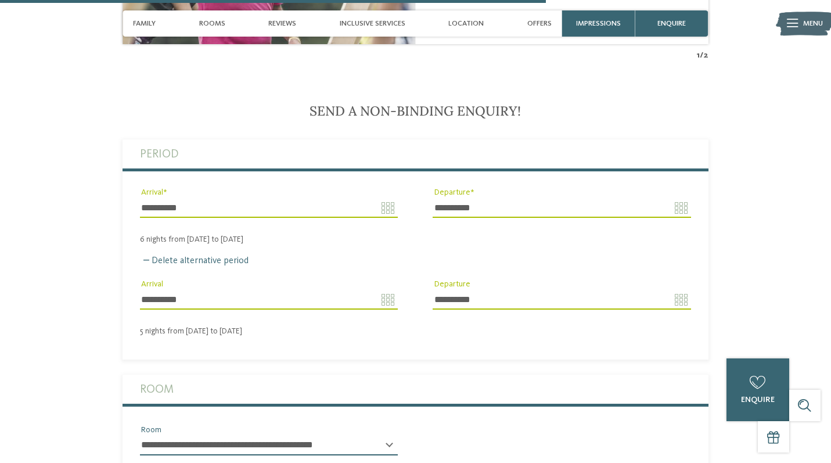
scroll to position [2580, 0]
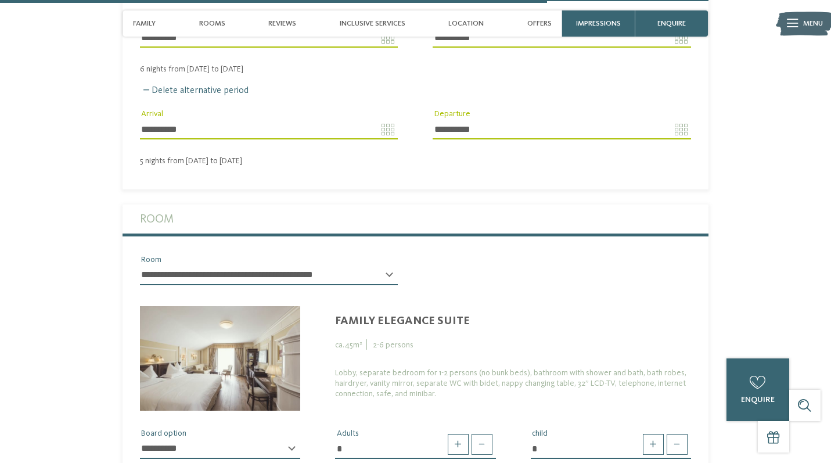
click at [389, 265] on div "**********" at bounding box center [269, 279] width 258 height 29
select select "*****"
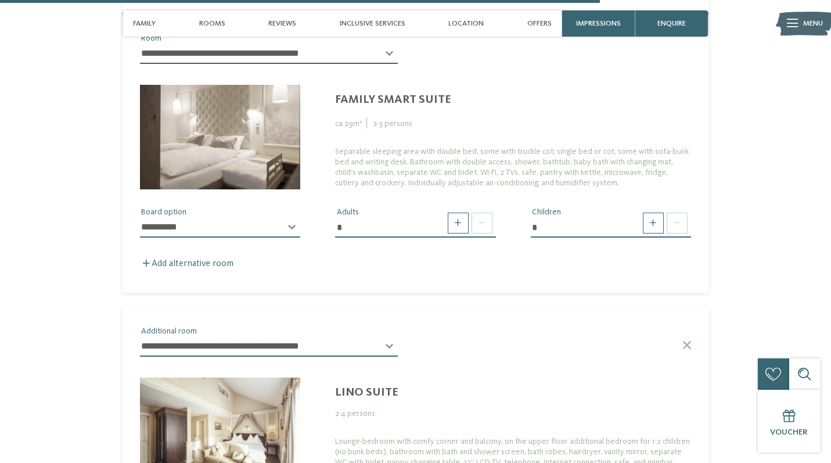
scroll to position [2800, 0]
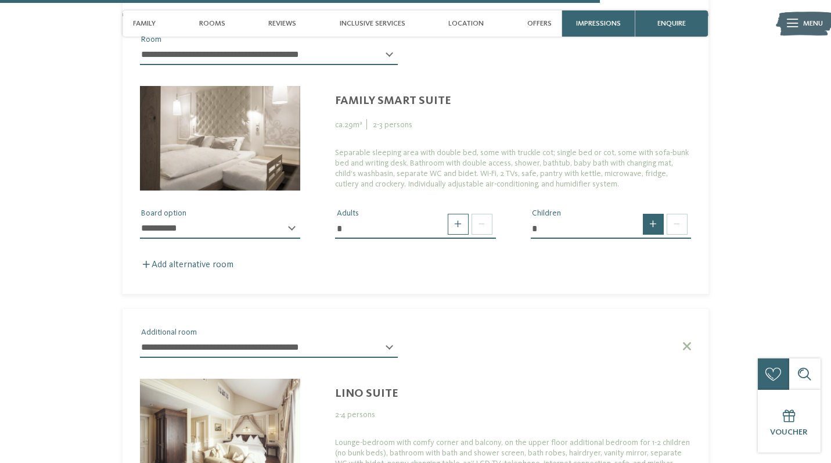
click at [655, 214] on span at bounding box center [653, 224] width 21 height 21
type input "*"
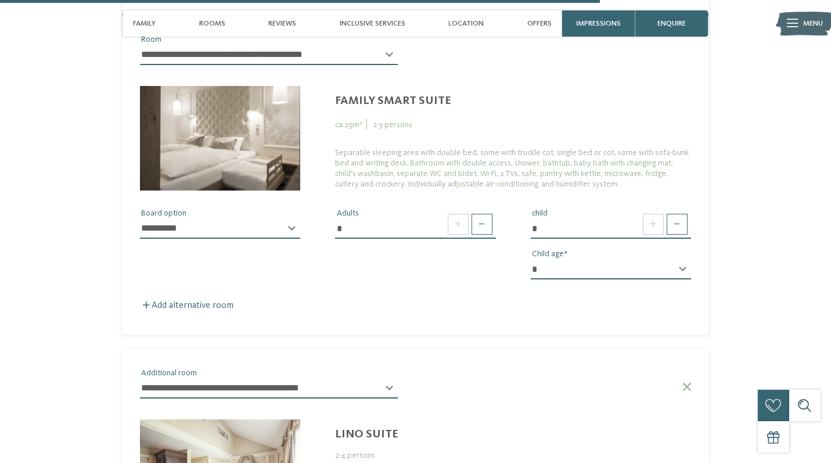
select select "*"
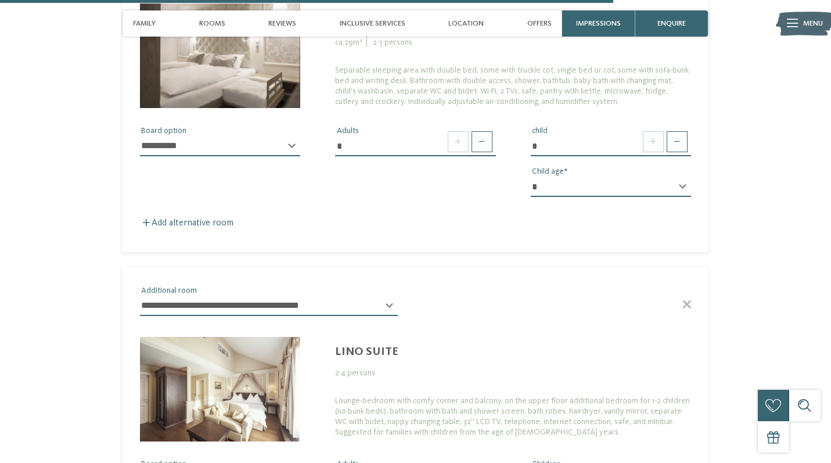
scroll to position [2900, 0]
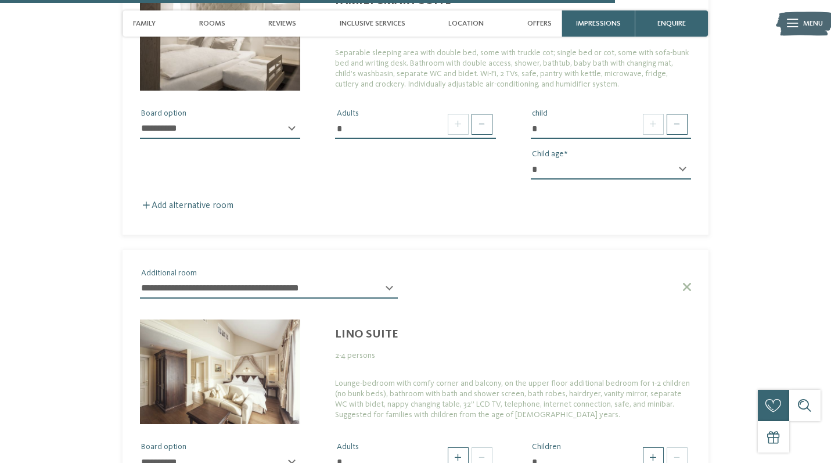
select select
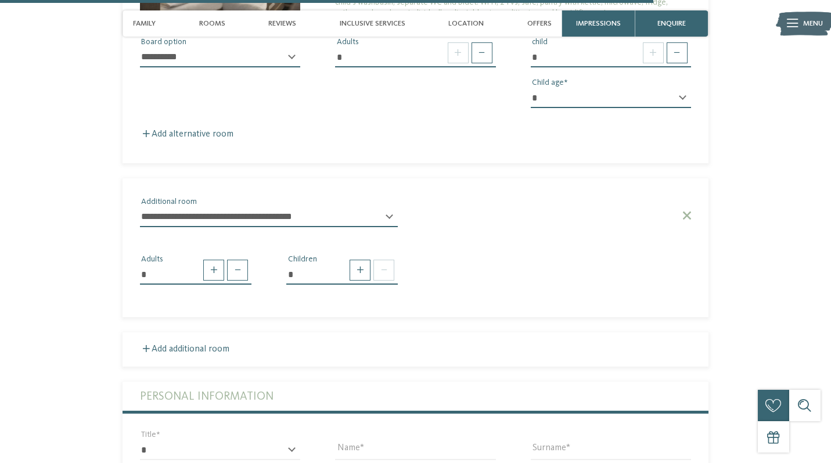
scroll to position [2971, 0]
click at [330, 227] on div "**********" at bounding box center [416, 90] width 586 height 554
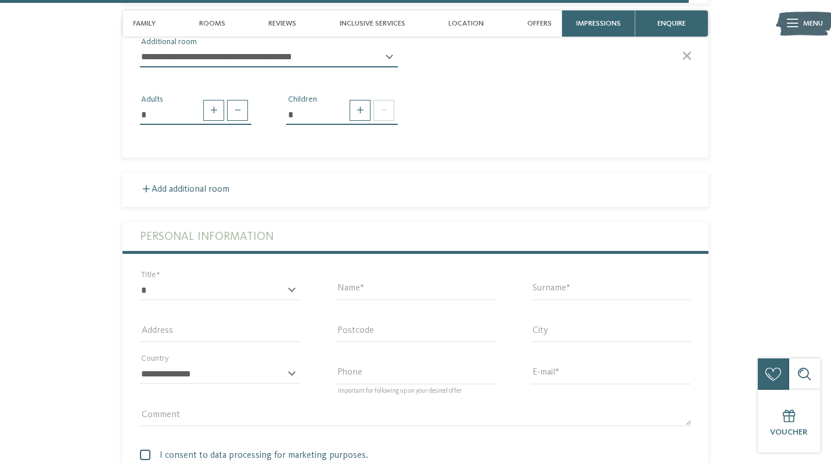
scroll to position [3133, 0]
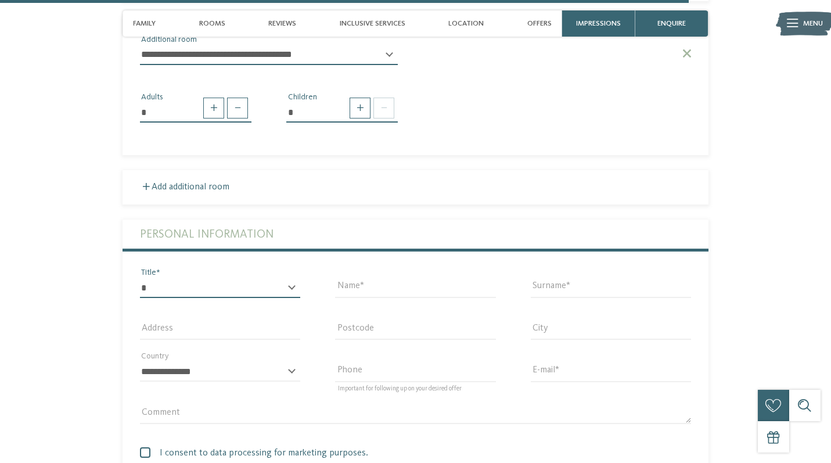
select select "*"
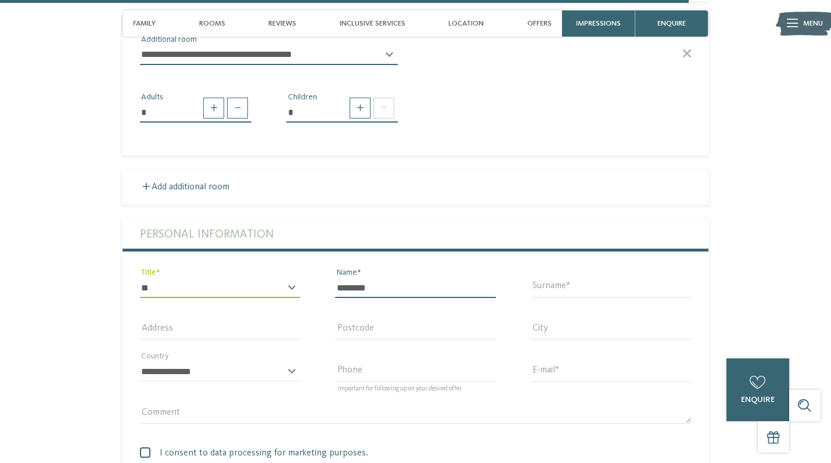
type input "********"
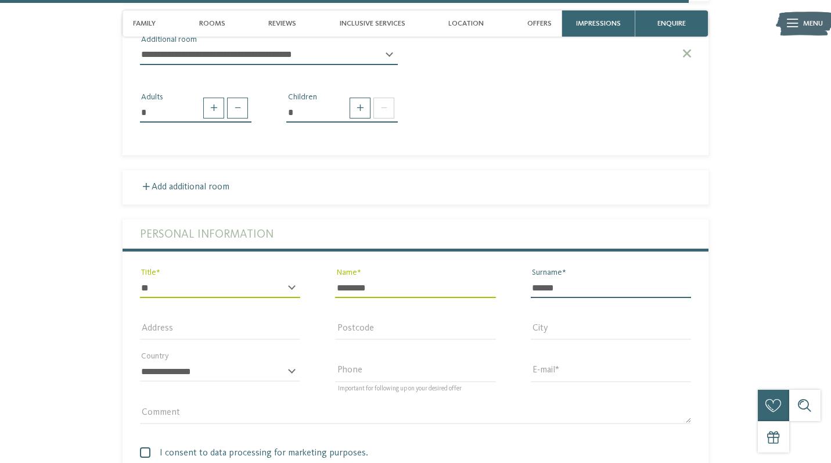
type input "******"
type input "**********"
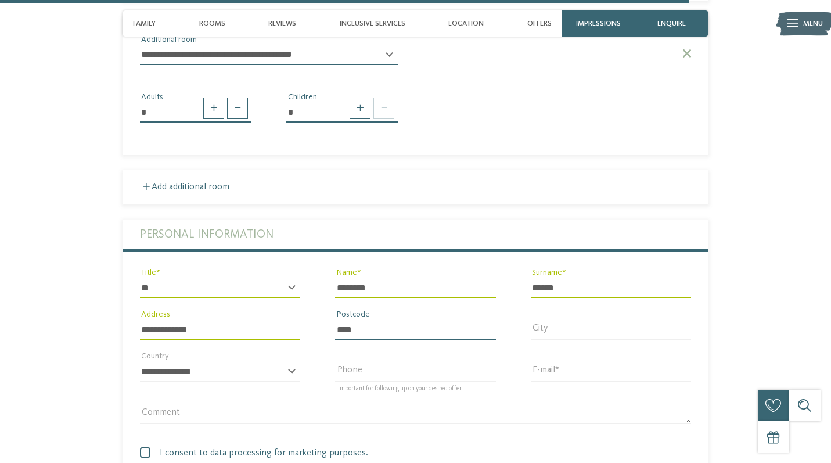
type input "****"
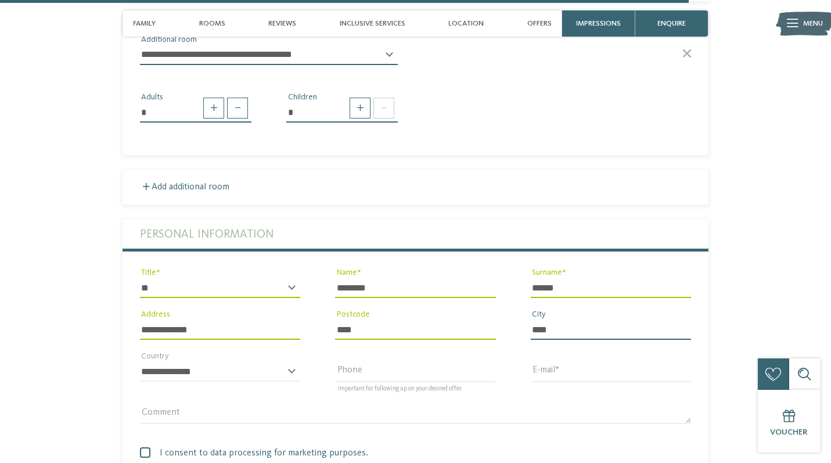
type input "****"
select select "**"
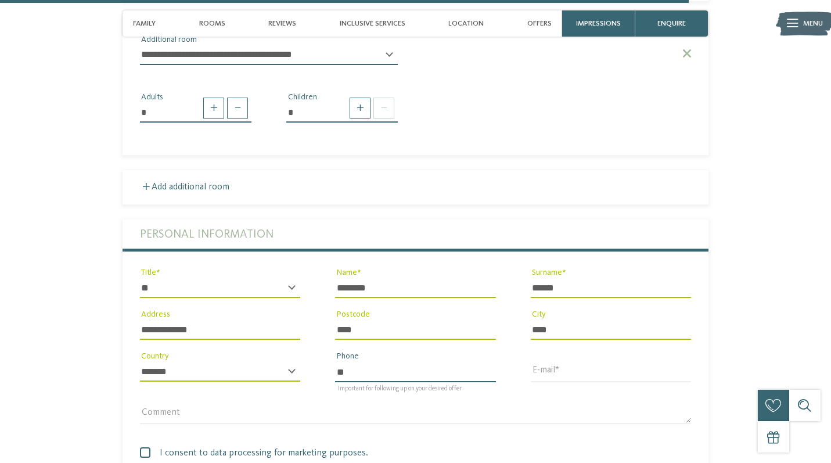
type input "**********"
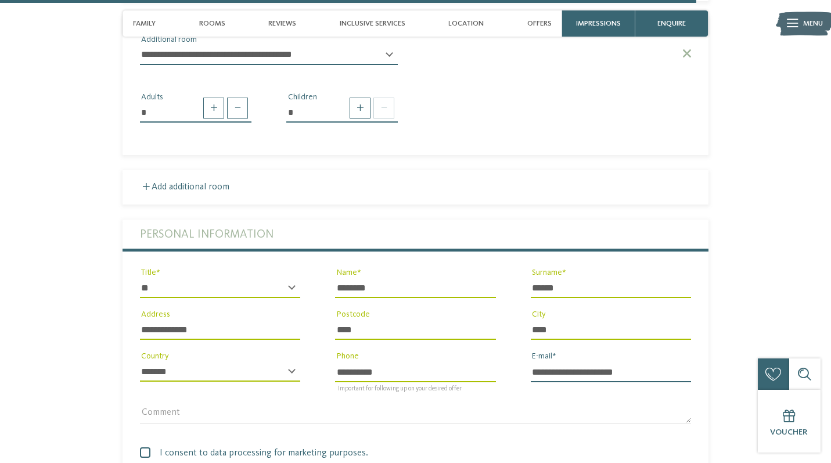
scroll to position [3225, 0]
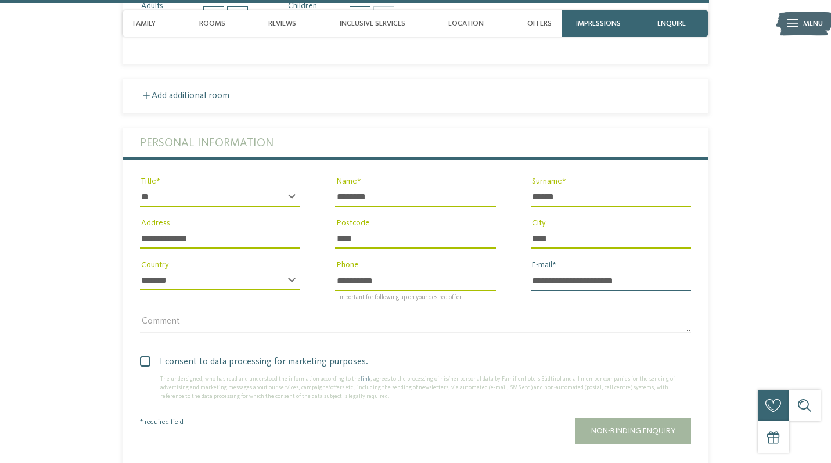
type input "**********"
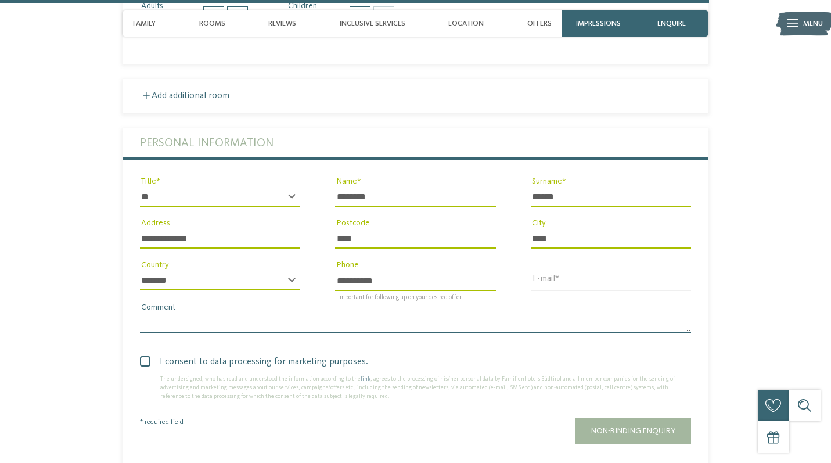
click at [285, 313] on textarea "Comment" at bounding box center [415, 323] width 551 height 20
type textarea "**********"
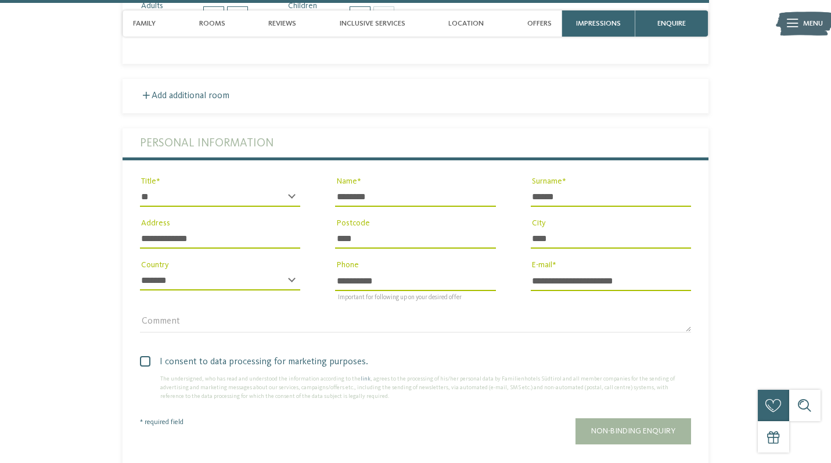
click at [506, 418] on div "Non-binding enquiry" at bounding box center [488, 431] width 405 height 26
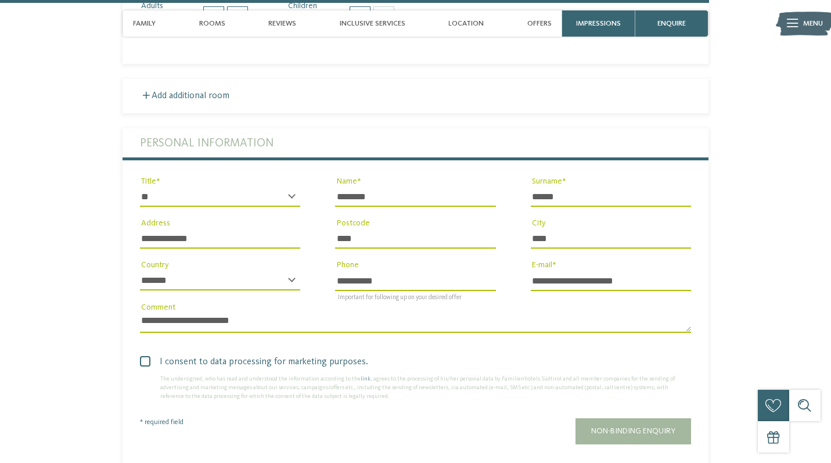
click at [149, 356] on span at bounding box center [145, 361] width 10 height 10
click at [145, 356] on span at bounding box center [145, 361] width 10 height 10
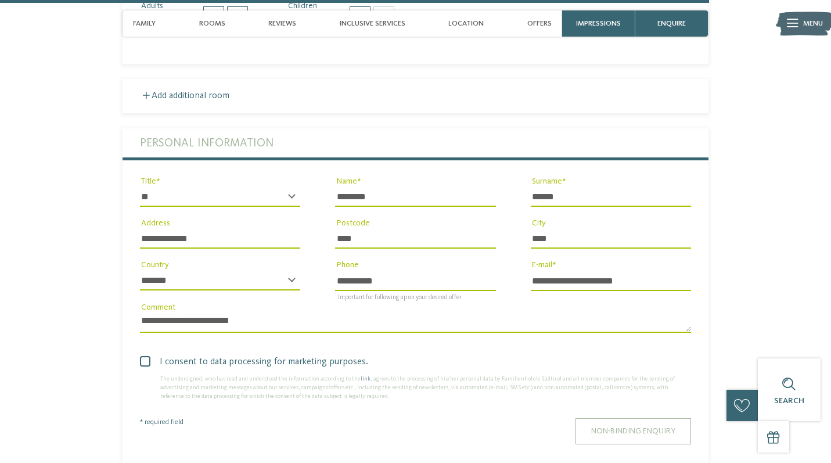
click at [616, 427] on span "Non-binding enquiry" at bounding box center [633, 431] width 84 height 8
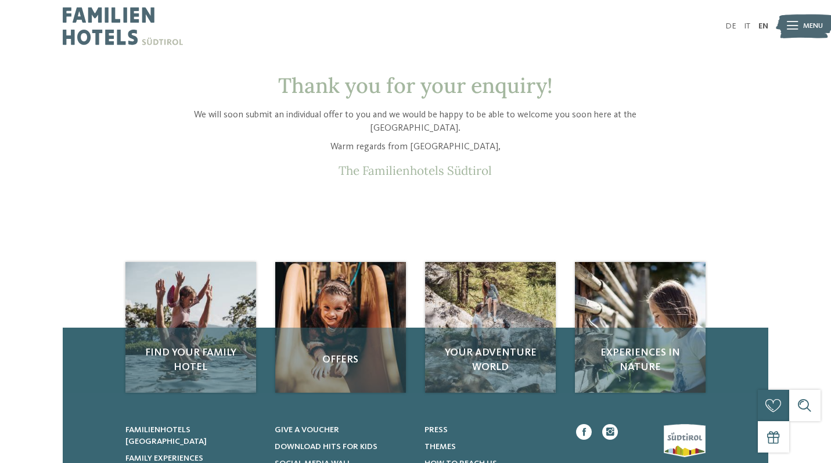
click at [790, 30] on icon at bounding box center [792, 26] width 11 height 8
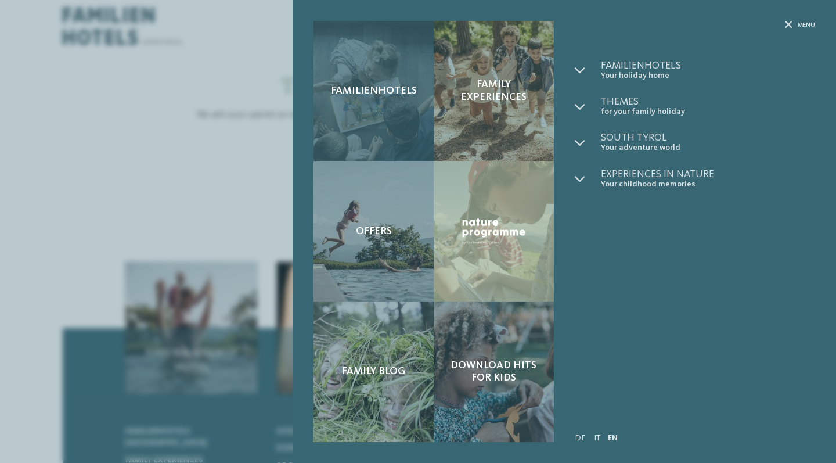
click at [393, 66] on div "Familienhotels" at bounding box center [374, 91] width 120 height 141
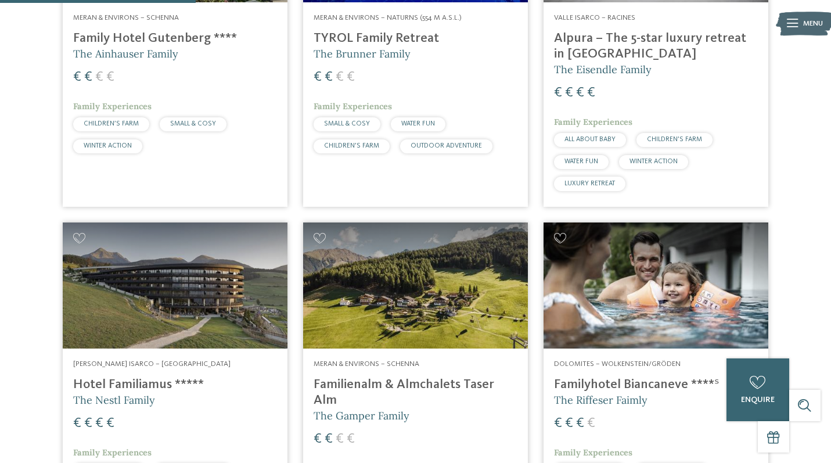
scroll to position [820, 0]
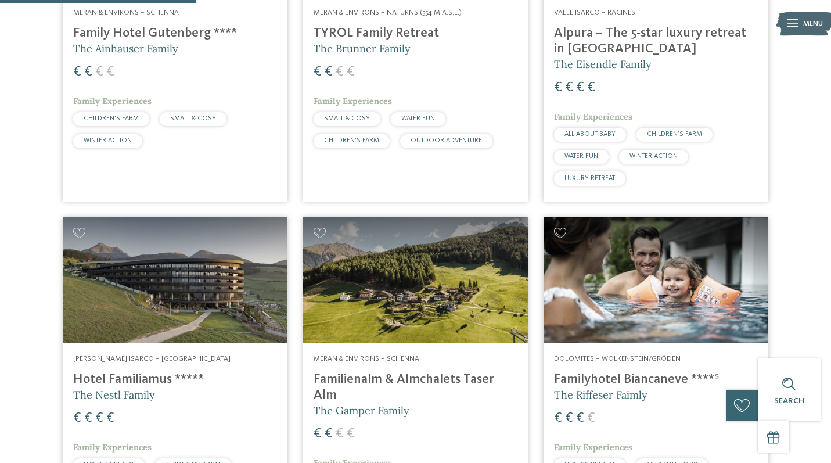
click at [602, 372] on h4 "Familyhotel Biancaneve ****ˢ" at bounding box center [656, 380] width 204 height 16
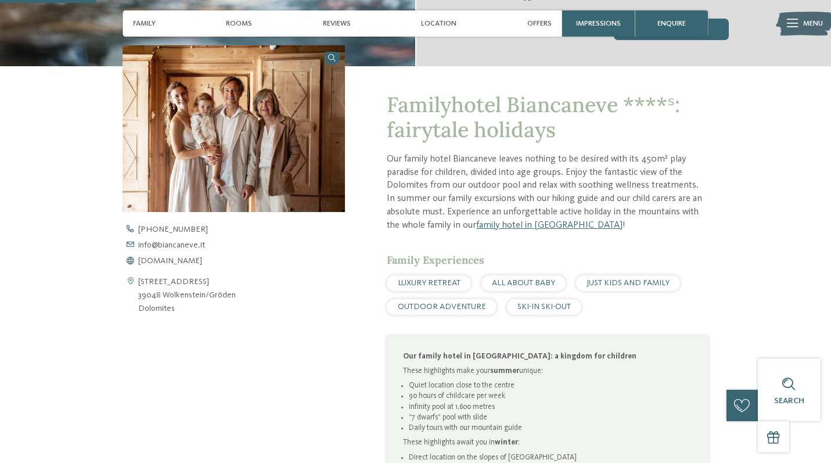
scroll to position [333, 0]
drag, startPoint x: 177, startPoint y: 305, endPoint x: 138, endPoint y: 276, distance: 48.6
click at [138, 276] on div "Via Cir 36 39048 Wolkenstein/Gröden Dolomites" at bounding box center [234, 295] width 222 height 40
copy div "Via Cir 36 39048 Wolkenstein/Gröden Dolomites"
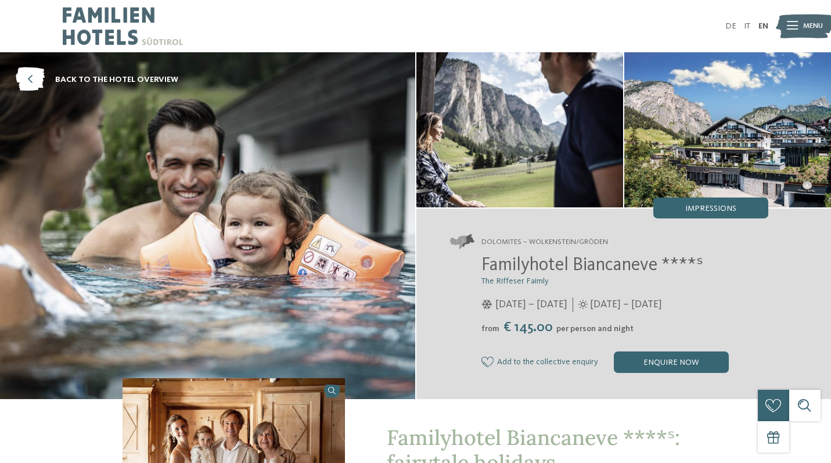
scroll to position [0, 0]
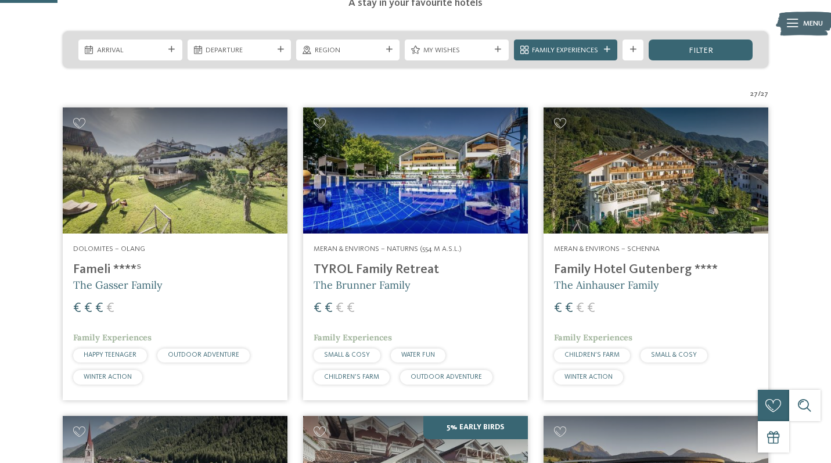
click at [433, 262] on h4 "TYROL Family Retreat" at bounding box center [416, 270] width 204 height 16
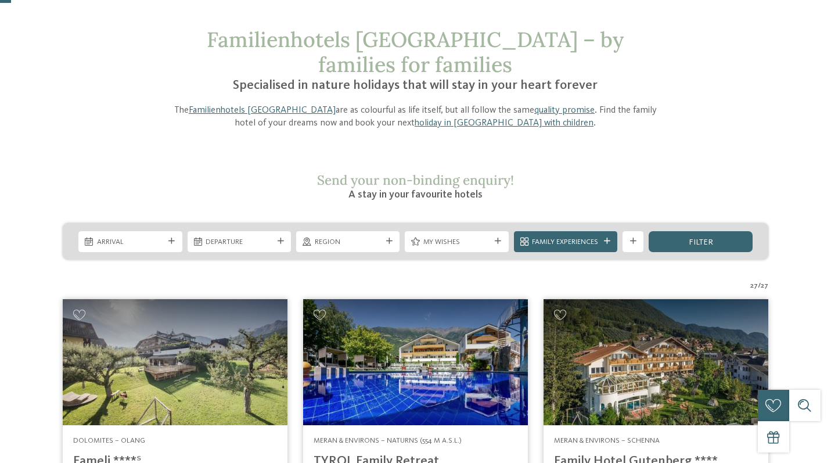
scroll to position [47, 0]
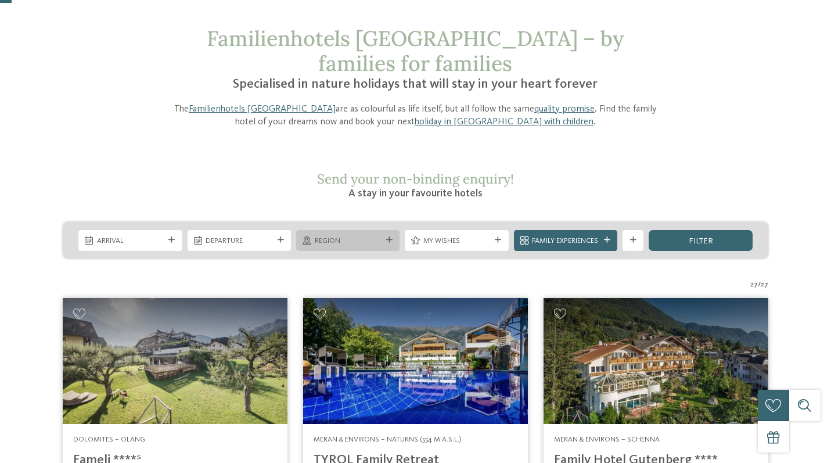
click at [372, 236] on span "Region" at bounding box center [348, 241] width 67 height 10
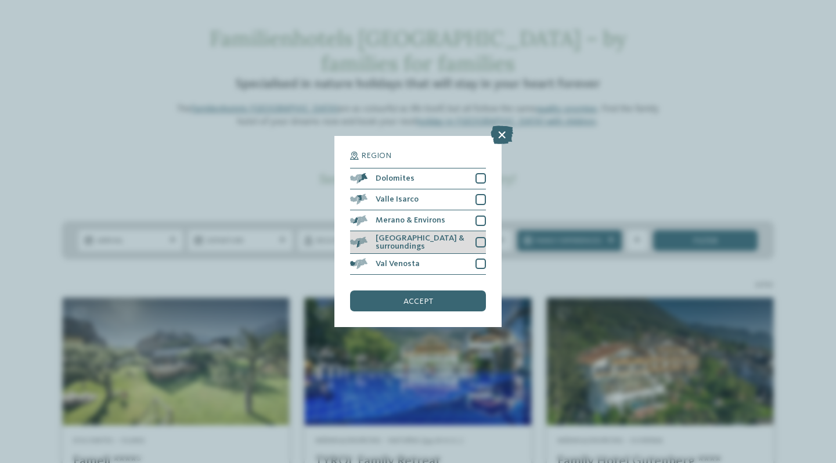
click at [478, 237] on div at bounding box center [481, 242] width 10 height 10
click at [452, 290] on div "accept" at bounding box center [418, 300] width 136 height 21
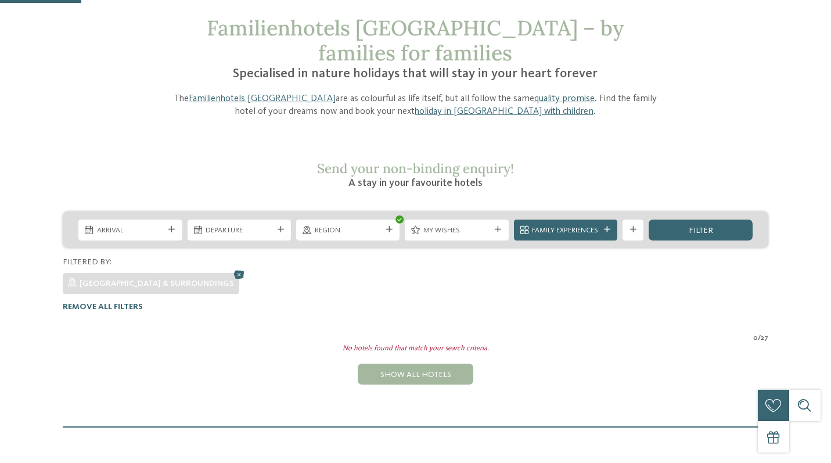
scroll to position [57, 0]
click at [390, 227] on icon at bounding box center [389, 230] width 6 height 6
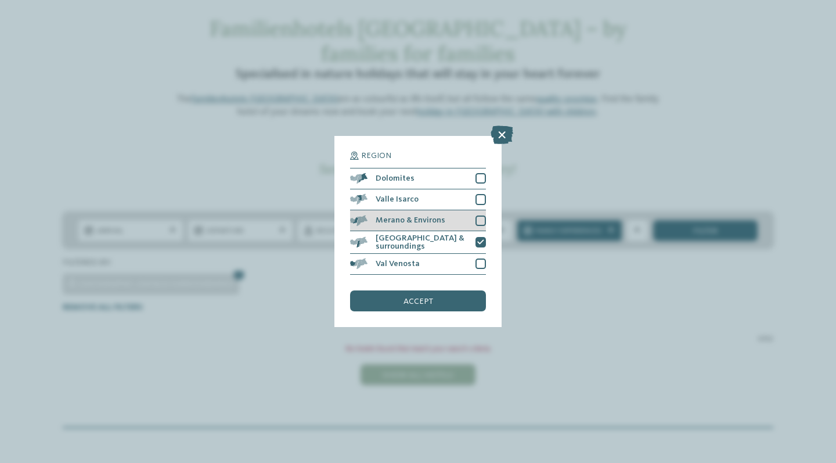
click at [478, 215] on div at bounding box center [481, 220] width 10 height 10
click at [454, 290] on div "accept" at bounding box center [418, 300] width 136 height 21
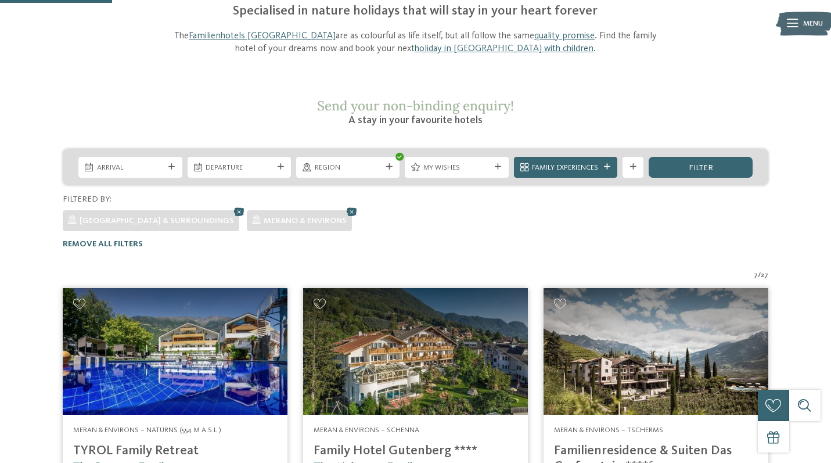
scroll to position [0, 0]
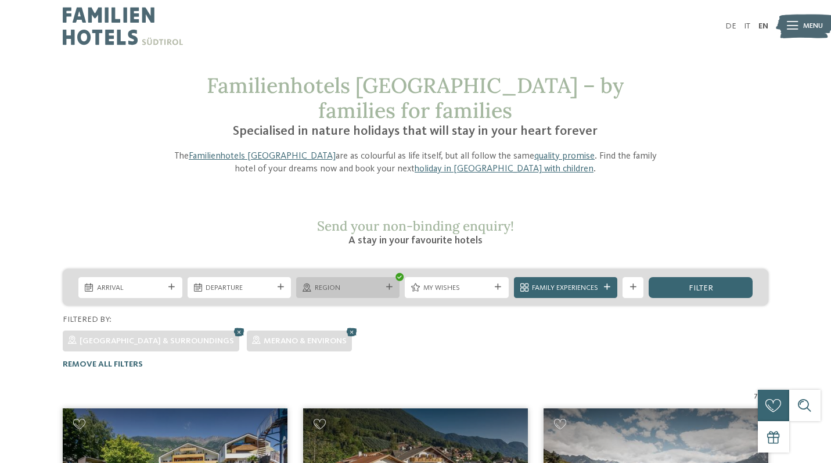
click at [391, 284] on div at bounding box center [389, 287] width 10 height 6
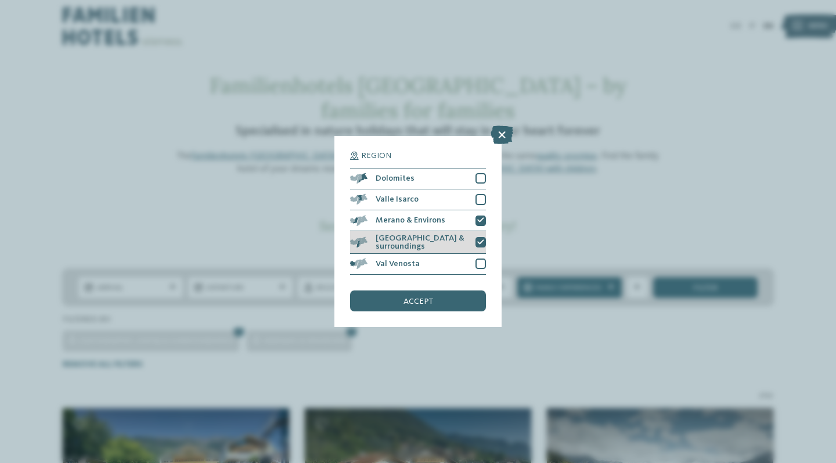
click at [479, 237] on div at bounding box center [481, 242] width 10 height 10
click at [430, 297] on span "accept" at bounding box center [419, 301] width 30 height 8
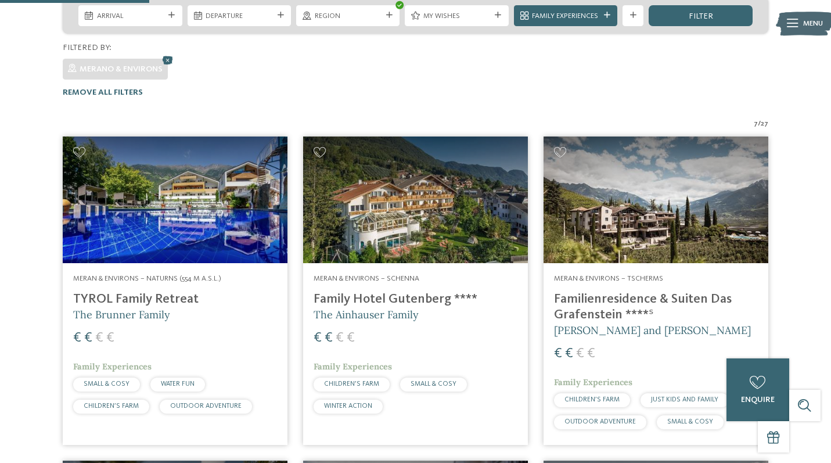
scroll to position [264, 0]
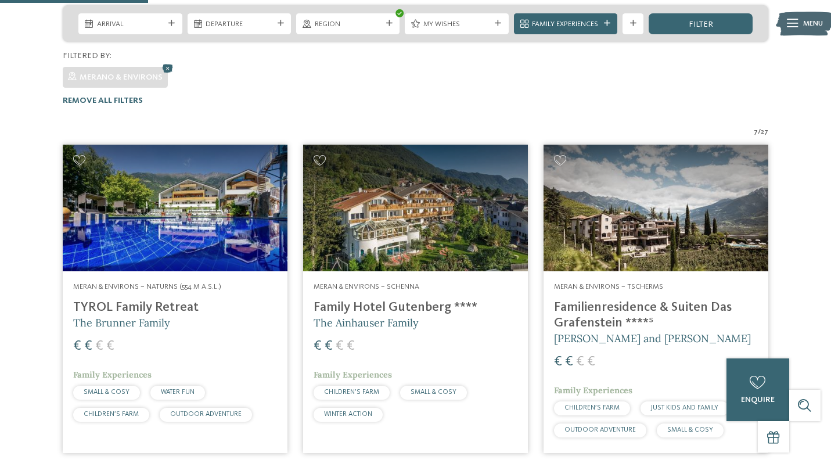
click at [630, 224] on img at bounding box center [656, 208] width 225 height 127
click at [613, 300] on h4 "Familienresidence & Suiten Das Grafenstein ****ˢ" at bounding box center [656, 315] width 204 height 31
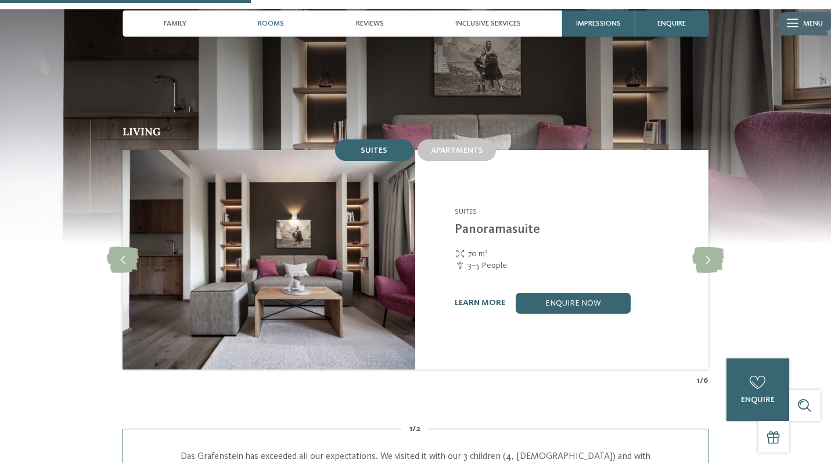
scroll to position [955, 0]
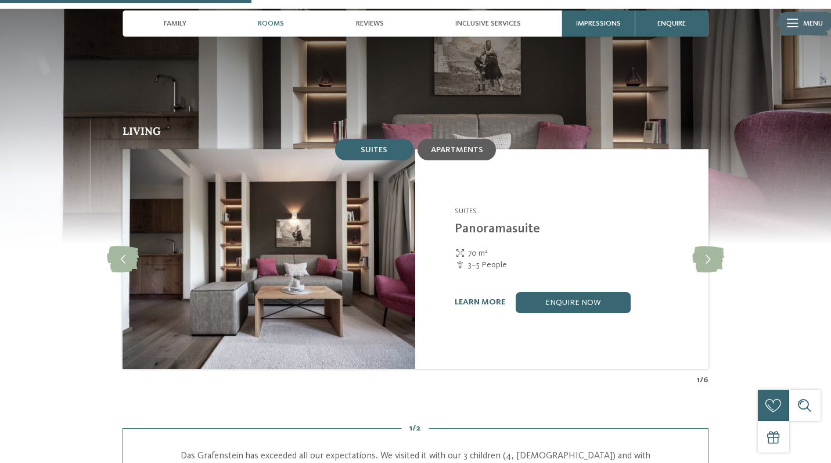
click at [477, 146] on span "Apartments" at bounding box center [457, 150] width 52 height 8
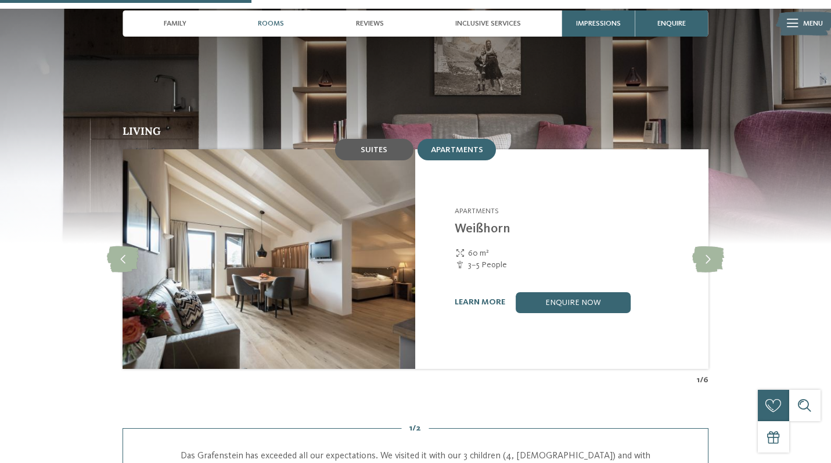
click at [398, 139] on div "Suites" at bounding box center [374, 149] width 78 height 21
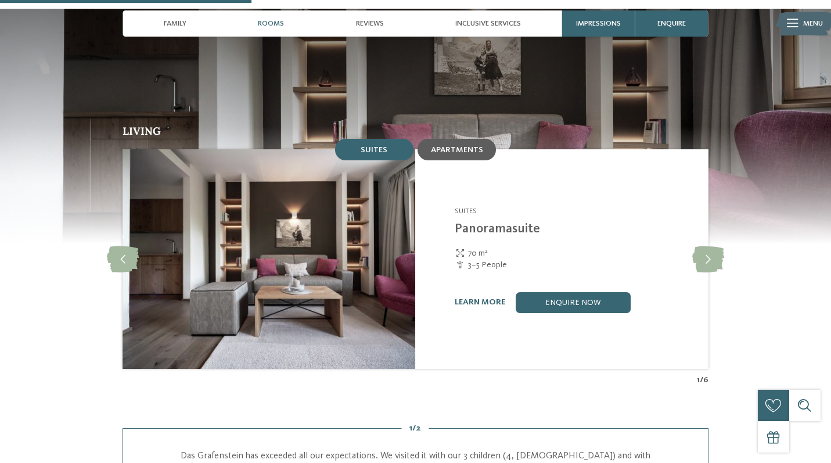
click at [449, 146] on span "Apartments" at bounding box center [457, 150] width 52 height 8
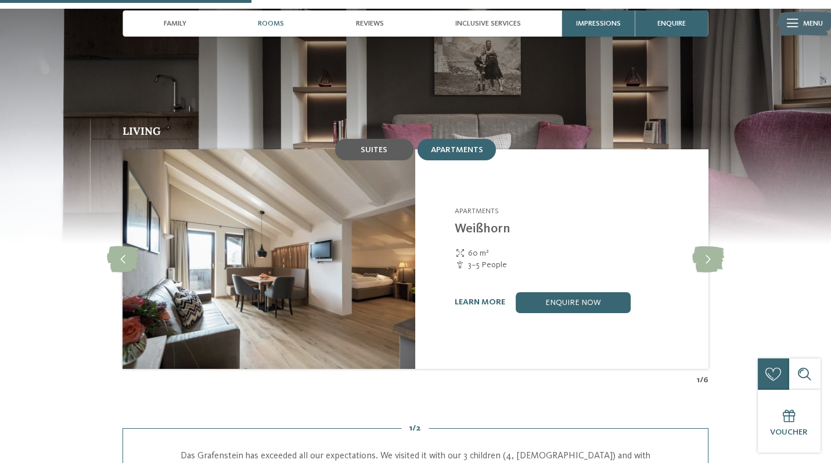
click at [401, 139] on div "Suites" at bounding box center [374, 149] width 78 height 21
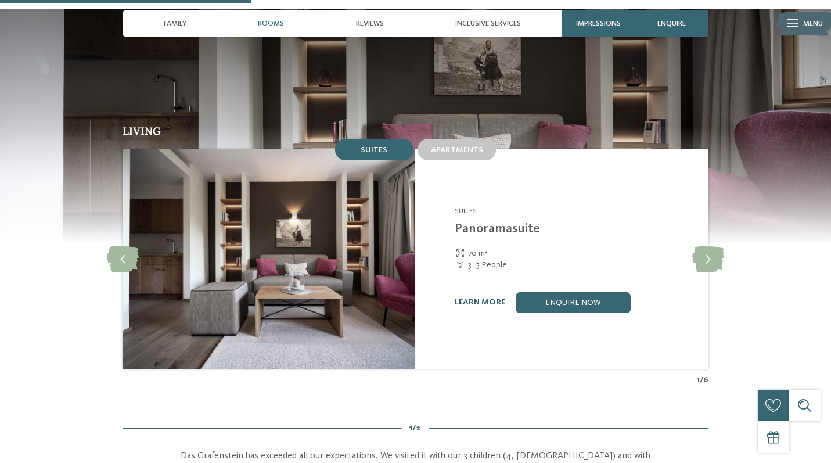
click at [492, 298] on link "learn more" at bounding box center [480, 302] width 51 height 8
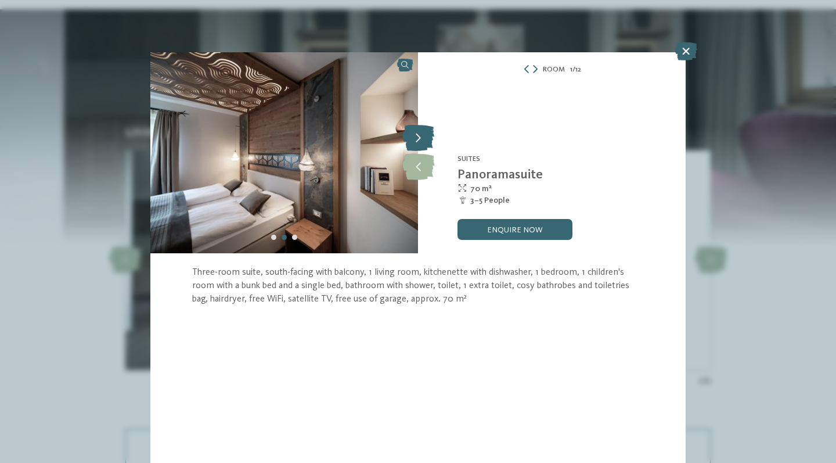
click at [415, 133] on icon at bounding box center [418, 138] width 32 height 26
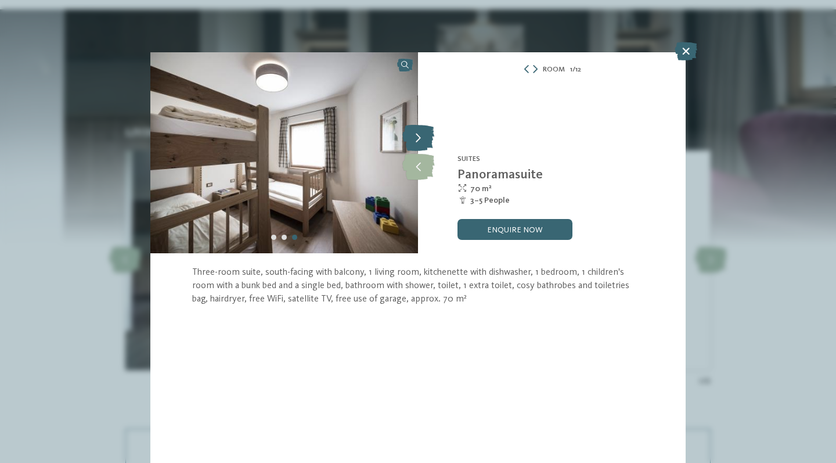
click at [415, 133] on icon at bounding box center [418, 138] width 32 height 26
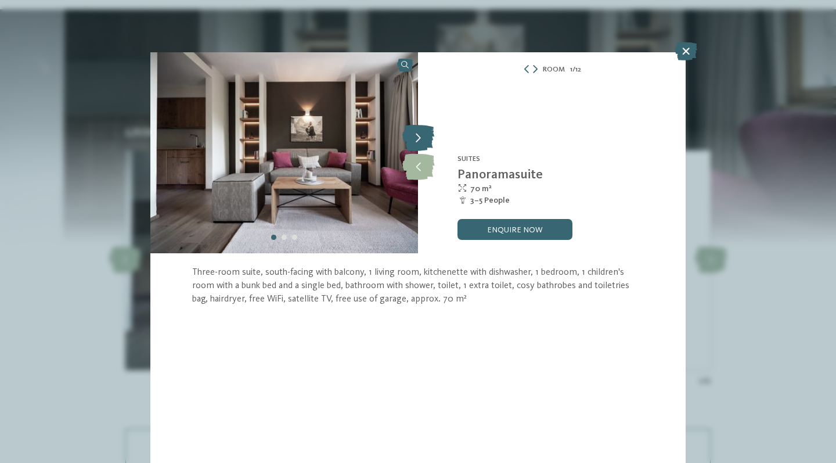
click at [415, 133] on icon at bounding box center [418, 138] width 32 height 26
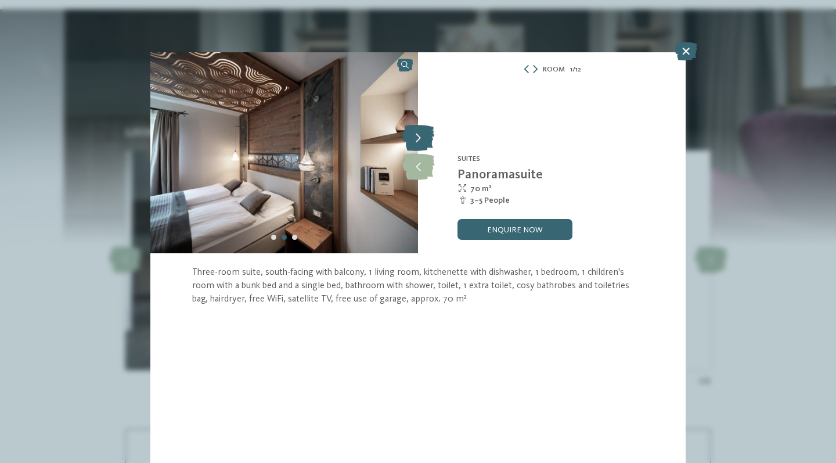
click at [415, 133] on icon at bounding box center [418, 138] width 32 height 26
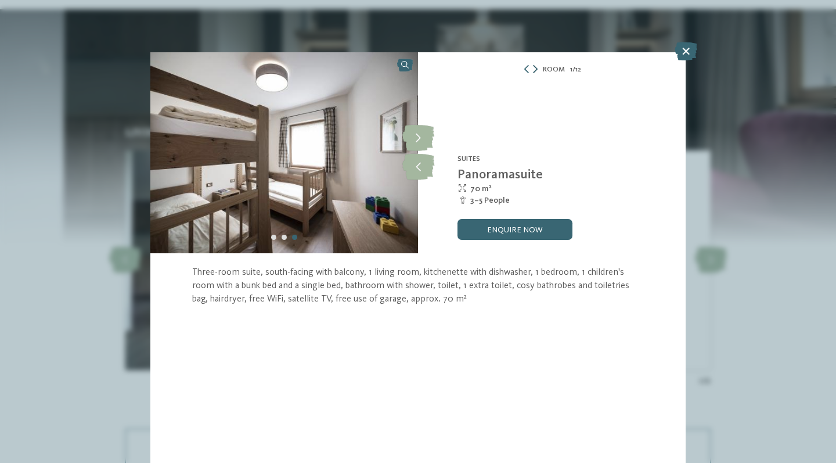
click at [535, 68] on icon at bounding box center [535, 69] width 5 height 8
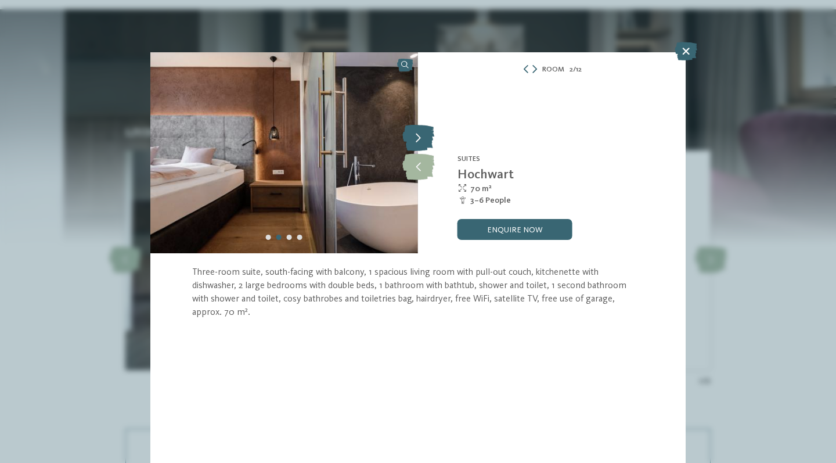
click at [414, 136] on icon at bounding box center [418, 138] width 32 height 26
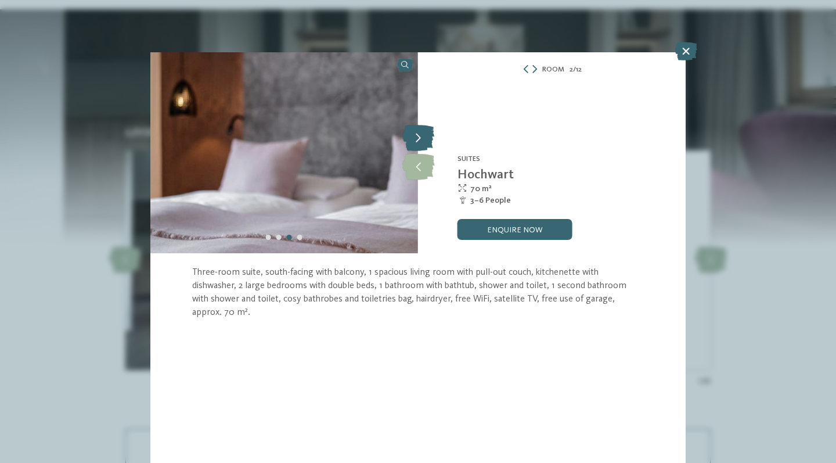
click at [414, 136] on icon at bounding box center [418, 138] width 32 height 26
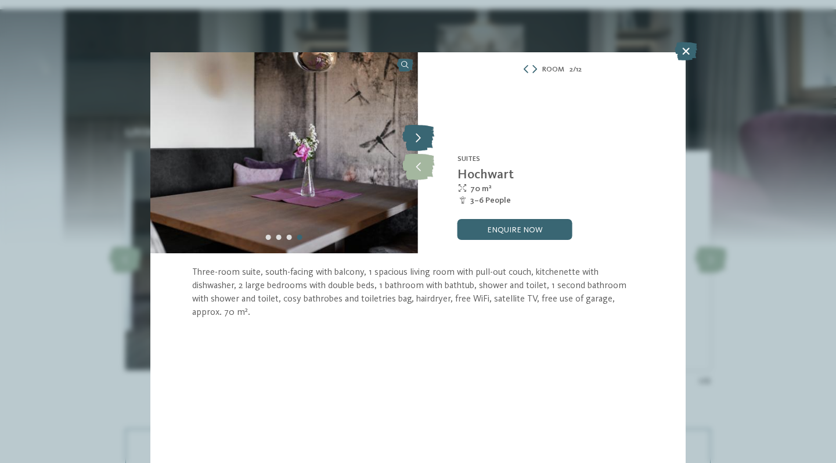
click at [414, 136] on icon at bounding box center [418, 138] width 32 height 26
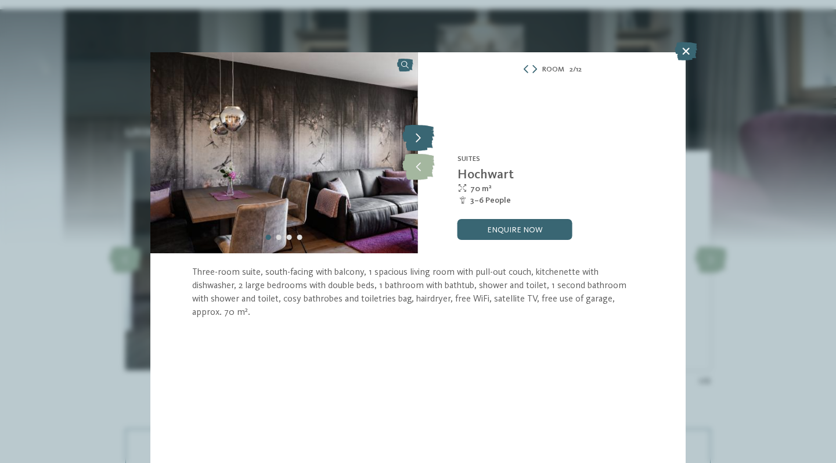
click at [414, 136] on icon at bounding box center [418, 138] width 32 height 26
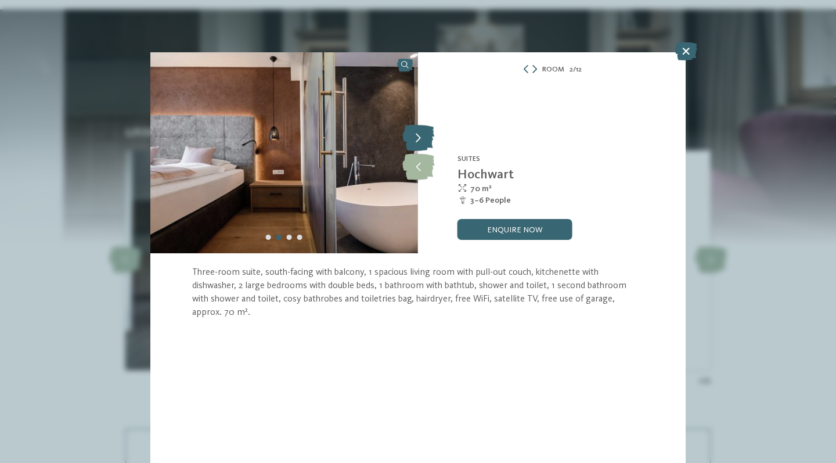
click at [414, 136] on icon at bounding box center [418, 138] width 32 height 26
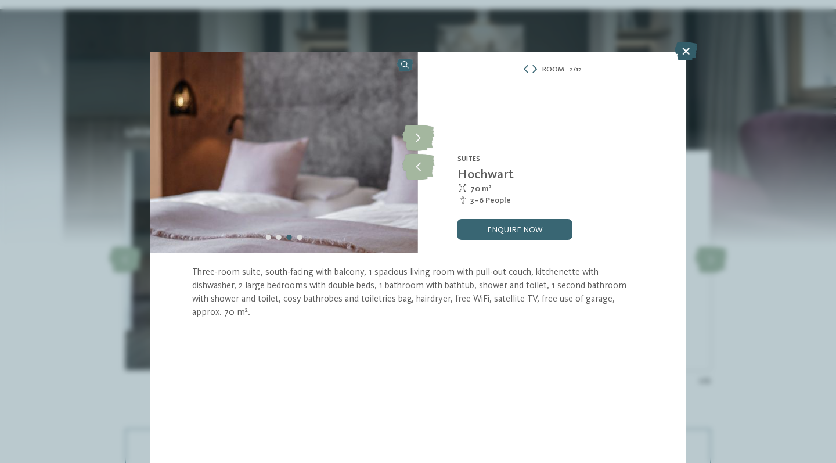
click at [692, 53] on icon at bounding box center [686, 51] width 23 height 19
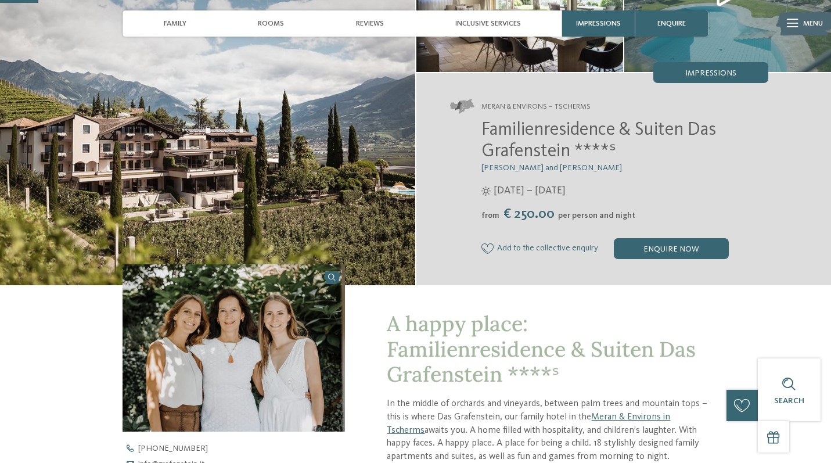
scroll to position [97, 0]
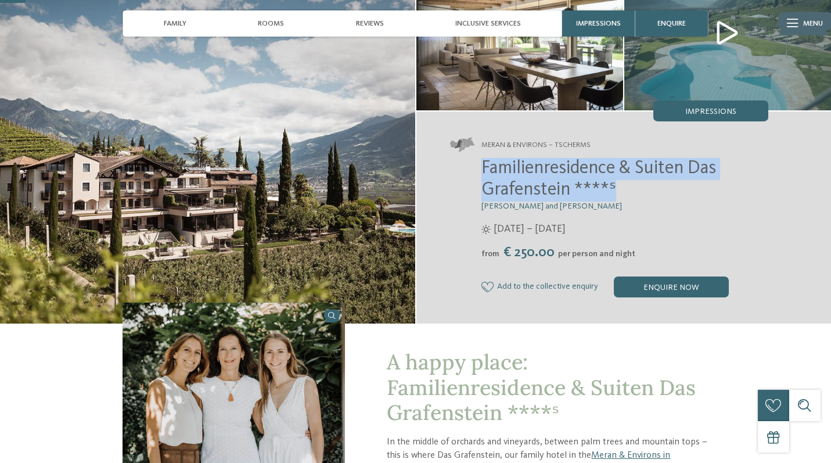
drag, startPoint x: 623, startPoint y: 191, endPoint x: 473, endPoint y: 166, distance: 151.3
click at [473, 166] on div "Familienresidence & Suiten Das Grafenstein ****ˢ [PERSON_NAME] and [PERSON_NAME…" at bounding box center [609, 228] width 318 height 140
copy span "Familienresidence & Suiten Das Grafenstein ****ˢ"
